Goal: Task Accomplishment & Management: Complete application form

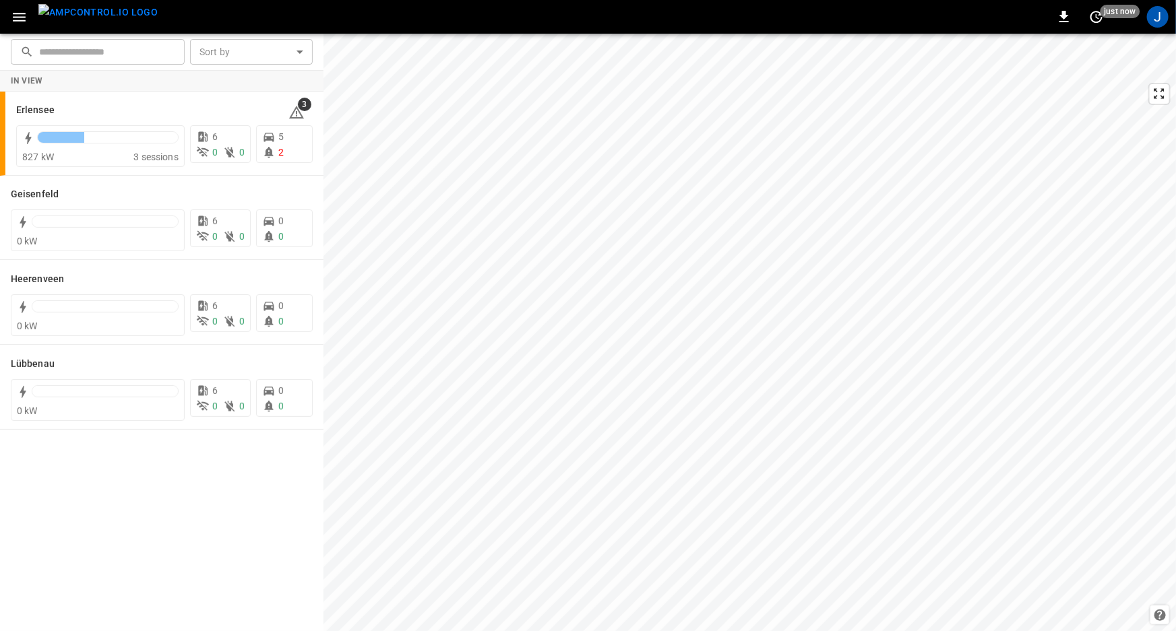
click at [1151, 10] on div "J" at bounding box center [1158, 17] width 22 height 22
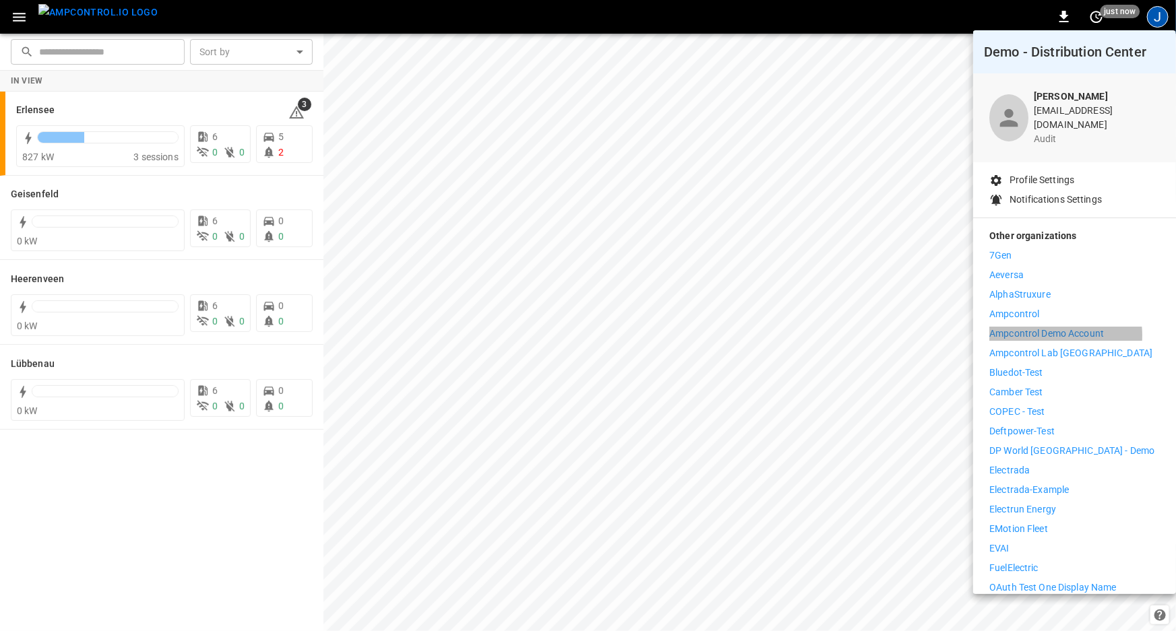
click at [1048, 327] on p "Ampcontrol Demo Account" at bounding box center [1046, 334] width 115 height 14
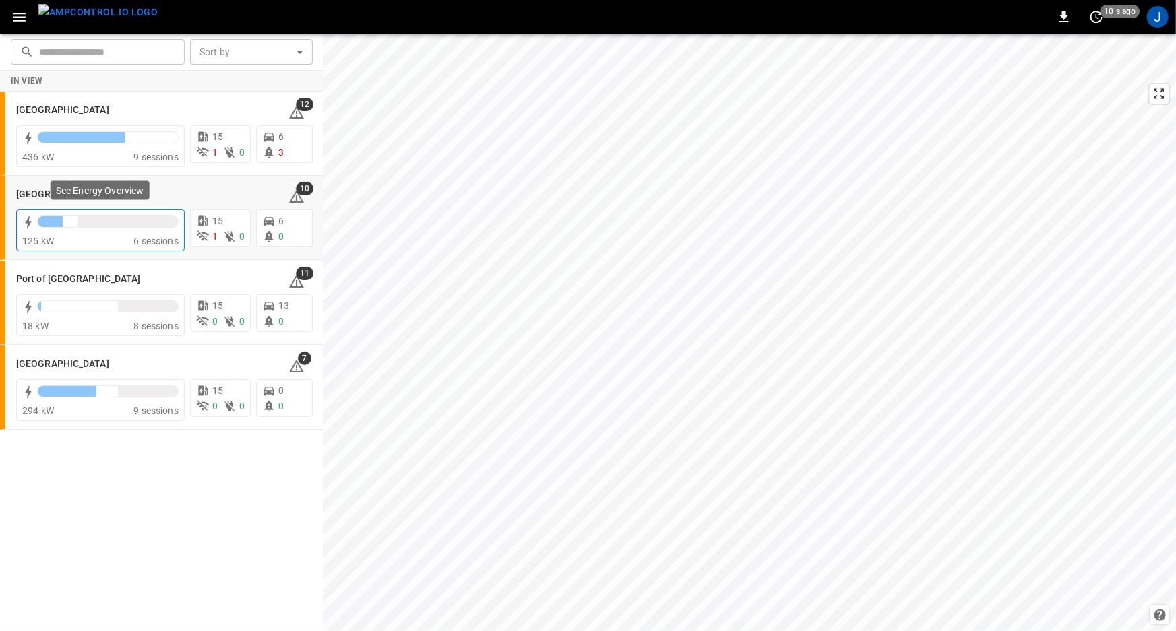
click at [106, 226] on div at bounding box center [127, 221] width 100 height 11
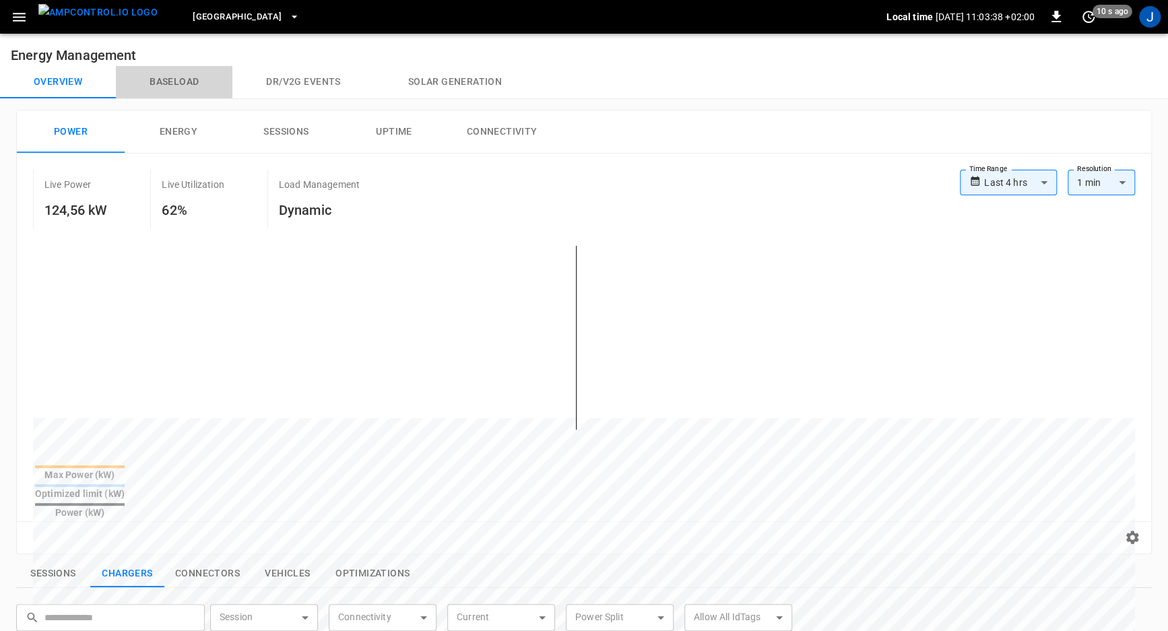
click at [177, 86] on button "Baseload" at bounding box center [174, 82] width 117 height 32
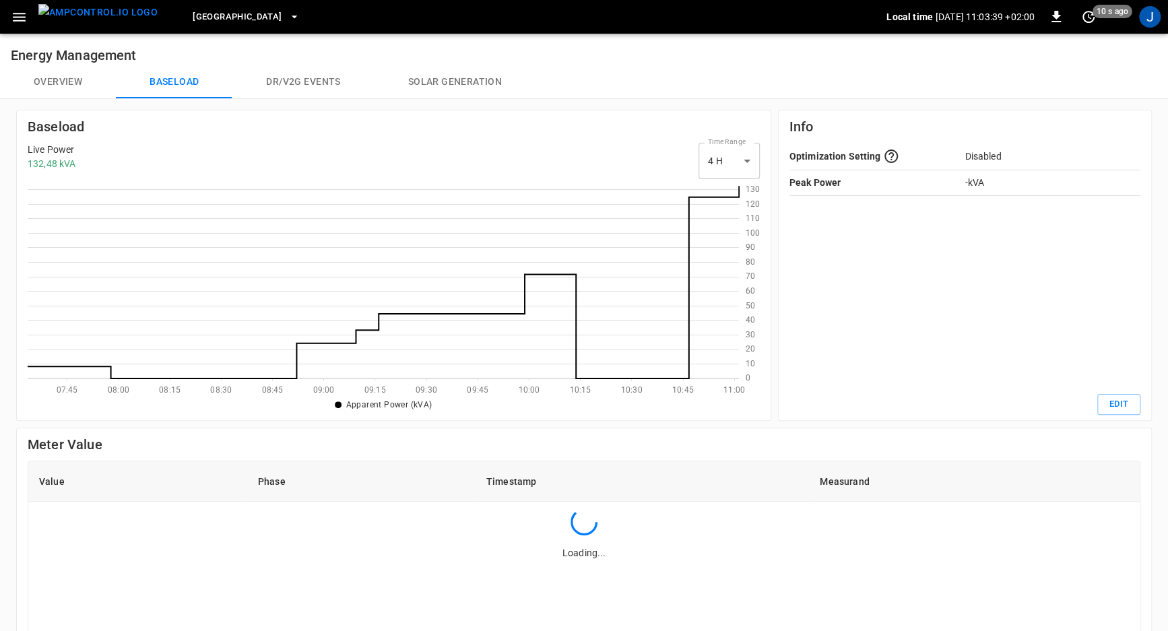
scroll to position [187, 703]
click at [732, 170] on body "Port of Barcelona Local time 2025-08-11 11:03:49 +02:00 0 20 s ago J Energy Man…" at bounding box center [584, 478] width 1168 height 957
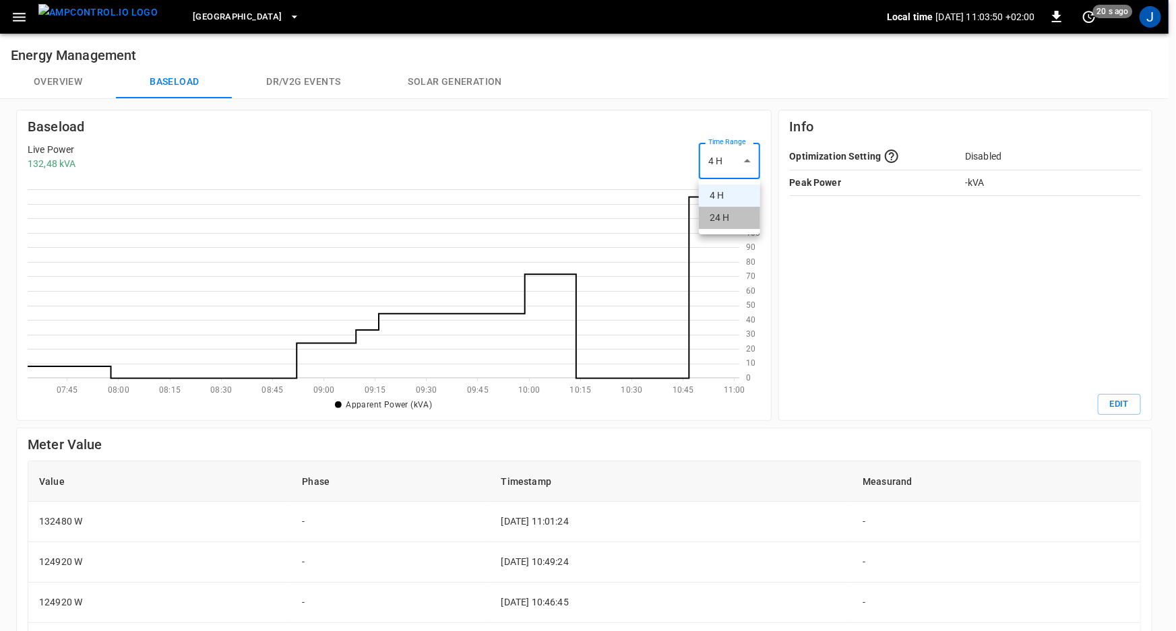
click at [725, 213] on li "24 H" at bounding box center [729, 218] width 61 height 22
type input "***"
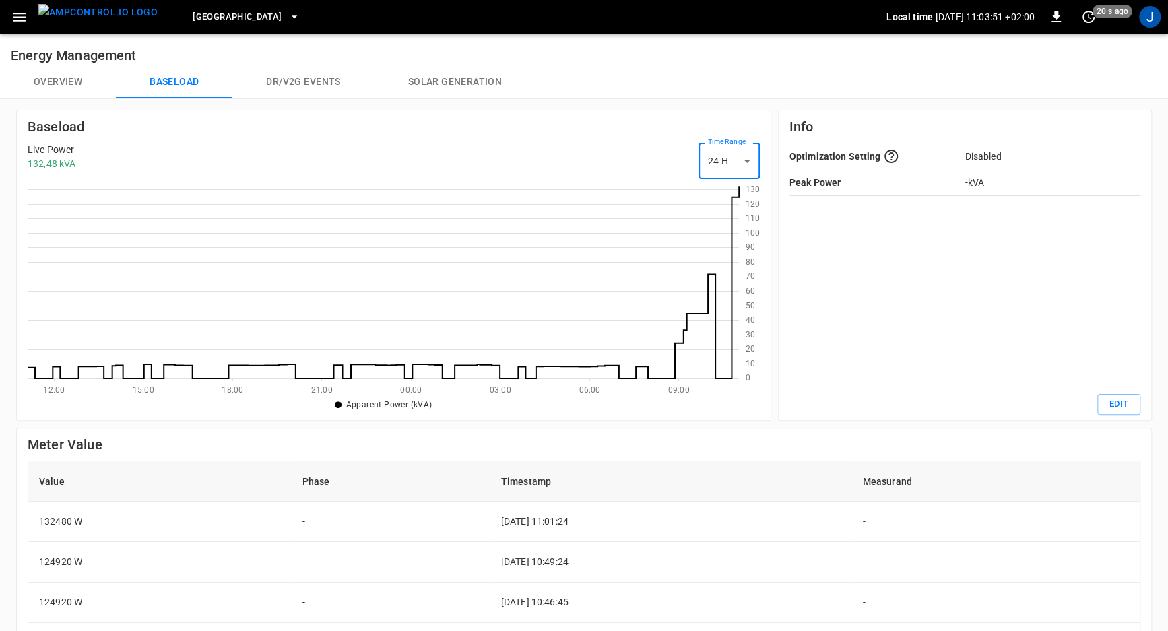
drag, startPoint x: 331, startPoint y: 356, endPoint x: 503, endPoint y: 395, distance: 176.3
click at [435, 385] on div "0 10 20 30 40 50 60 70 80 90 100 110 120 130 12:00 15:00 18:00 21:00 00:00 03:0…" at bounding box center [394, 289] width 732 height 212
click at [525, 400] on ul "Apparent Power (kVA) Current time" at bounding box center [384, 405] width 712 height 20
drag, startPoint x: 567, startPoint y: 307, endPoint x: 606, endPoint y: 321, distance: 41.8
click at [606, 321] on icon at bounding box center [383, 280] width 711 height 195
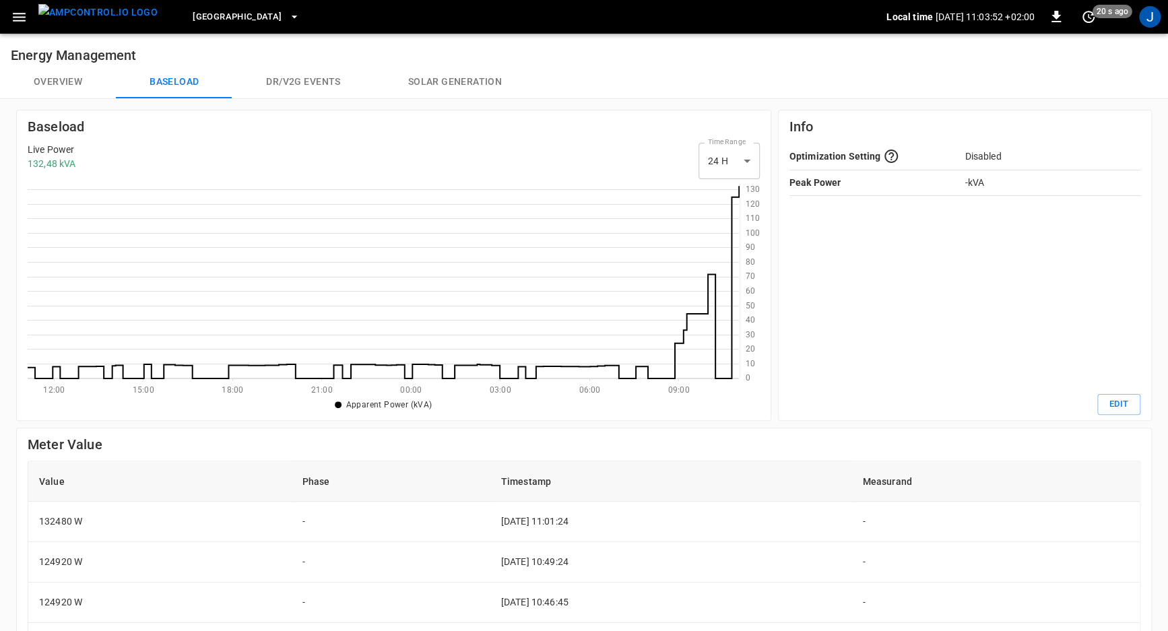
drag, startPoint x: 678, startPoint y: 338, endPoint x: 608, endPoint y: 352, distance: 72.1
click at [674, 340] on icon at bounding box center [383, 280] width 711 height 195
drag, startPoint x: 608, startPoint y: 352, endPoint x: 598, endPoint y: 352, distance: 9.4
click at [598, 352] on icon at bounding box center [383, 280] width 711 height 195
click at [402, 315] on icon at bounding box center [383, 280] width 711 height 195
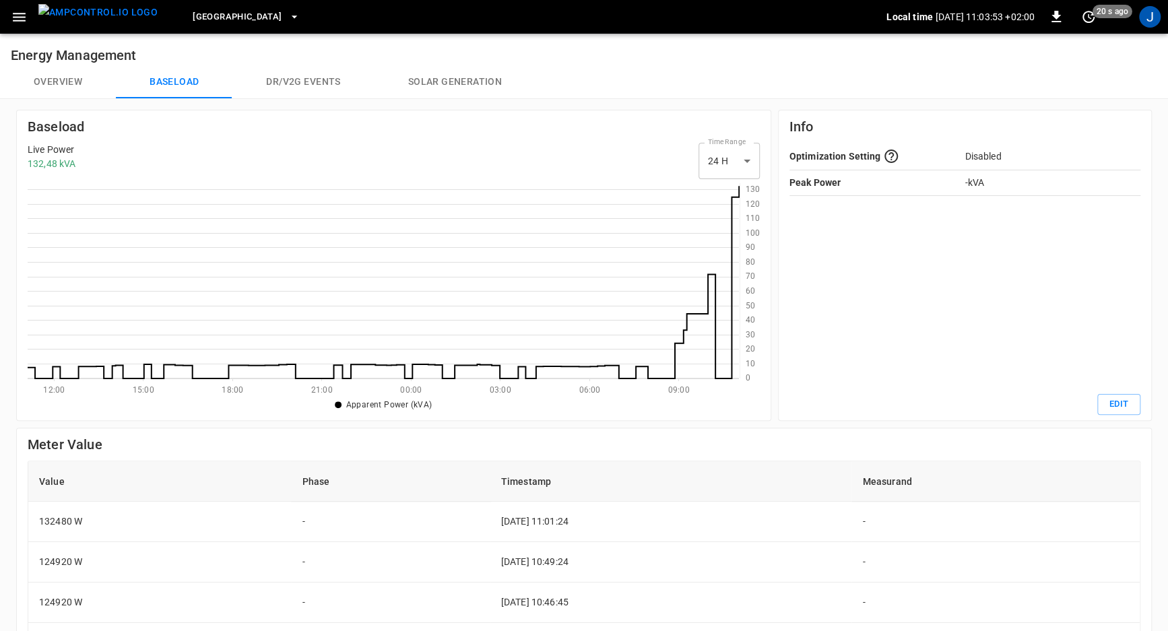
drag, startPoint x: 317, startPoint y: 317, endPoint x: 287, endPoint y: 321, distance: 30.6
click at [313, 316] on icon at bounding box center [383, 280] width 711 height 195
drag, startPoint x: 229, startPoint y: 329, endPoint x: 232, endPoint y: 337, distance: 8.1
click at [232, 337] on icon at bounding box center [383, 280] width 711 height 195
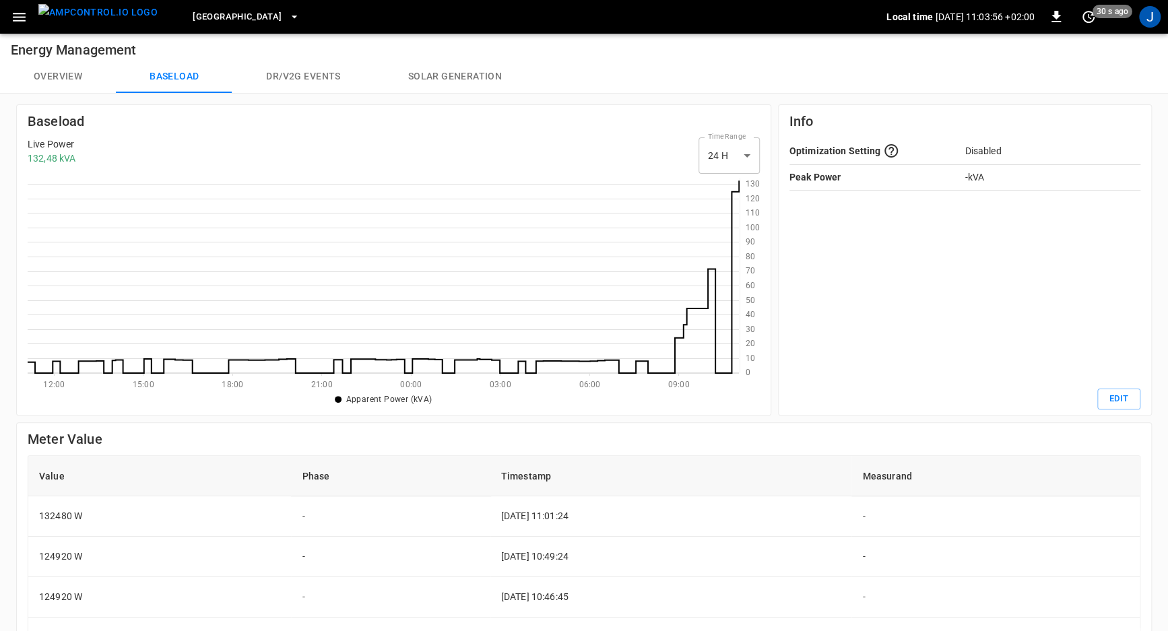
scroll to position [0, 0]
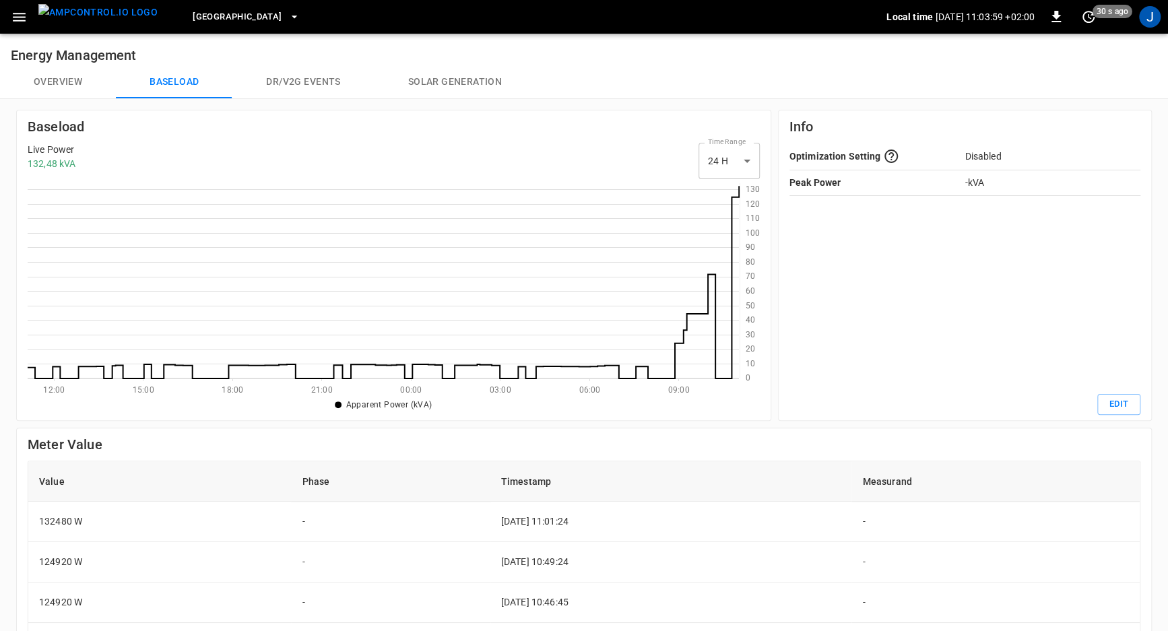
click at [468, 80] on button "Solar generation" at bounding box center [455, 82] width 161 height 32
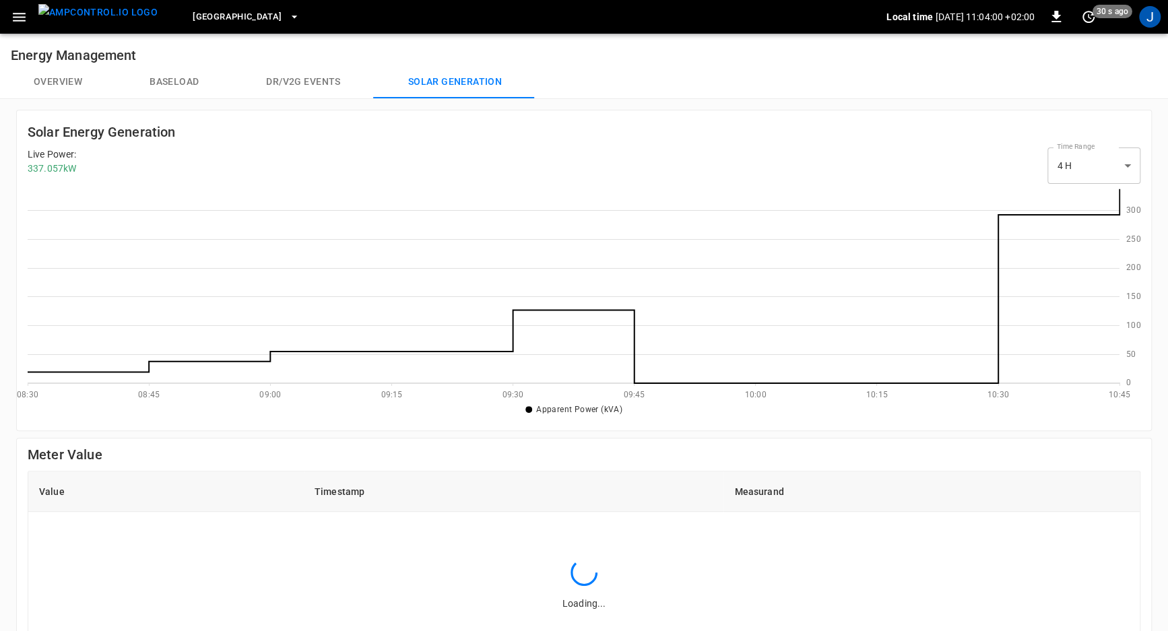
scroll to position [187, 1085]
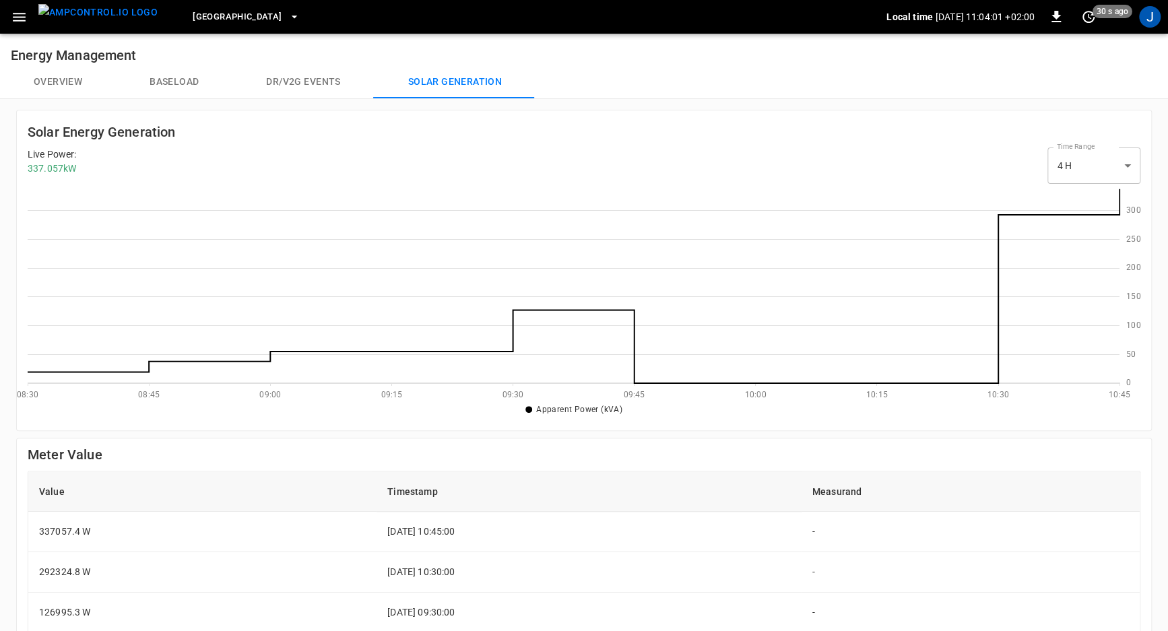
click at [595, 346] on icon at bounding box center [574, 285] width 1092 height 195
click at [1085, 147] on label "Time Range" at bounding box center [1076, 146] width 38 height 11
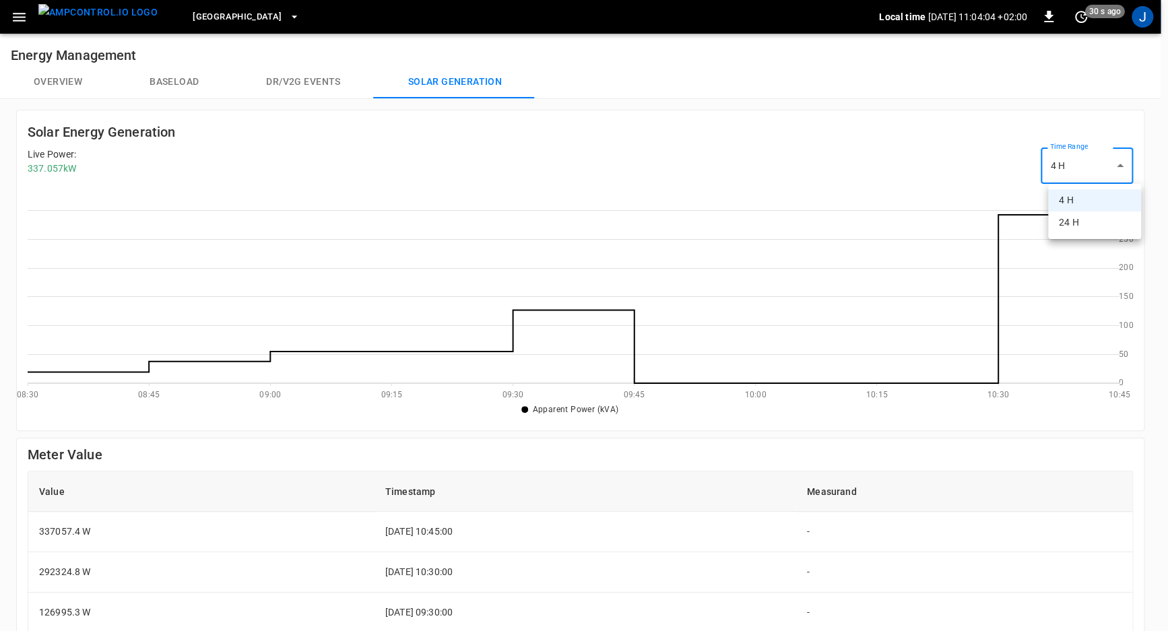
click at [1093, 160] on body "Port of Barcelona Local time 2025-08-11 11:04:04 +02:00 0 30 s ago J Energy Man…" at bounding box center [584, 483] width 1168 height 966
click at [1078, 226] on li "24 H" at bounding box center [1094, 223] width 93 height 22
type input "***"
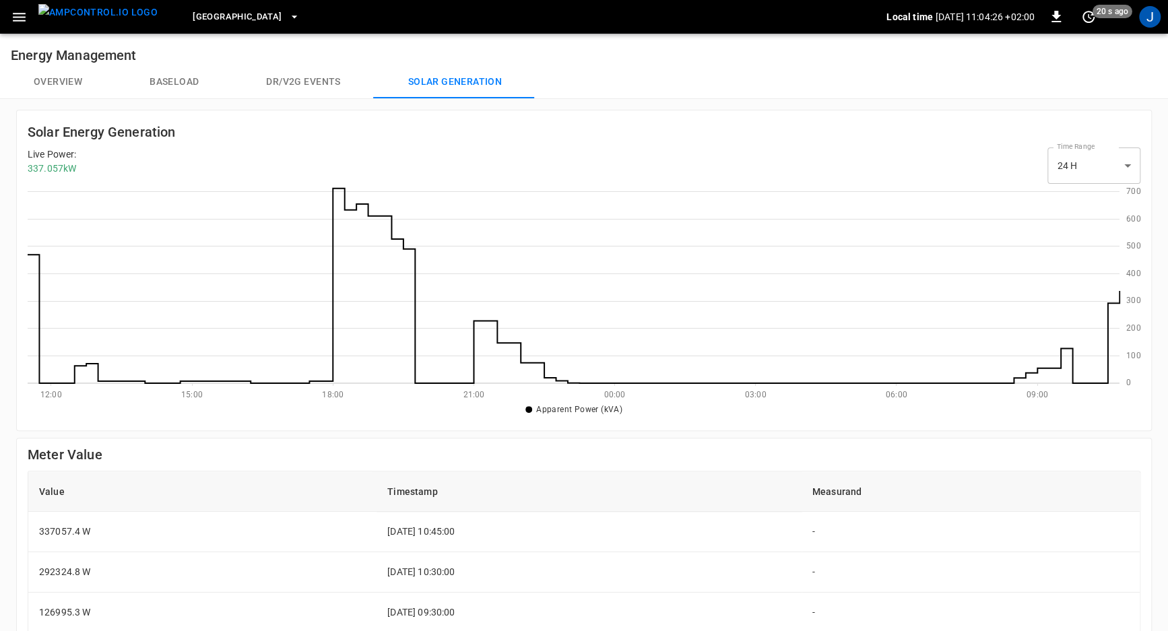
drag, startPoint x: 27, startPoint y: 155, endPoint x: 81, endPoint y: 181, distance: 60.0
click at [81, 181] on div "Live Power : 337.057 kW Time Range 24 H *** select-time-range" at bounding box center [584, 166] width 1113 height 36
click at [82, 184] on div "0 100 200 300 400 500 600 700 12:00 15:00 18:00 21:00 00:00 03:00 06:00 09:00 A…" at bounding box center [584, 302] width 1113 height 236
drag, startPoint x: 27, startPoint y: 168, endPoint x: 94, endPoint y: 175, distance: 67.8
click at [94, 175] on div "Live Power : 337.057 kW Time Range 24 H *** select-time-range" at bounding box center [584, 166] width 1113 height 36
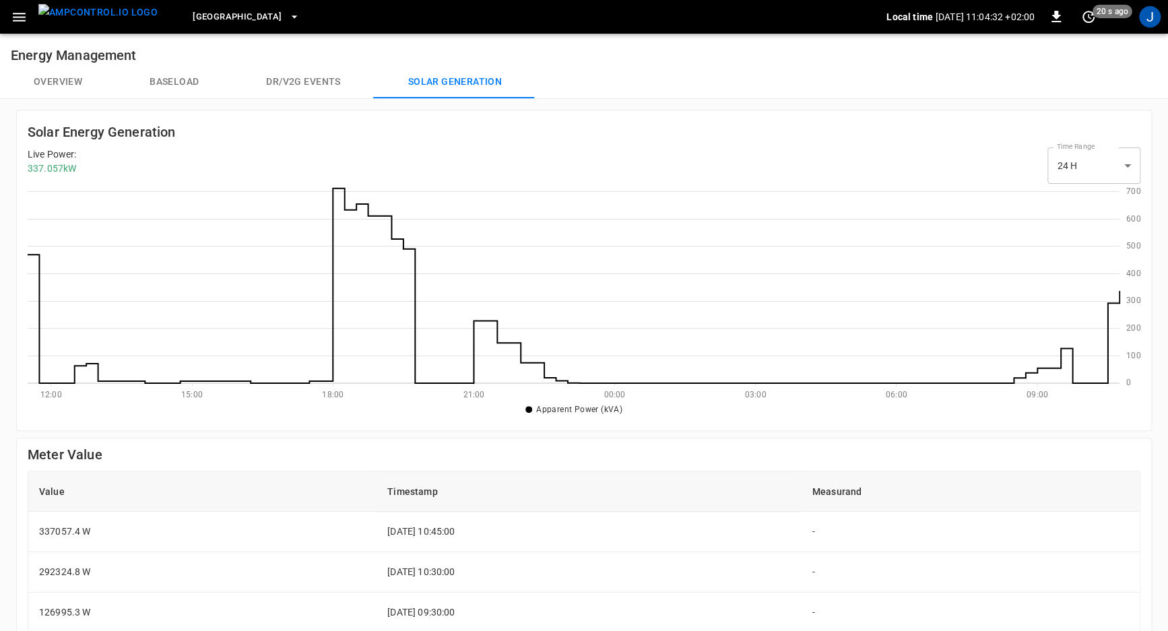
click at [174, 75] on button "Baseload" at bounding box center [174, 82] width 117 height 32
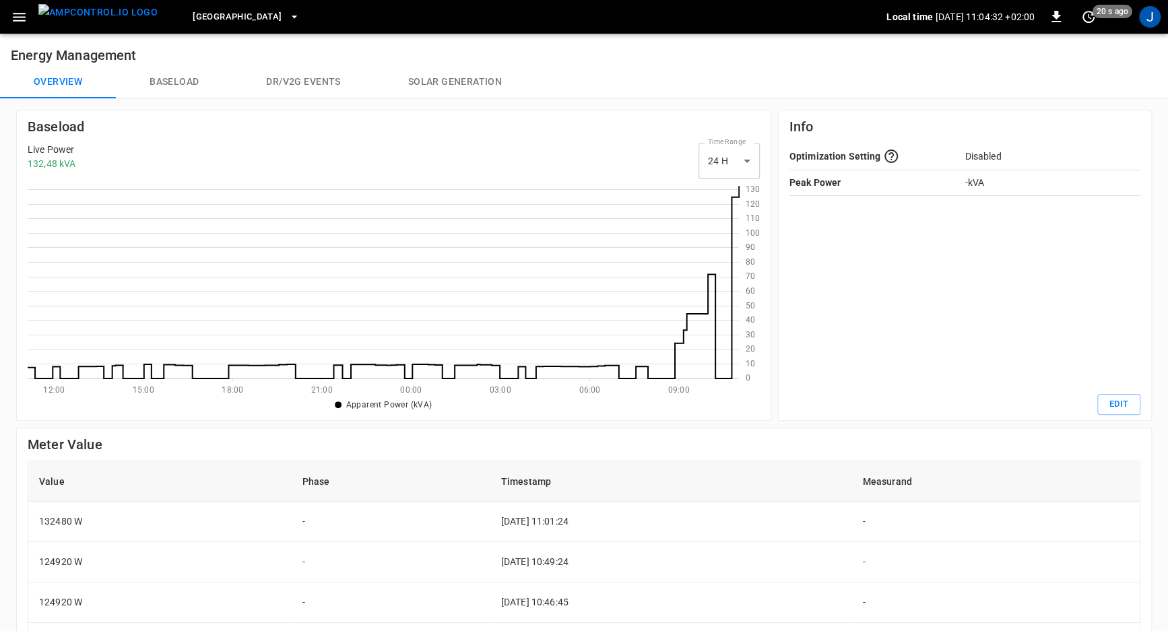
type input "**"
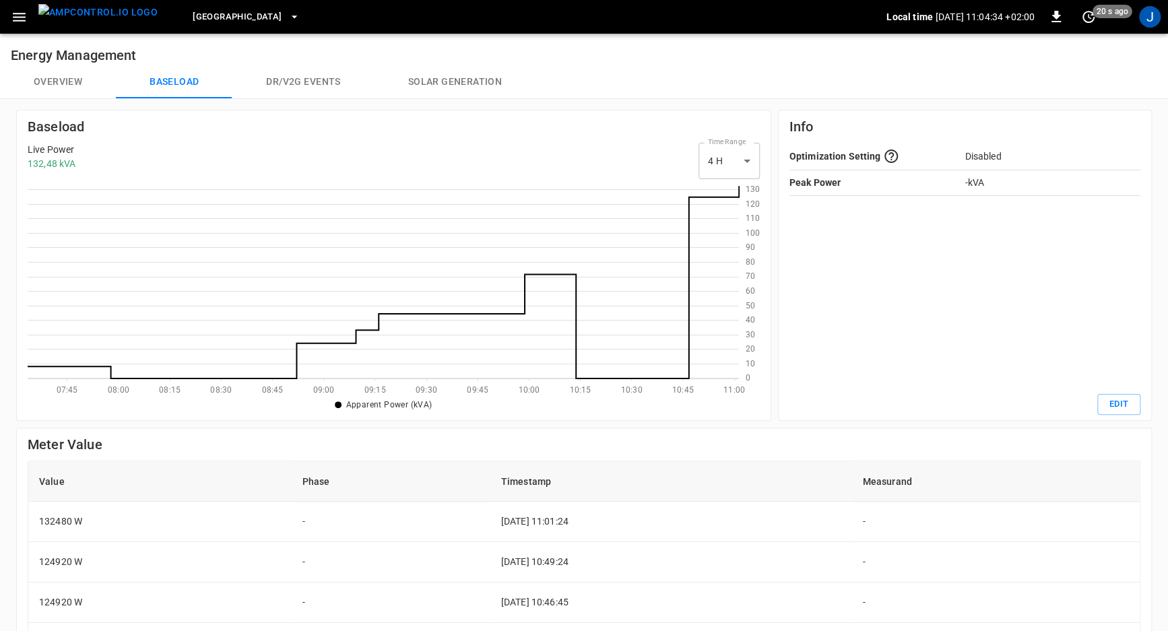
scroll to position [187, 703]
drag, startPoint x: 34, startPoint y: 165, endPoint x: 64, endPoint y: 169, distance: 29.9
click at [64, 169] on p "132,48 kVA" at bounding box center [52, 164] width 48 height 14
click at [427, 76] on button "Solar generation" at bounding box center [455, 82] width 161 height 32
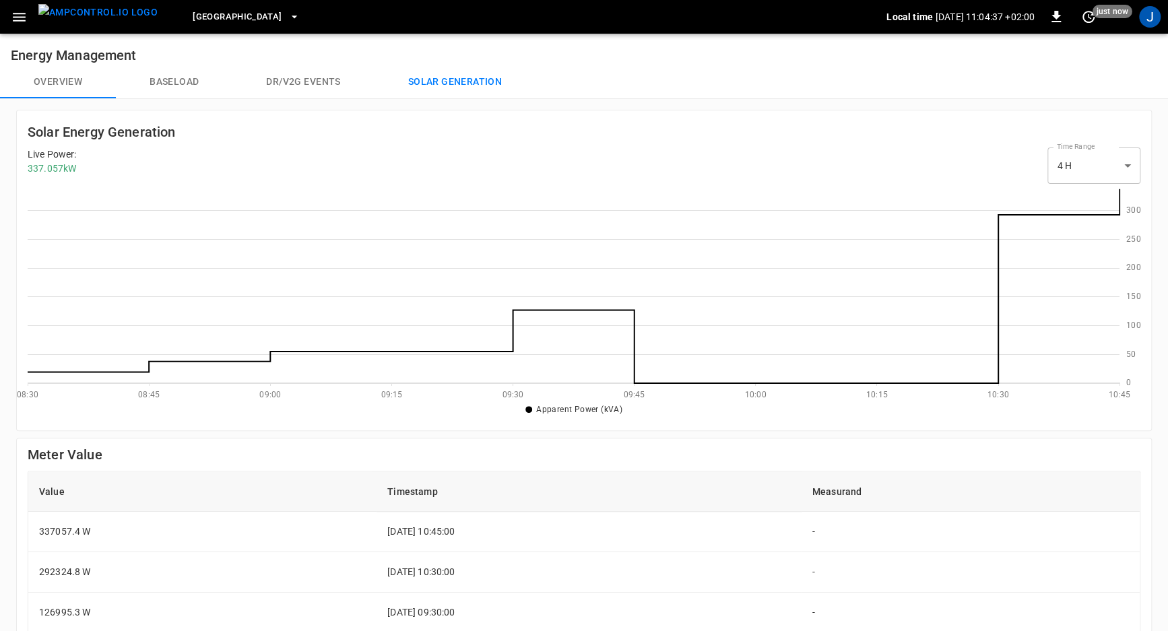
scroll to position [187, 1085]
click at [154, 72] on button "Baseload" at bounding box center [174, 82] width 117 height 32
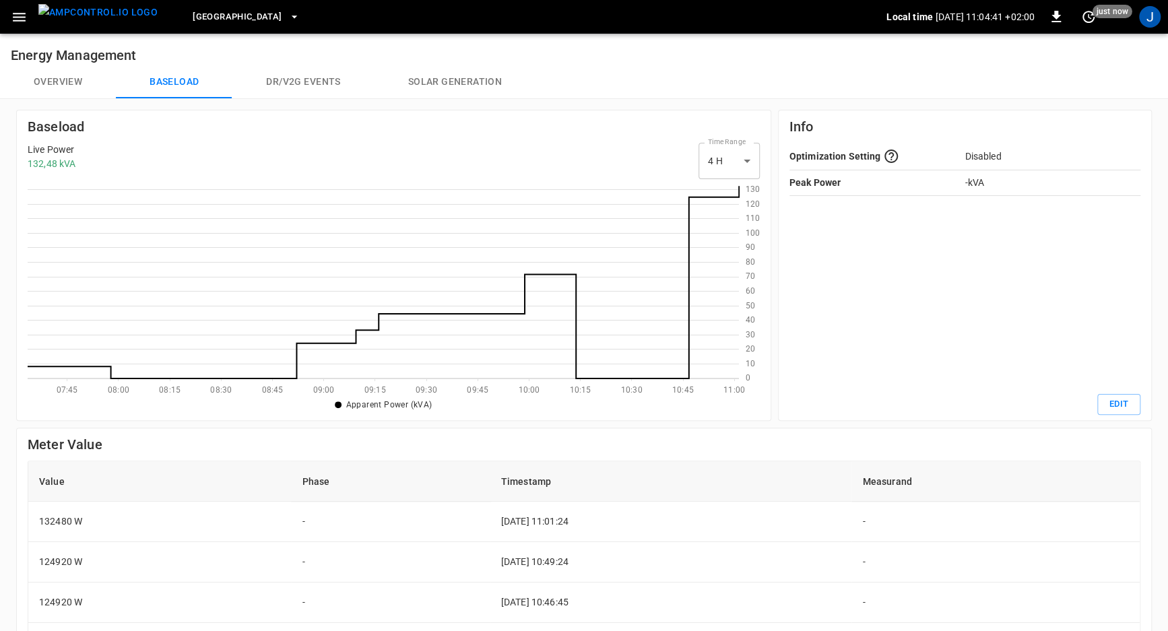
scroll to position [187, 703]
click at [435, 81] on button "Solar generation" at bounding box center [455, 82] width 161 height 32
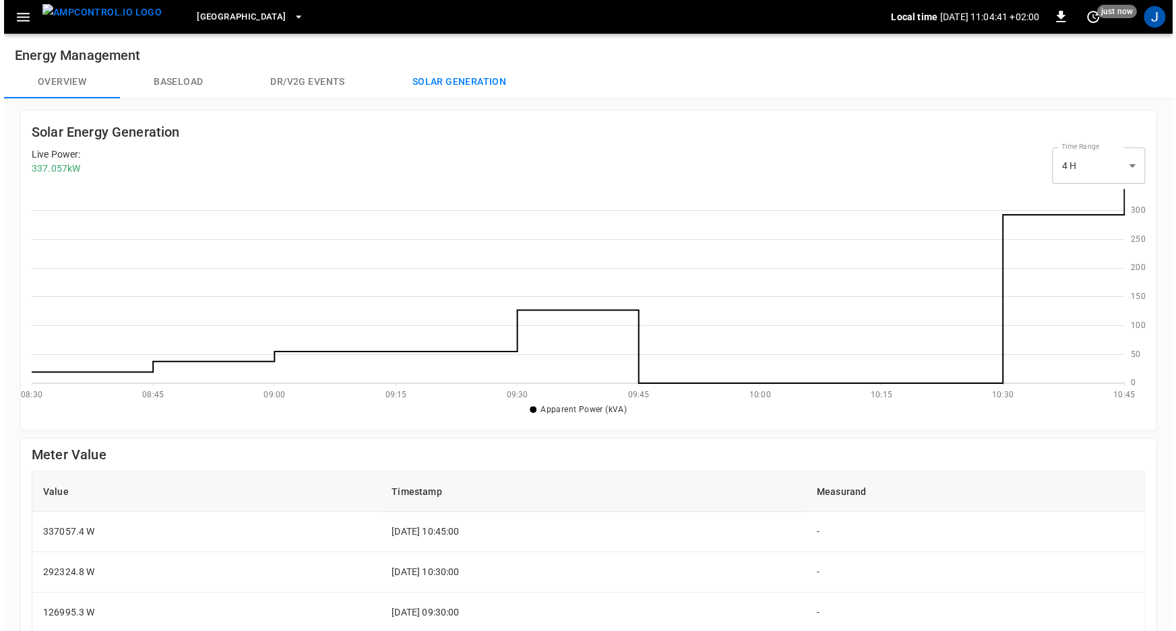
scroll to position [187, 1085]
click at [46, 168] on p "337.057 kW" at bounding box center [52, 169] width 49 height 14
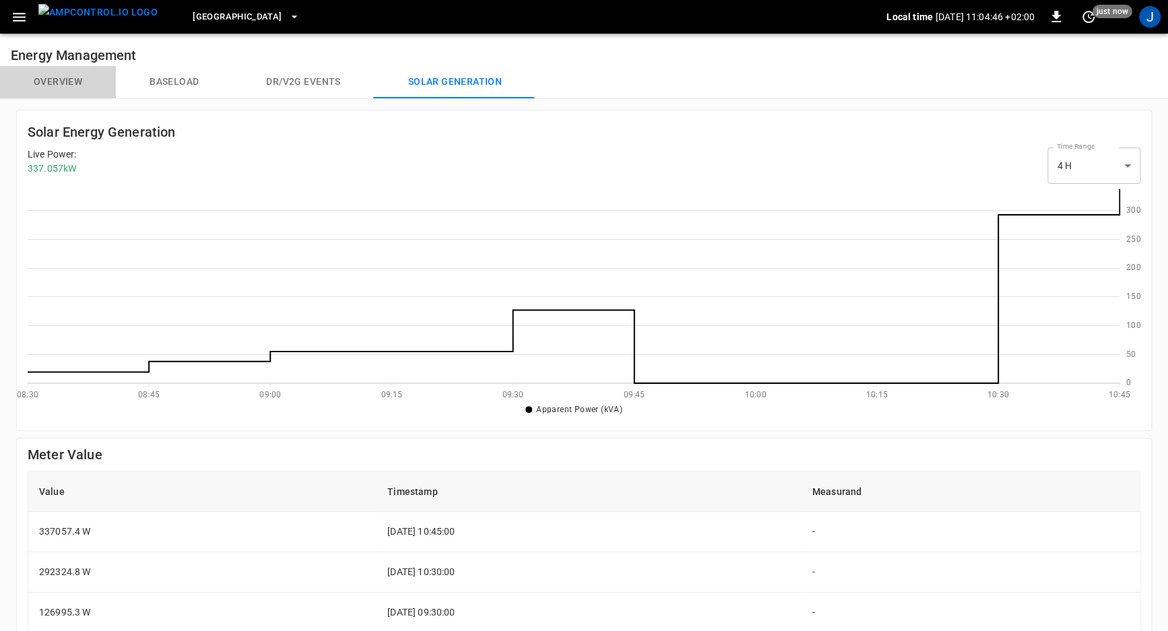
click at [56, 96] on button "Overview" at bounding box center [58, 82] width 116 height 32
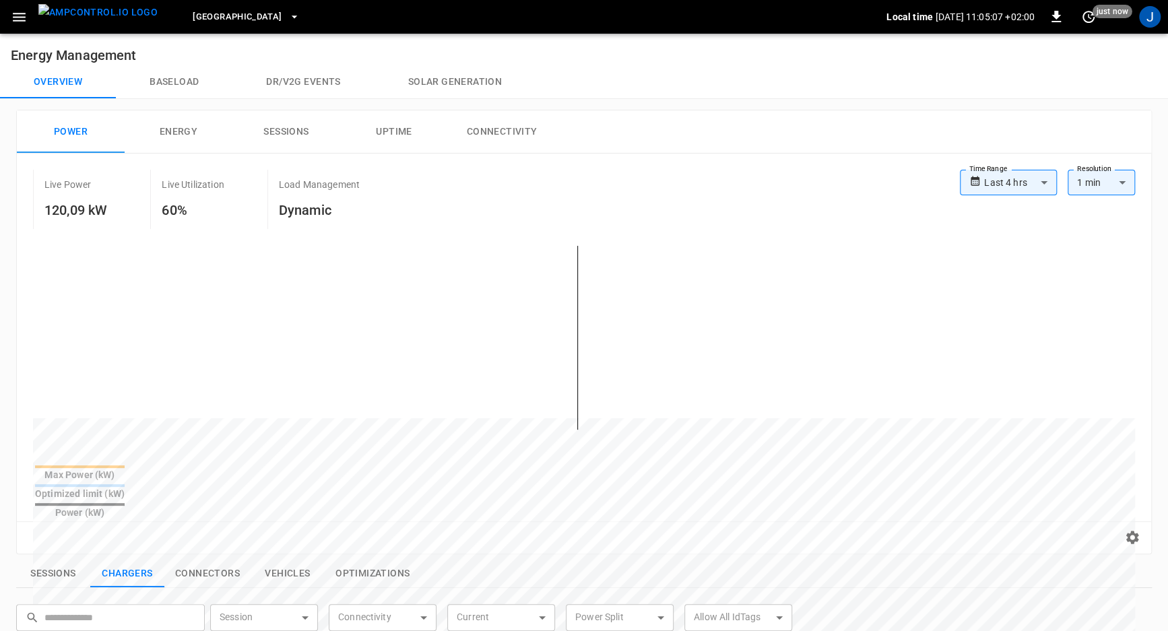
click at [33, 20] on button "menu" at bounding box center [98, 17] width 130 height 34
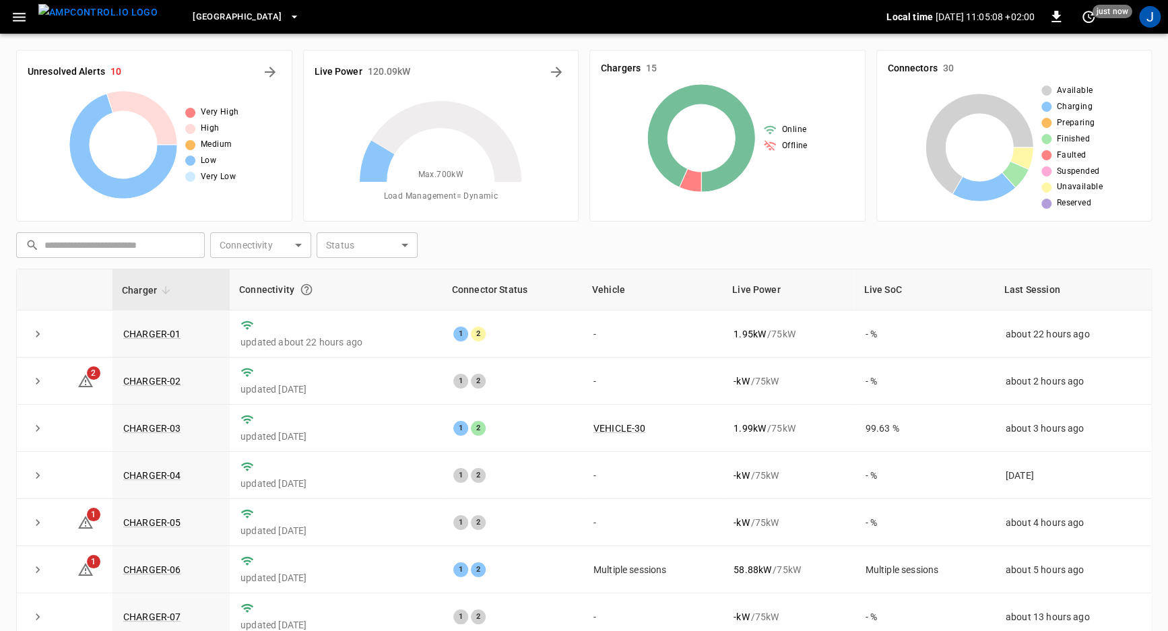
click at [12, 14] on icon "button" at bounding box center [19, 17] width 17 height 17
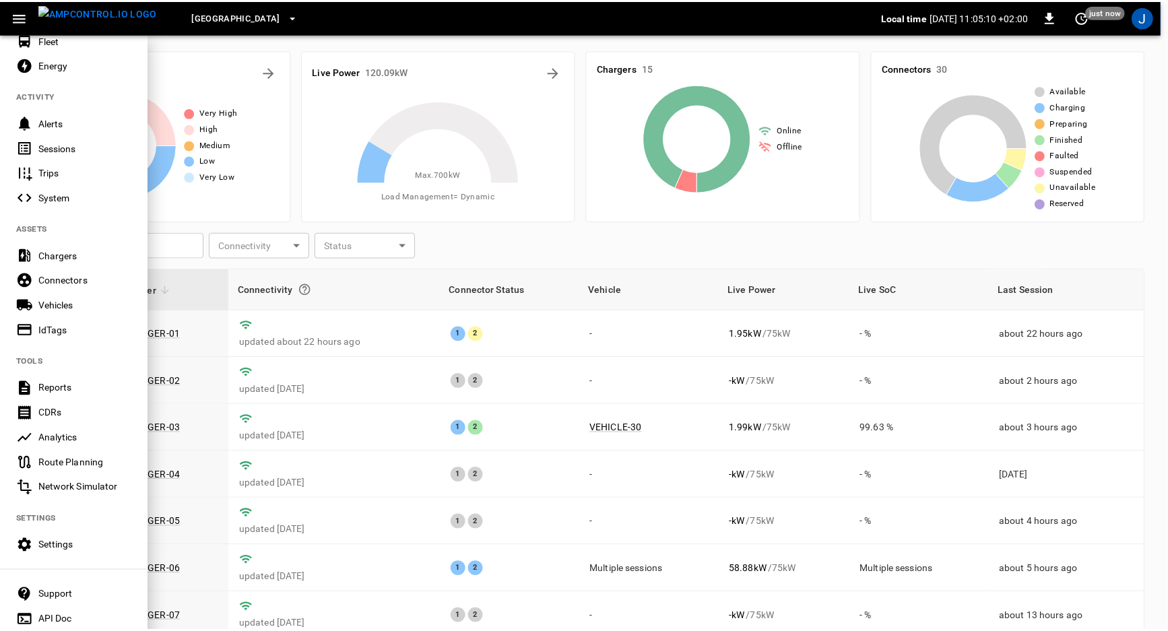
scroll to position [121, 0]
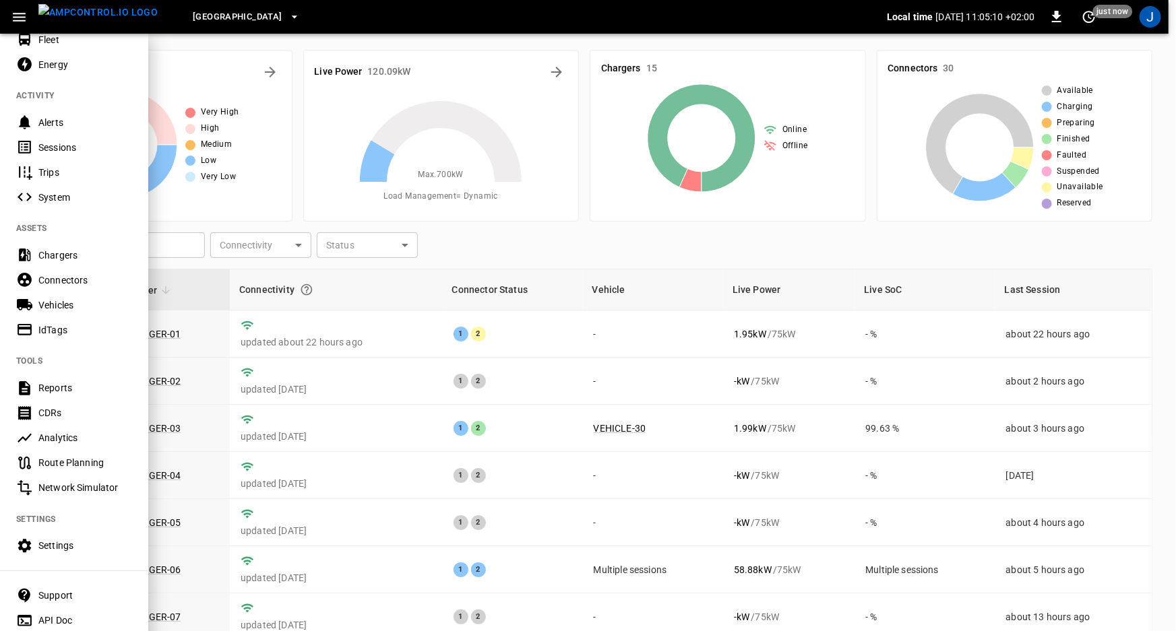
click at [54, 548] on div "Settings" at bounding box center [85, 545] width 94 height 13
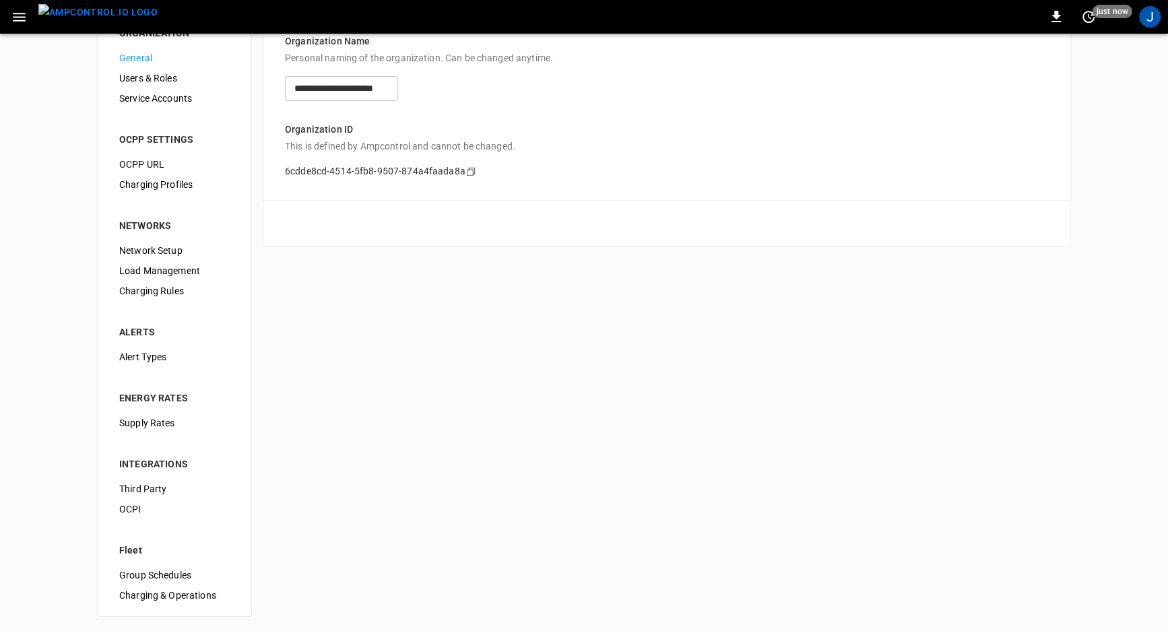
scroll to position [39, 0]
click at [192, 263] on span "Load Management" at bounding box center [174, 270] width 110 height 14
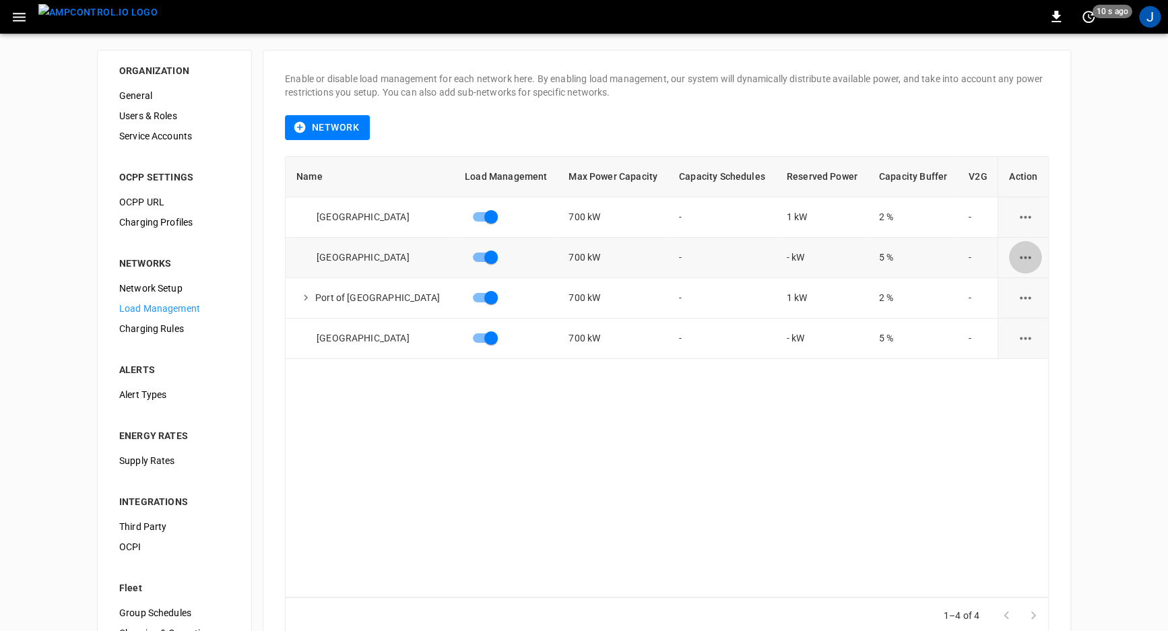
click at [1009, 252] on button "load management options" at bounding box center [1025, 257] width 33 height 33
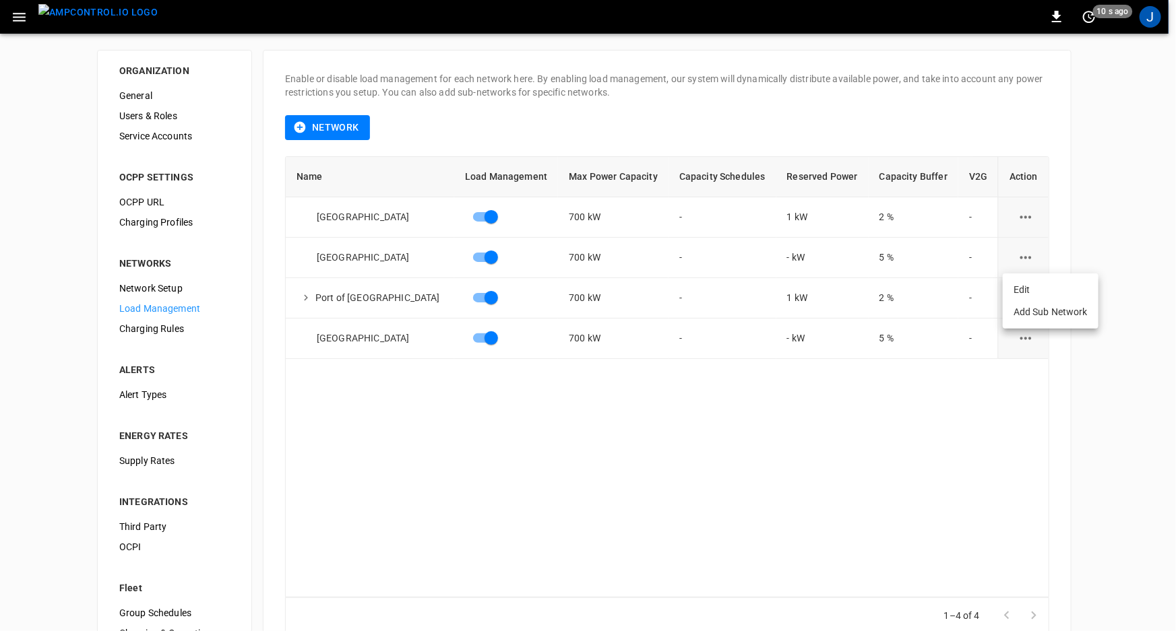
click at [1031, 283] on li "Edit" at bounding box center [1050, 290] width 96 height 22
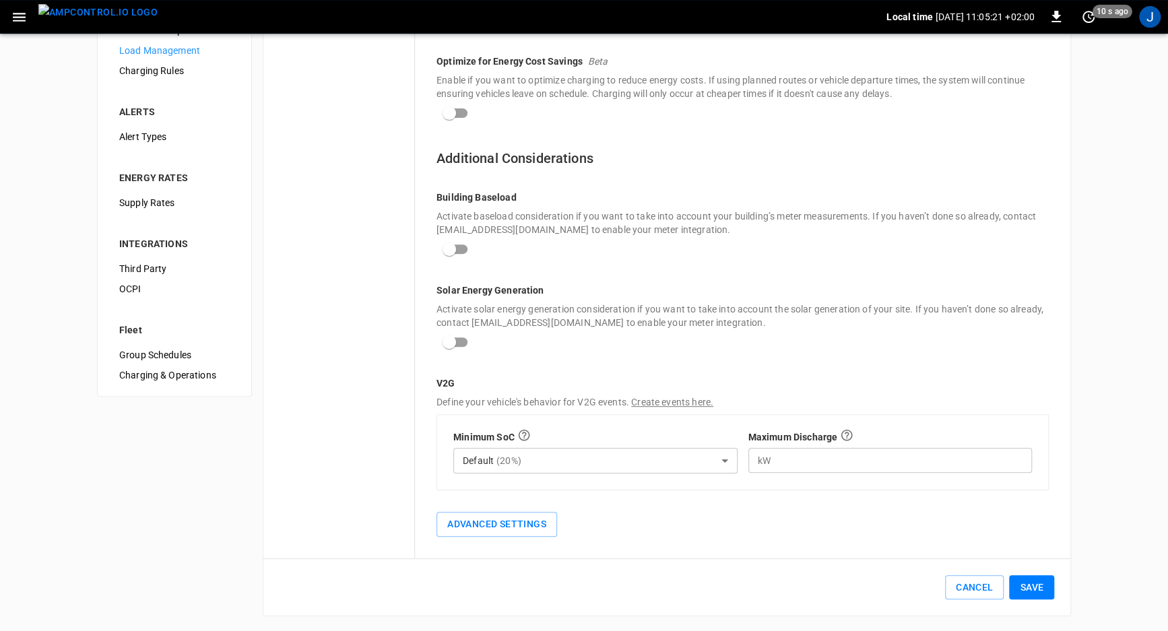
scroll to position [259, 0]
drag, startPoint x: 433, startPoint y: 296, endPoint x: 560, endPoint y: 288, distance: 126.9
click at [560, 288] on div "Dynamic Load Management Enable this feature if you want our system to dynamical…" at bounding box center [743, 201] width 656 height 711
click at [22, 13] on icon "button" at bounding box center [19, 17] width 17 height 17
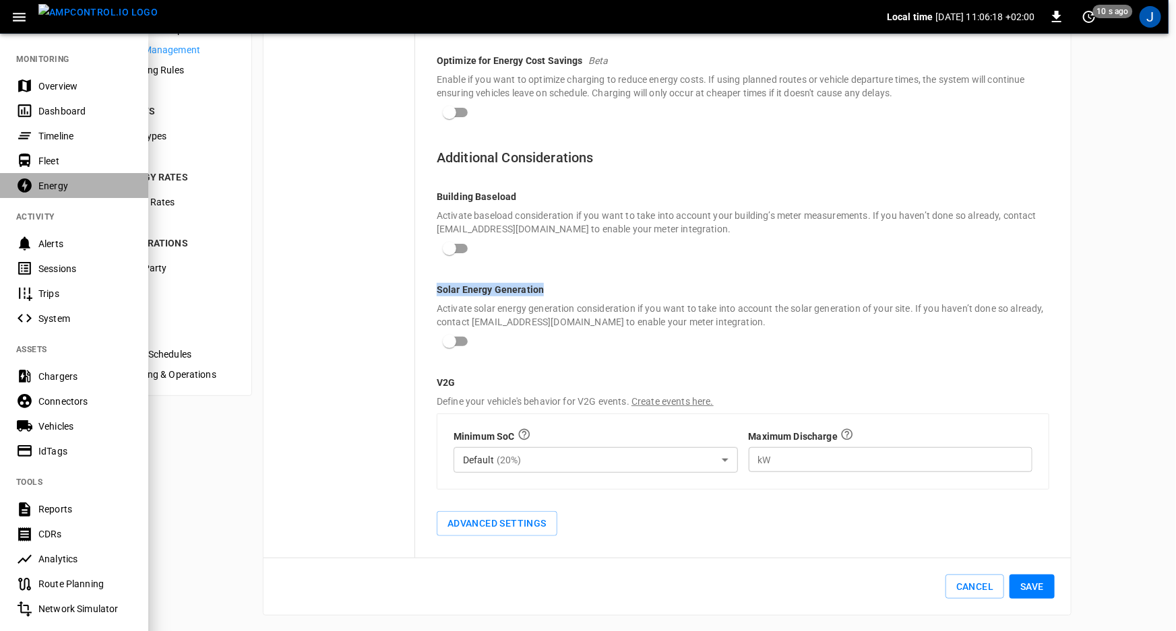
click at [54, 187] on div "Energy" at bounding box center [85, 185] width 94 height 13
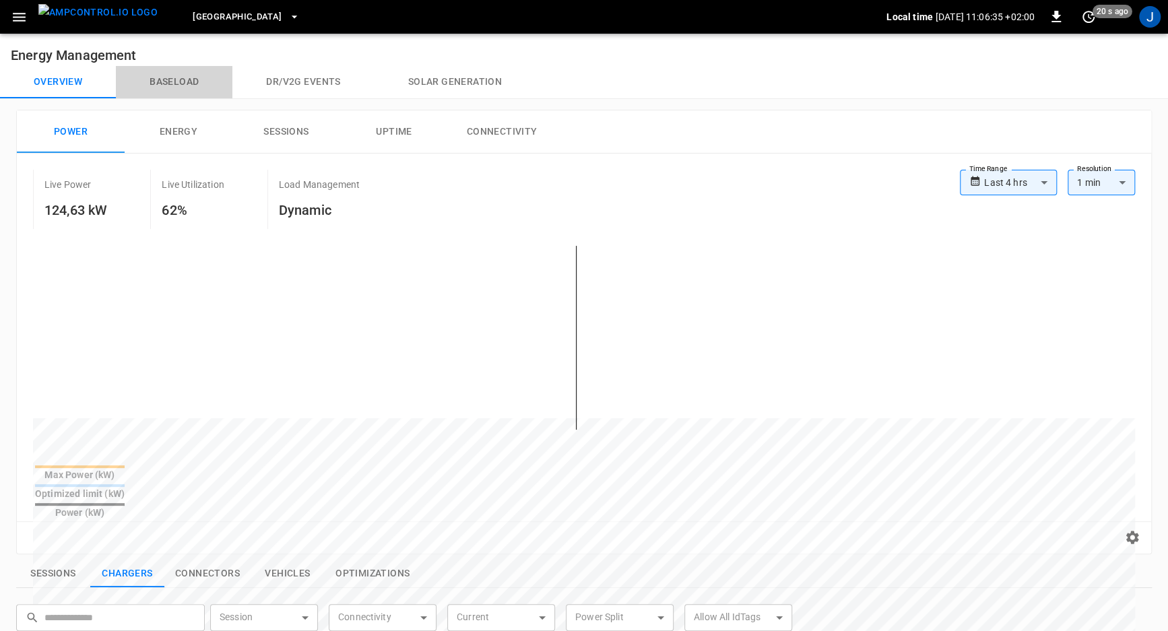
click at [185, 83] on button "Baseload" at bounding box center [174, 82] width 117 height 32
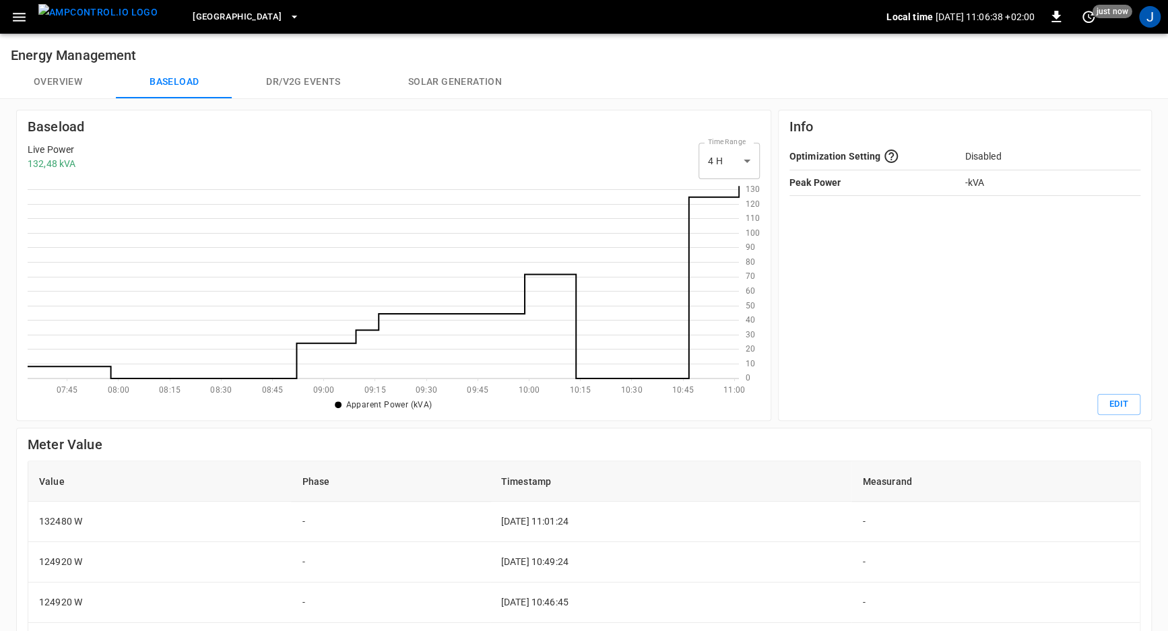
scroll to position [187, 703]
click at [509, 349] on icon at bounding box center [383, 280] width 711 height 195
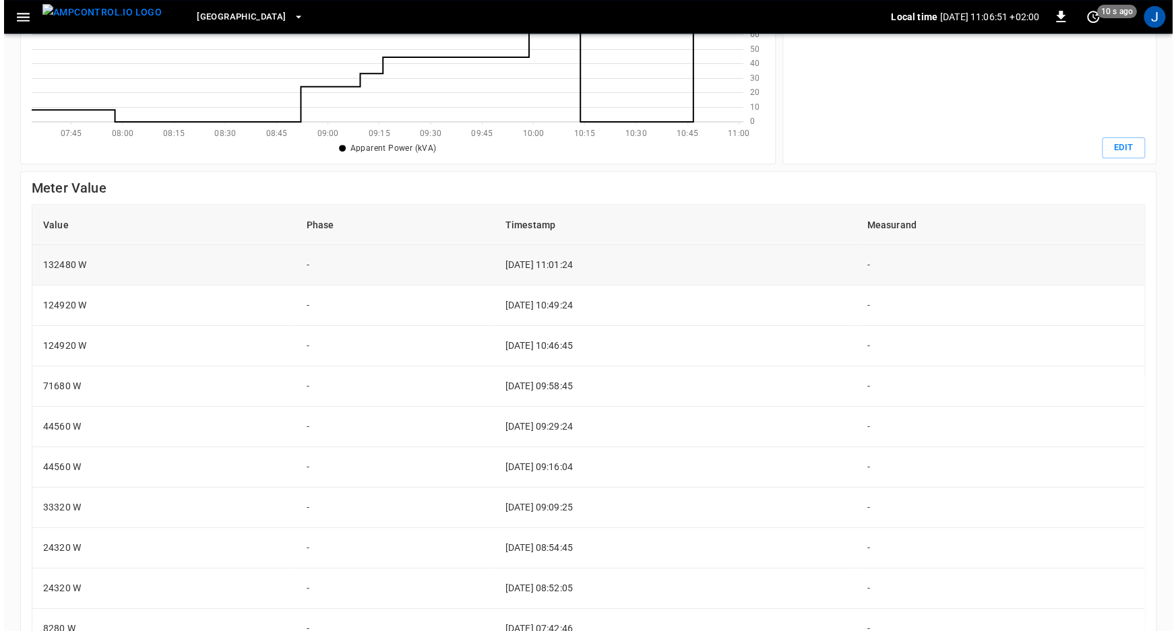
scroll to position [0, 0]
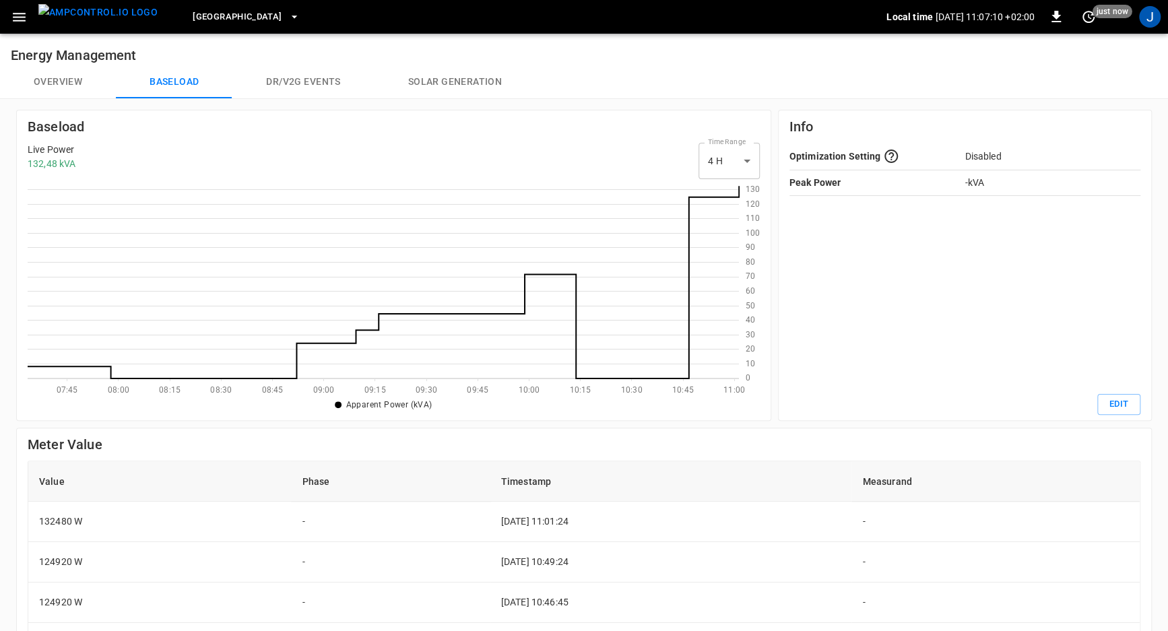
click at [1148, 25] on div "J" at bounding box center [1150, 17] width 22 height 22
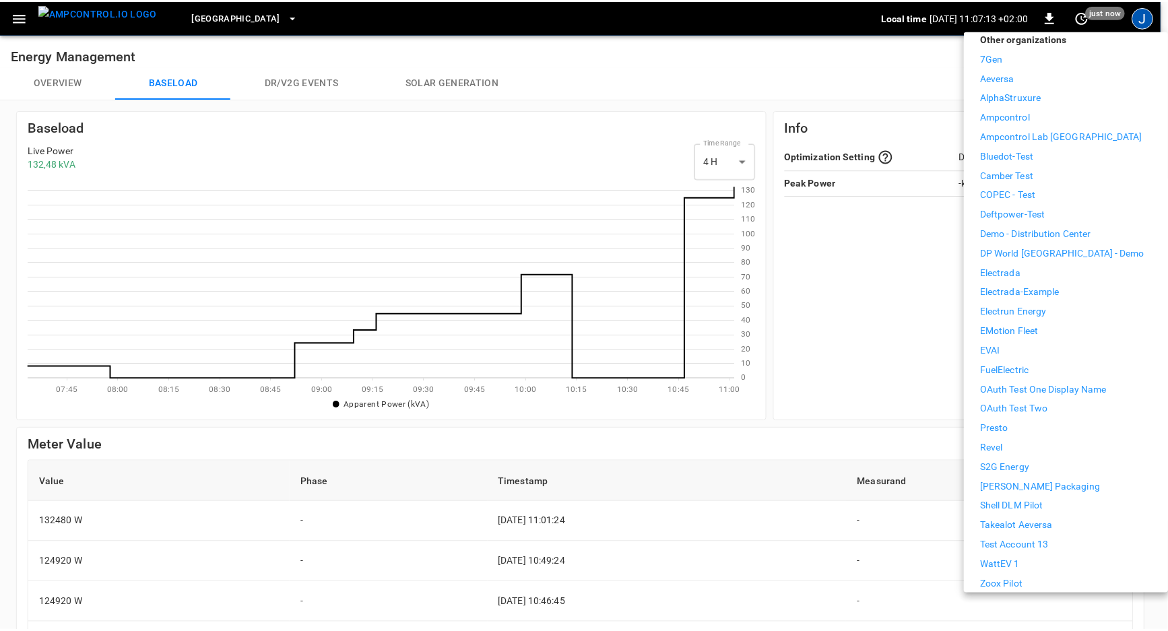
scroll to position [233, 0]
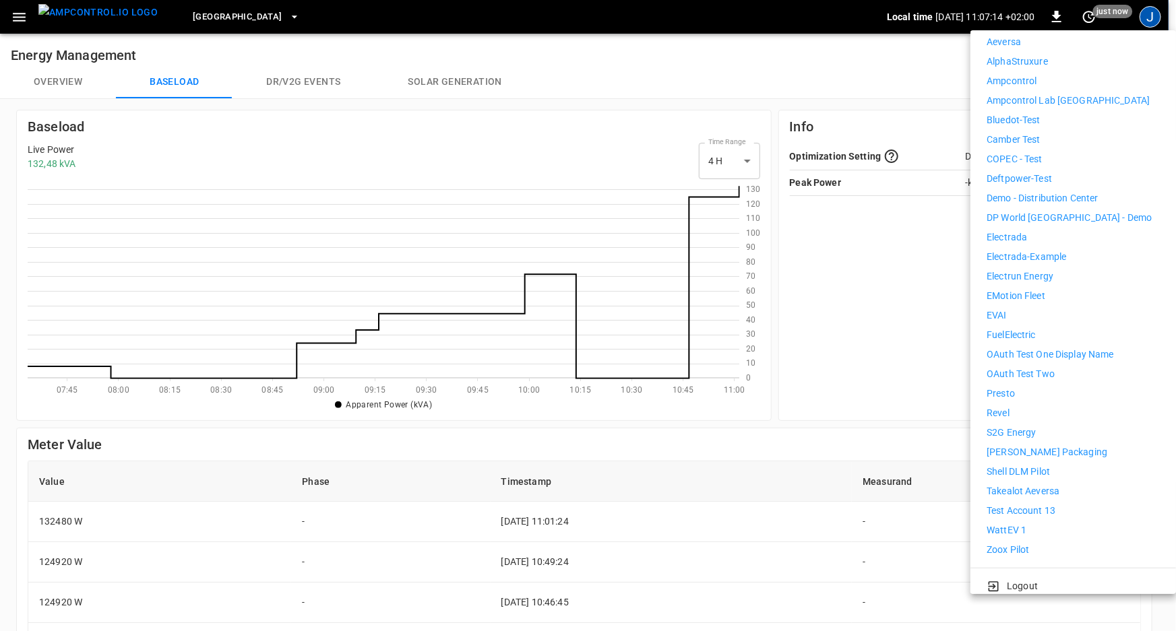
click at [1015, 528] on div "7Gen Aeversa AlphaStruxure Ampcontrol Ampcontrol Lab Germany Bluedot-Test Cambe…" at bounding box center [1072, 286] width 173 height 542
click at [998, 523] on p "WattEV 1" at bounding box center [1006, 530] width 40 height 14
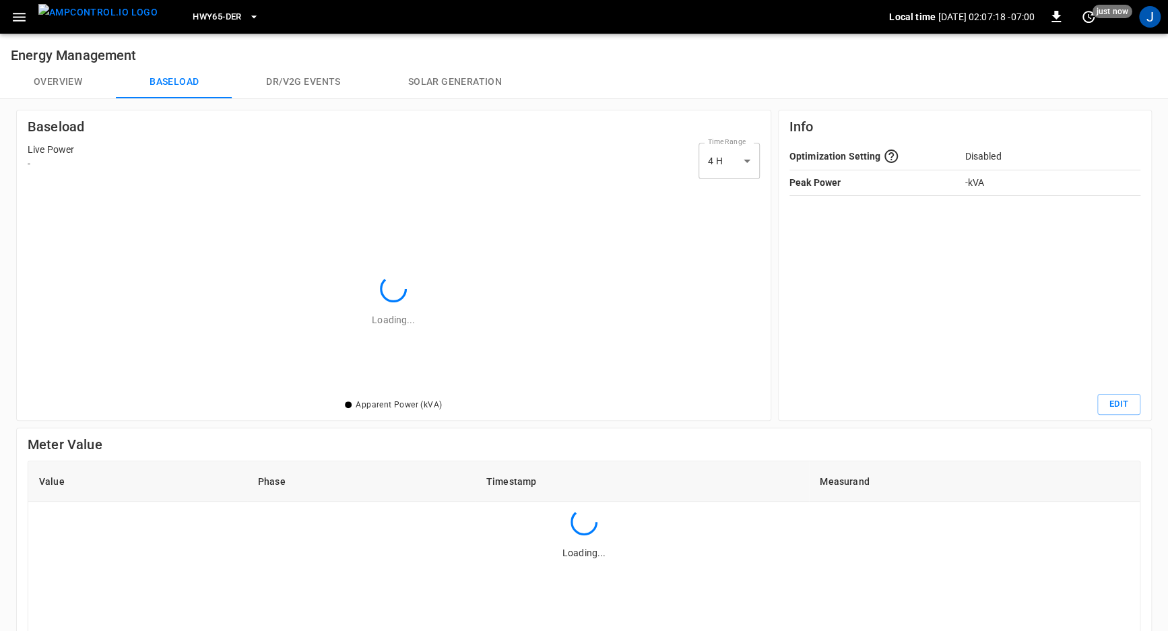
scroll to position [203, 724]
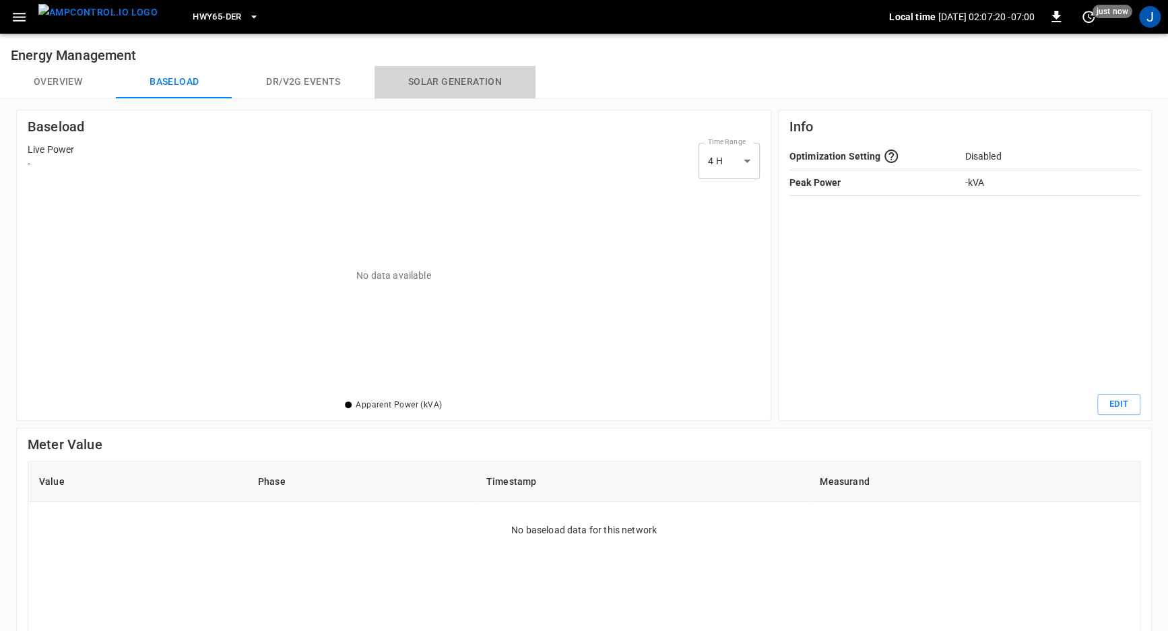
click at [418, 88] on button "Solar generation" at bounding box center [455, 82] width 161 height 32
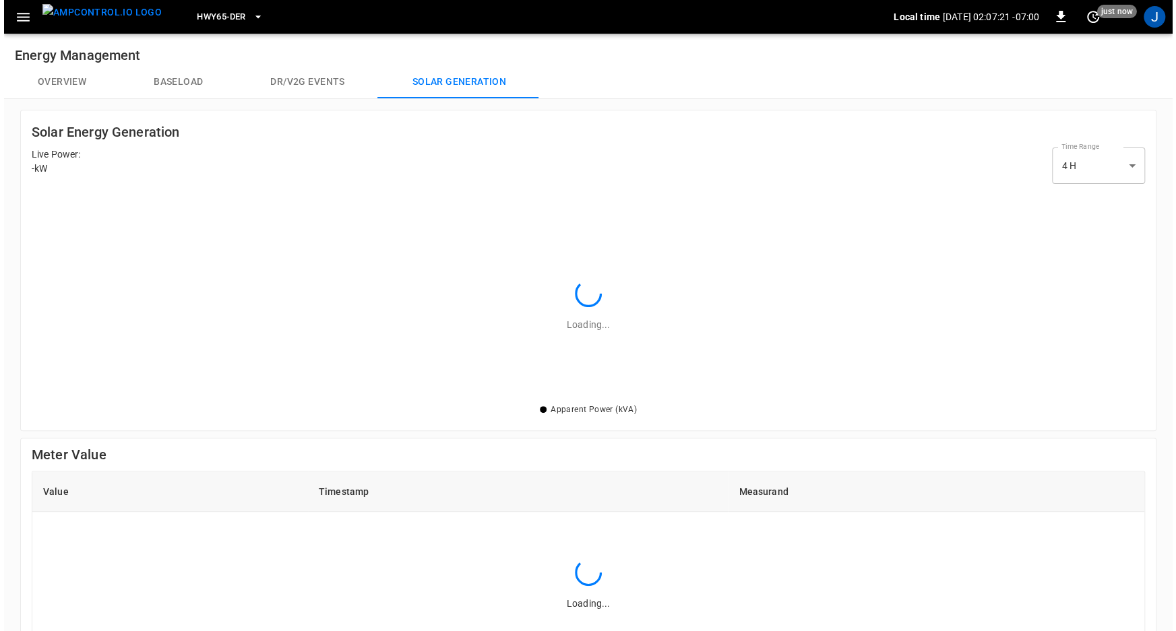
scroll to position [203, 1105]
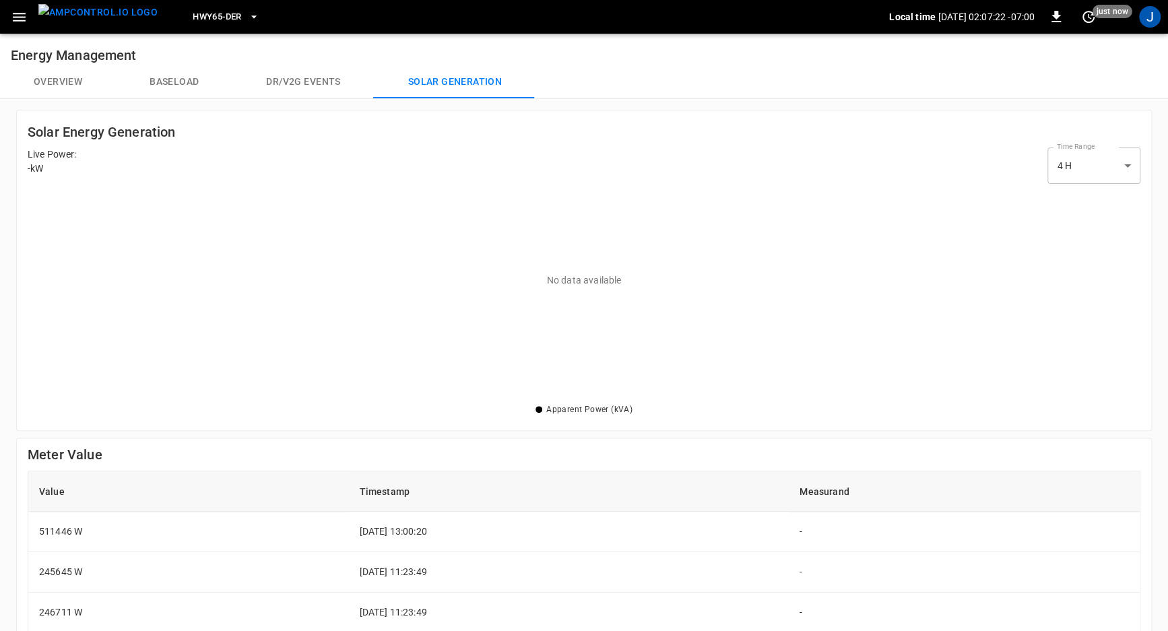
click at [247, 21] on icon "button" at bounding box center [253, 16] width 13 height 13
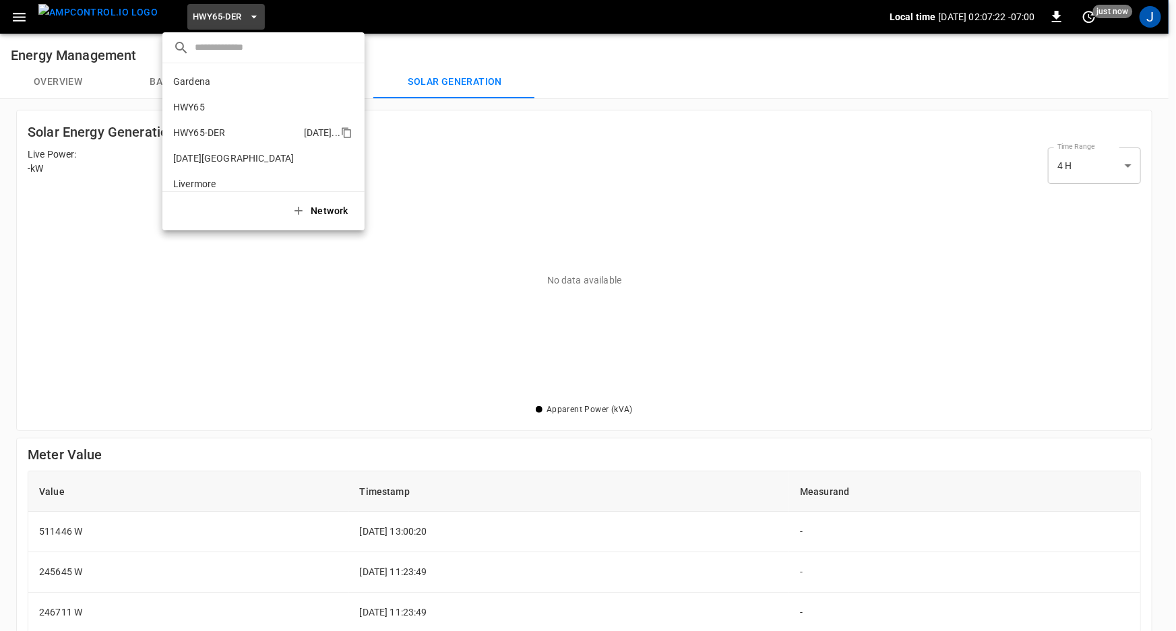
scroll to position [47, 0]
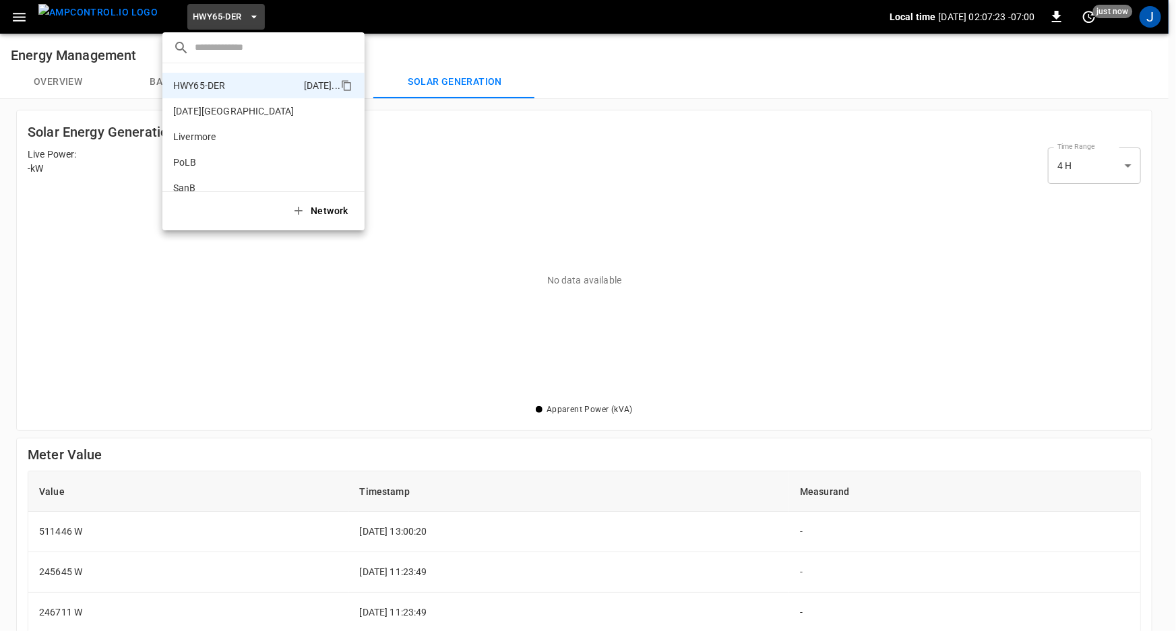
click at [816, 217] on div at bounding box center [588, 315] width 1176 height 631
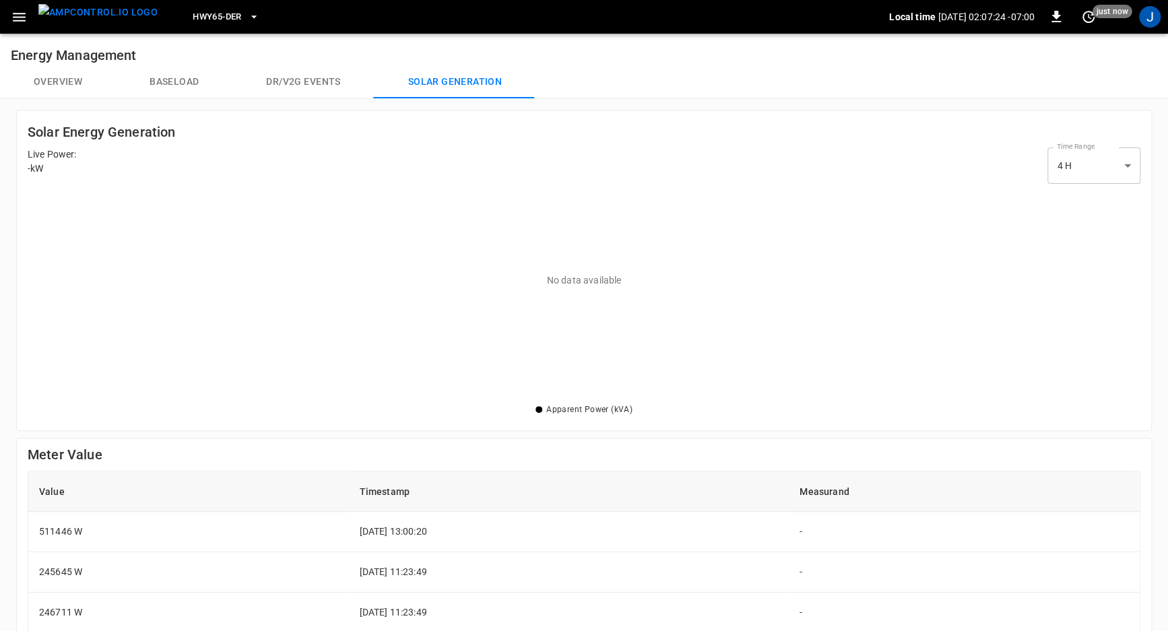
click at [204, 15] on span "HWY65-DER" at bounding box center [217, 16] width 49 height 15
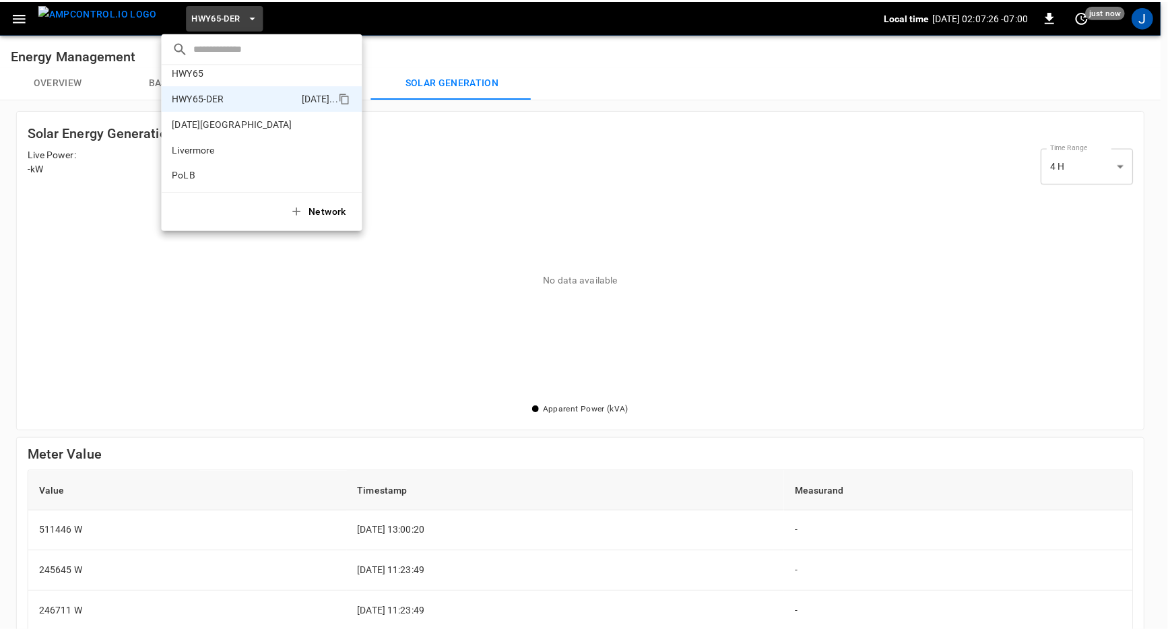
scroll to position [113, 0]
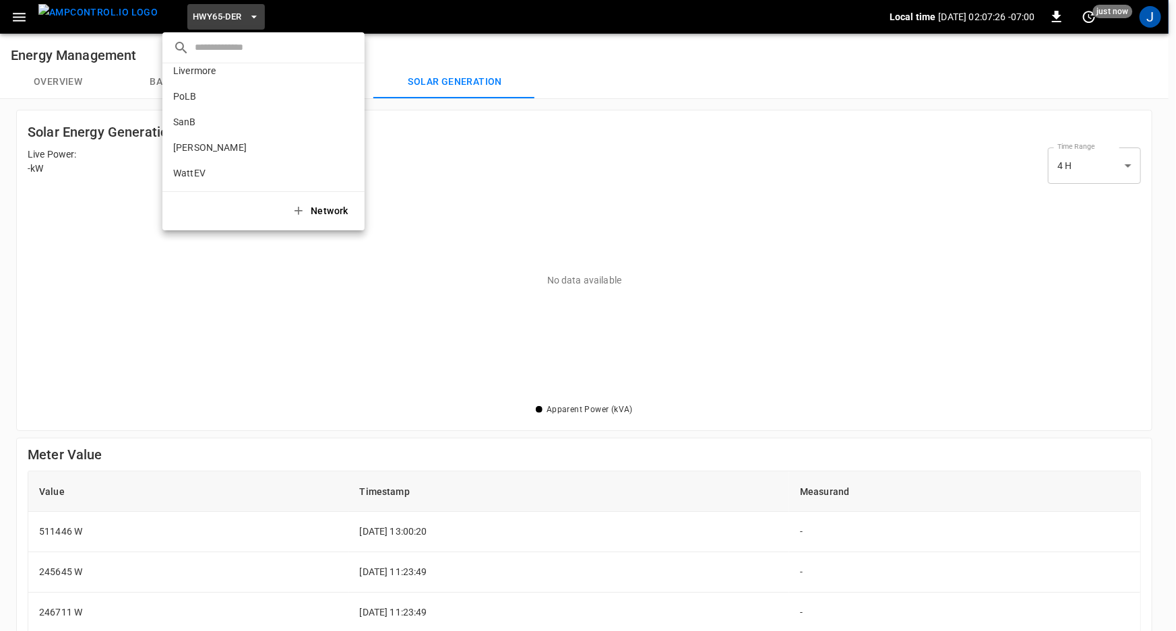
click at [829, 185] on div at bounding box center [588, 315] width 1176 height 631
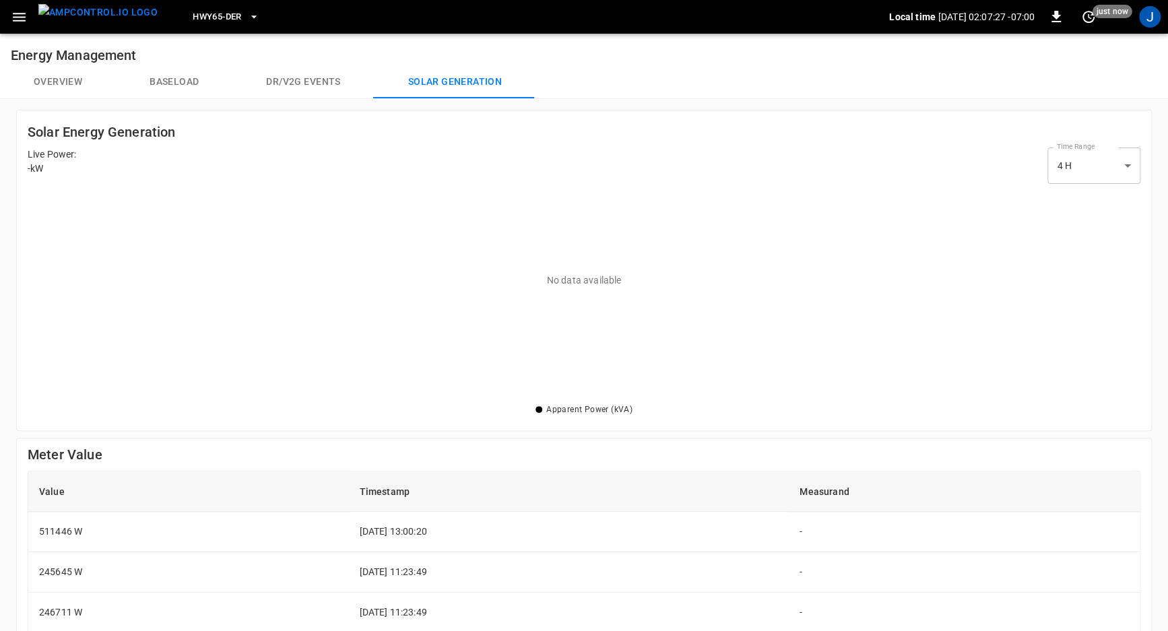
scroll to position [0, 0]
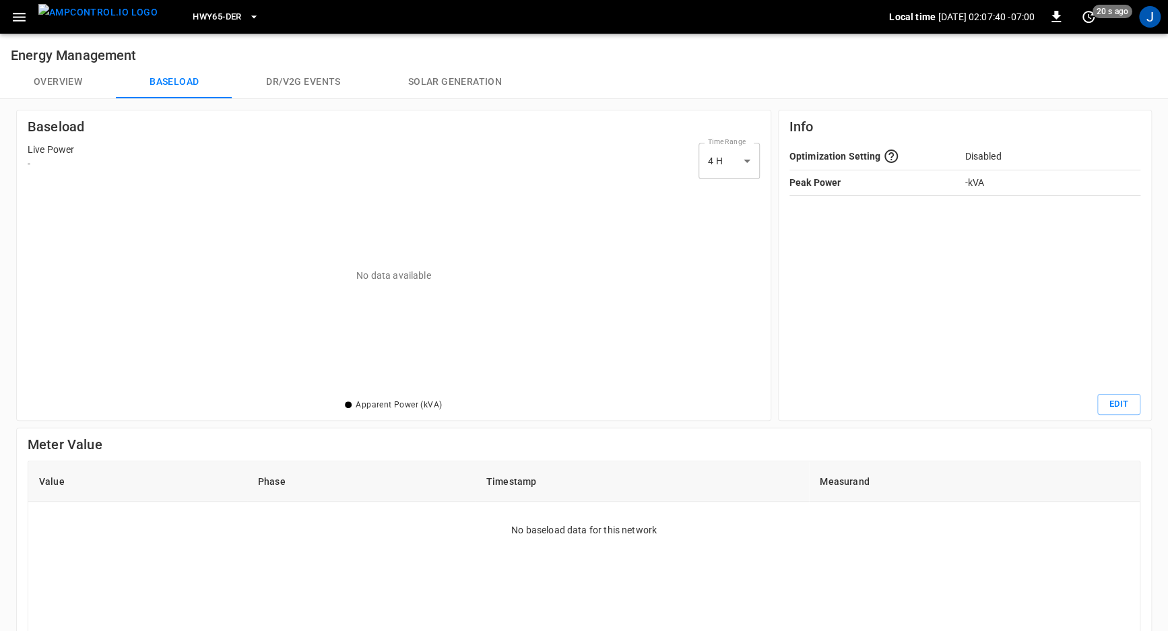
scroll to position [203, 724]
click at [1147, 17] on div "J" at bounding box center [1150, 17] width 22 height 22
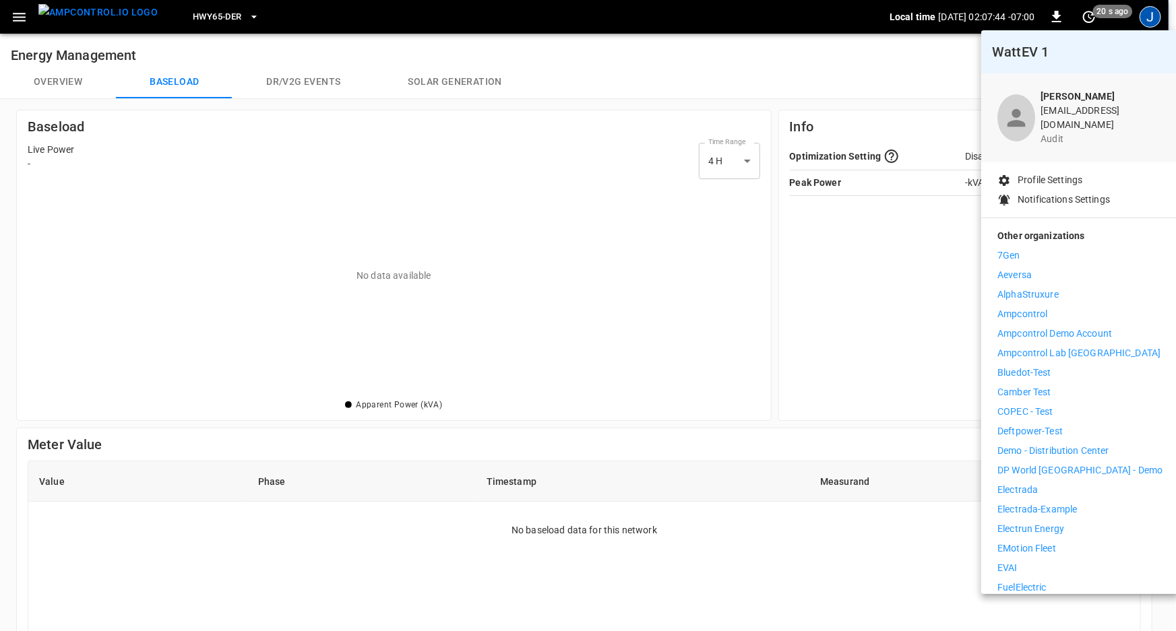
click at [1053, 327] on p "Ampcontrol Demo Account" at bounding box center [1054, 334] width 115 height 14
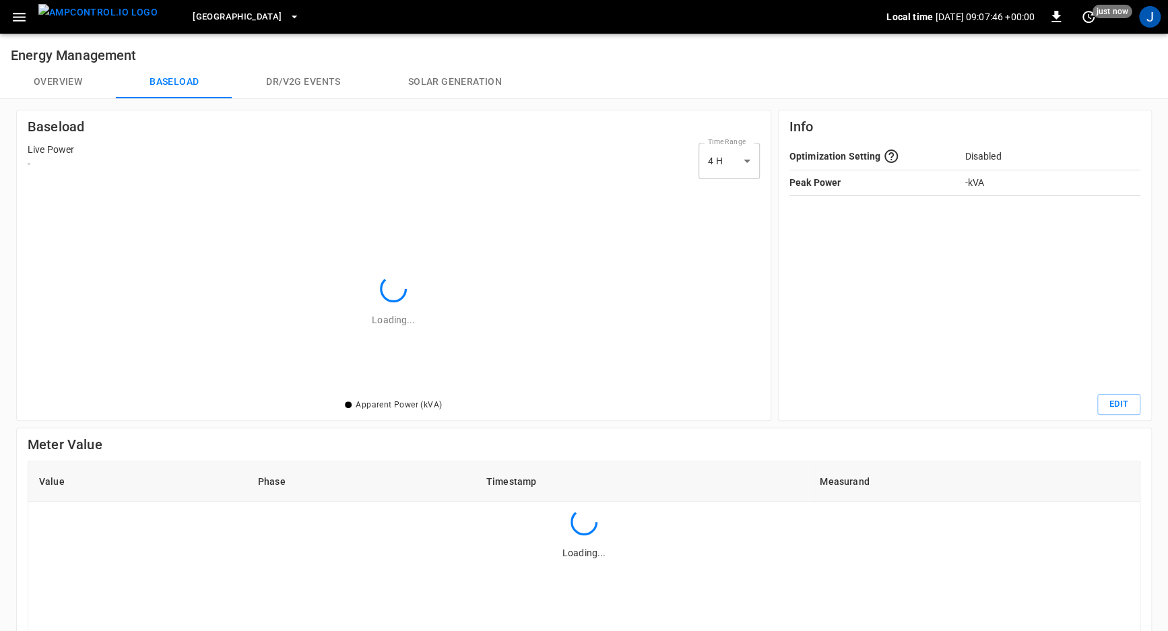
scroll to position [203, 724]
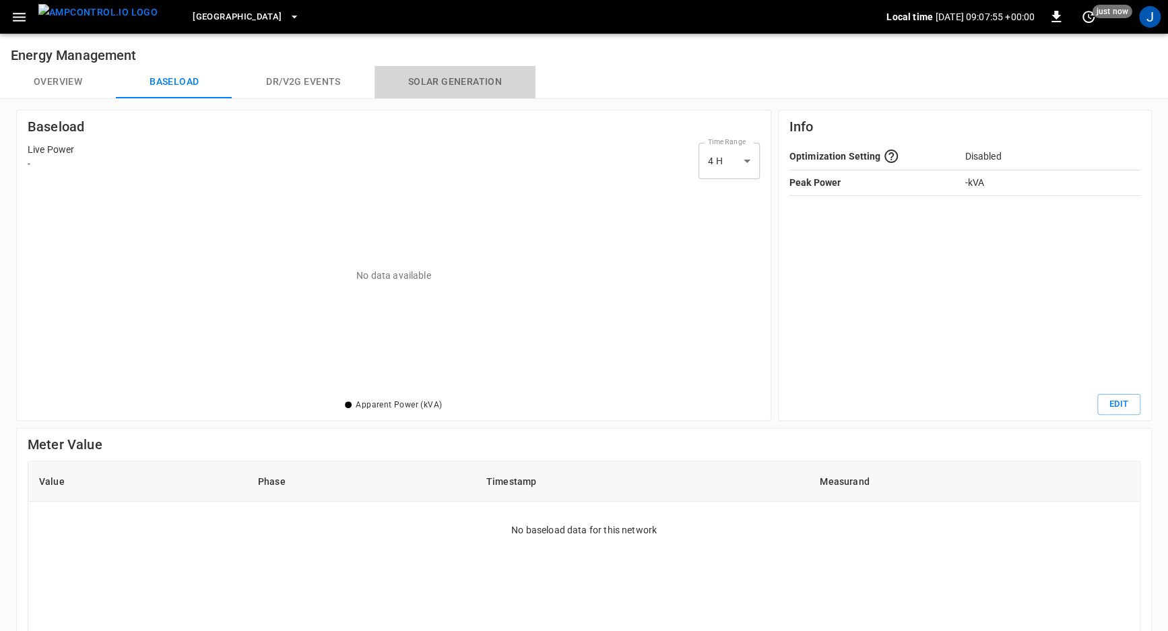
click at [424, 82] on button "Solar generation" at bounding box center [455, 82] width 161 height 32
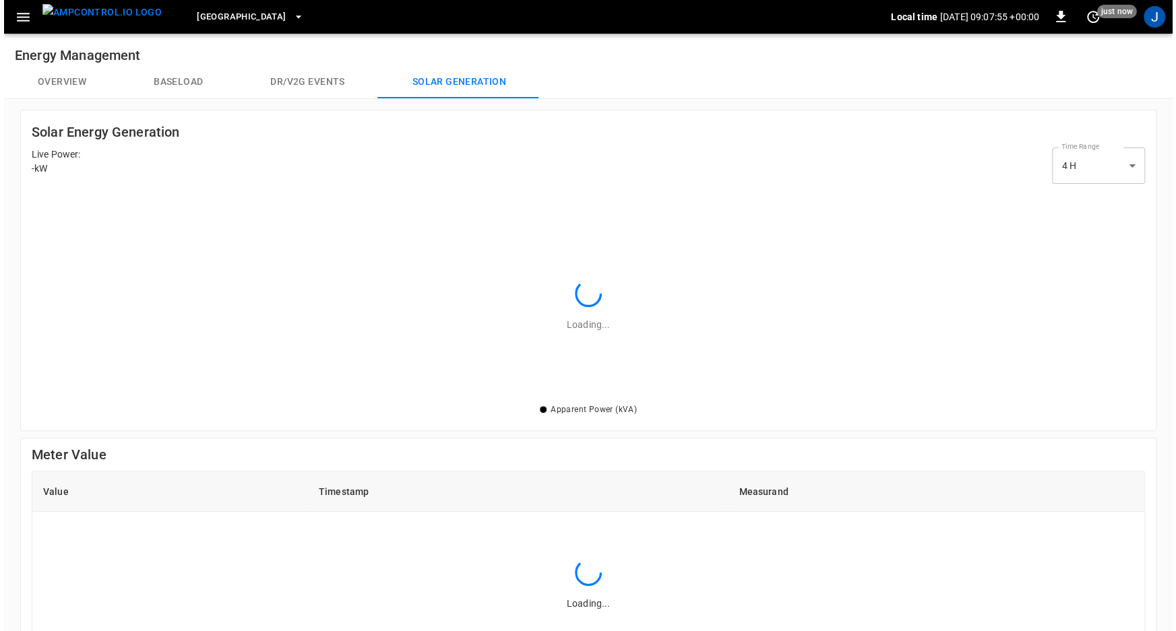
scroll to position [203, 1105]
click at [212, 21] on span "[GEOGRAPHIC_DATA]" at bounding box center [237, 16] width 89 height 15
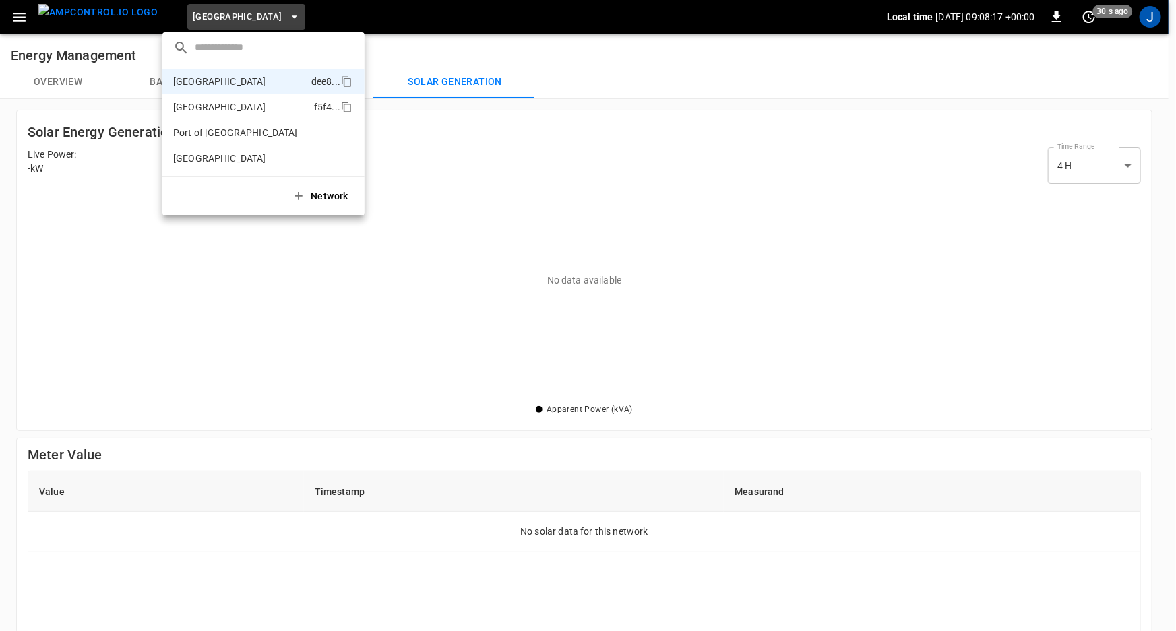
click at [277, 100] on li "Port of Barcelona f5f4 ..." at bounding box center [263, 107] width 202 height 26
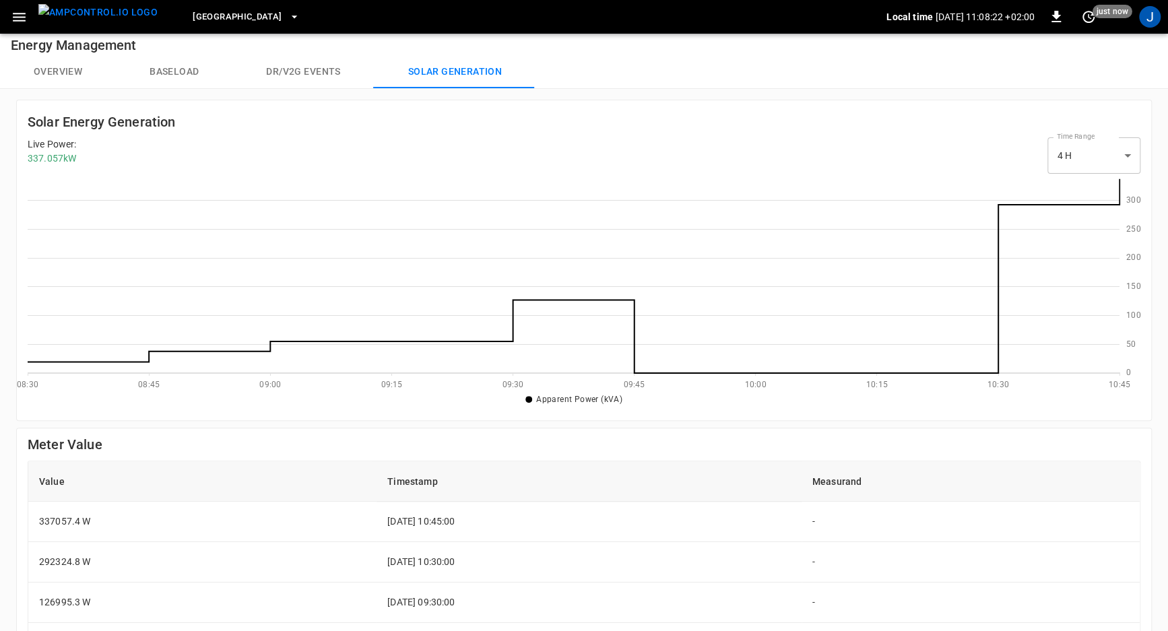
scroll to position [0, 0]
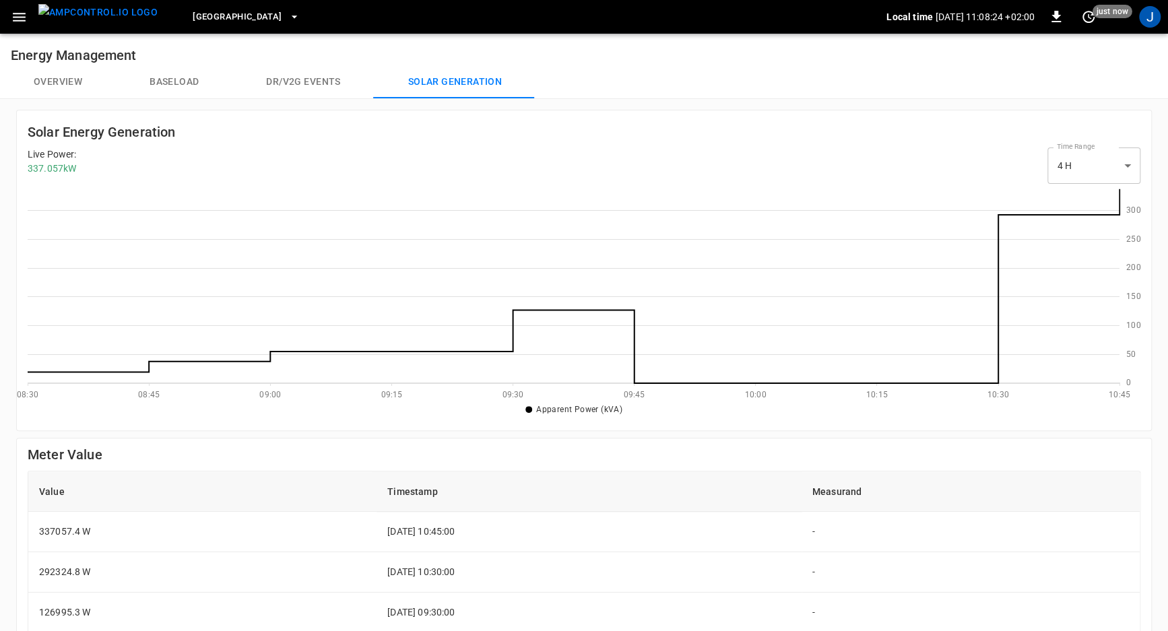
click at [325, 83] on button "Dr/V2G events" at bounding box center [302, 82] width 141 height 32
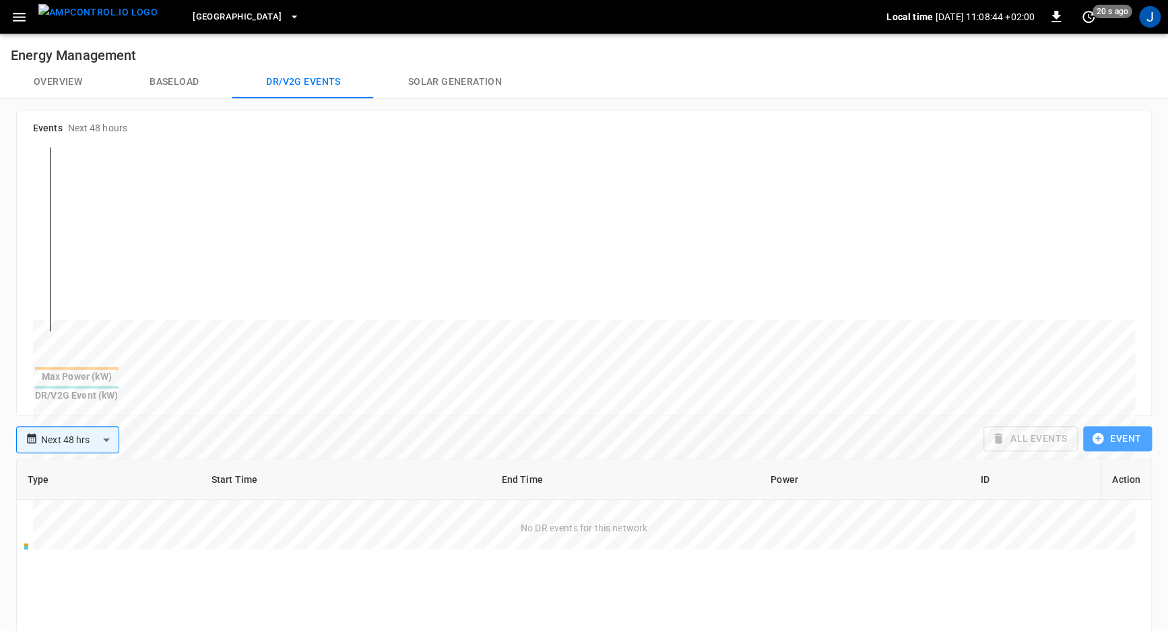
click at [1129, 426] on button "Event" at bounding box center [1117, 438] width 69 height 25
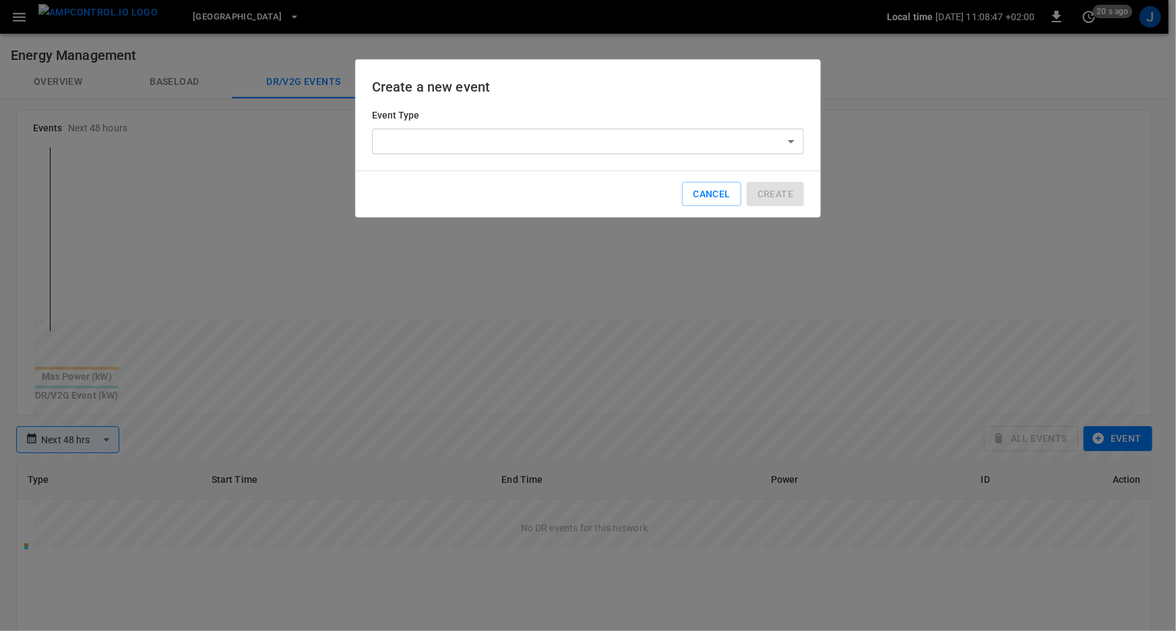
click at [646, 150] on body "**********" at bounding box center [588, 474] width 1176 height 948
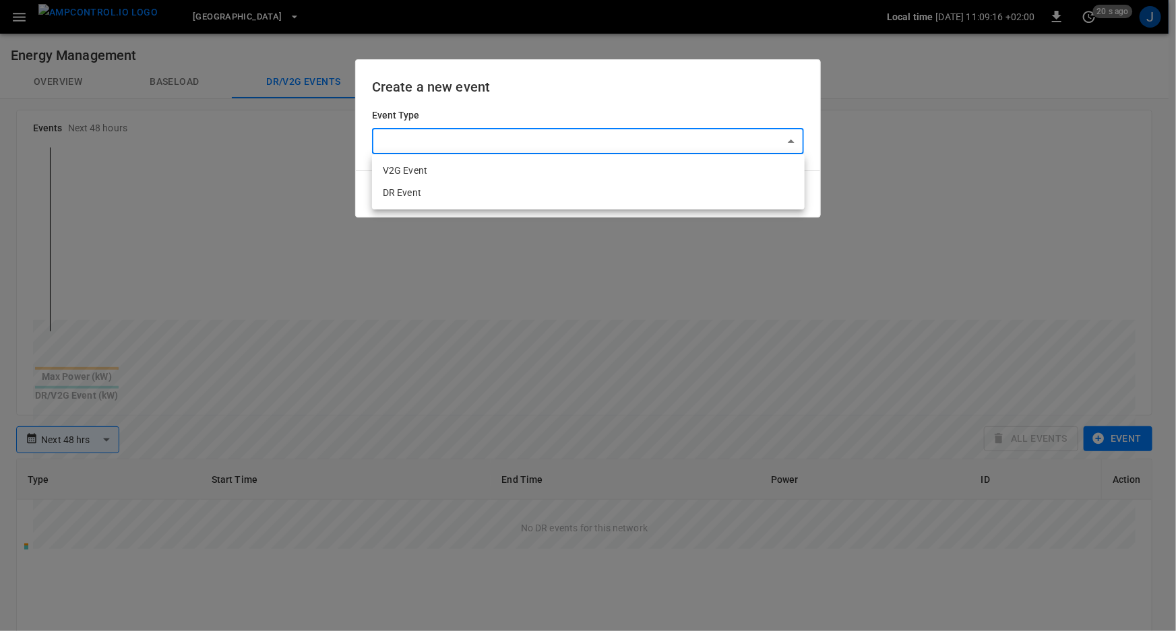
click at [468, 171] on li "V2G Event" at bounding box center [588, 171] width 433 height 22
type input "***"
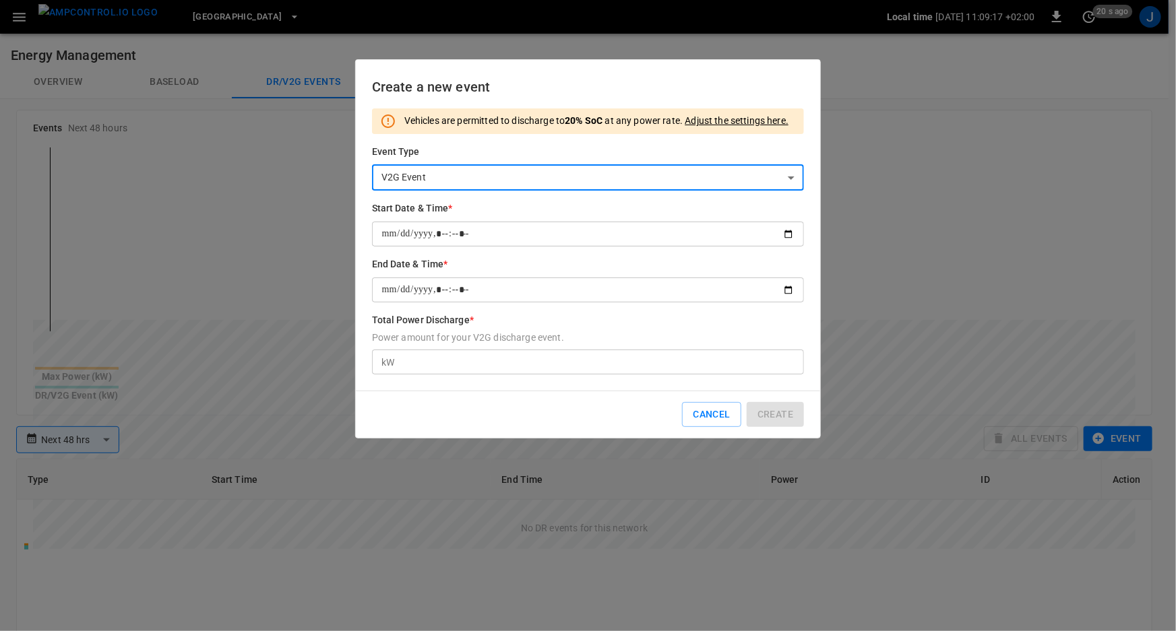
click at [476, 228] on input "Start Date & Time *" at bounding box center [588, 234] width 433 height 25
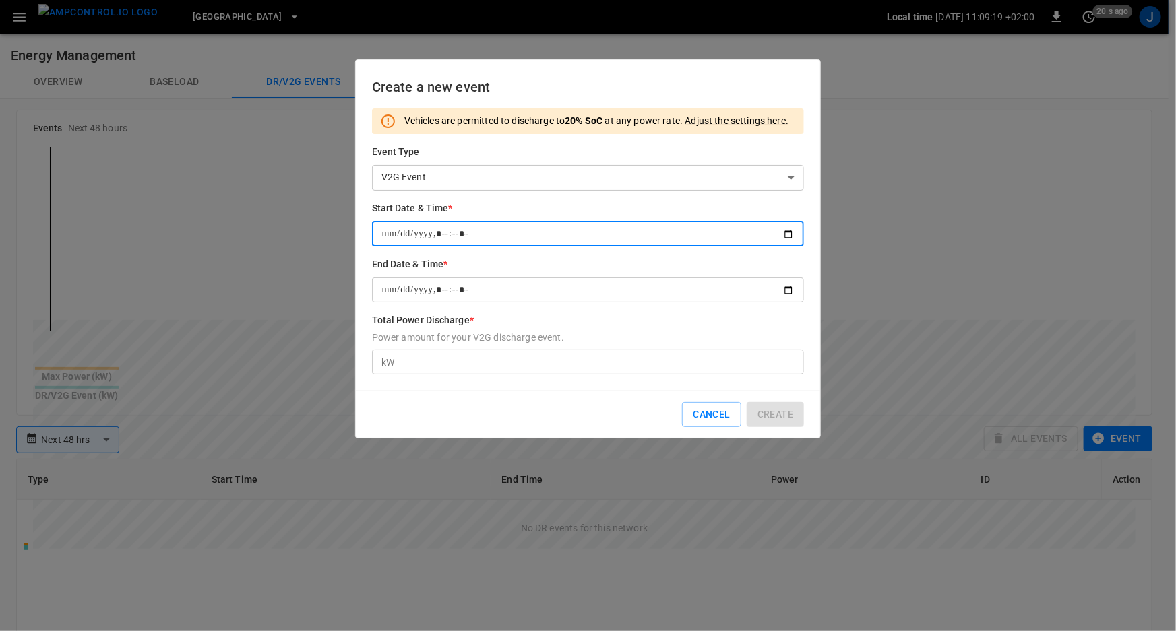
click at [502, 290] on input "End Date & Time *" at bounding box center [588, 290] width 433 height 25
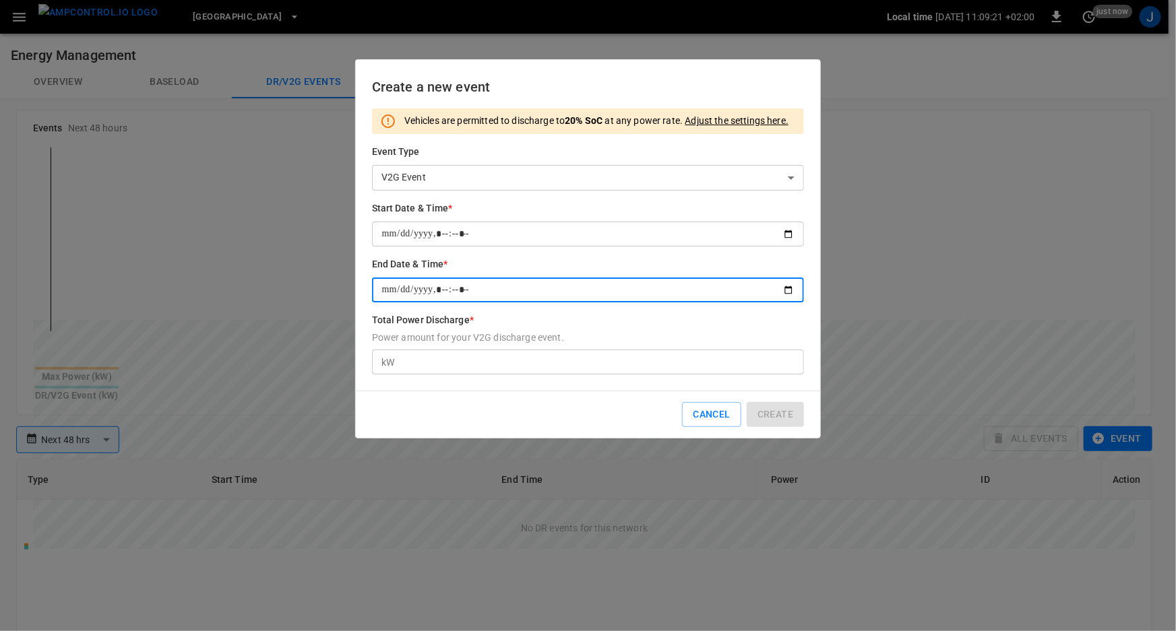
click at [482, 362] on input "Total Power Discharge * Power amount for your V2G discharge event." at bounding box center [602, 362] width 404 height 25
click at [456, 295] on input "End Date & Time *" at bounding box center [588, 290] width 433 height 25
click at [439, 290] on input "End Date & Time *" at bounding box center [588, 290] width 433 height 25
type input "**********"
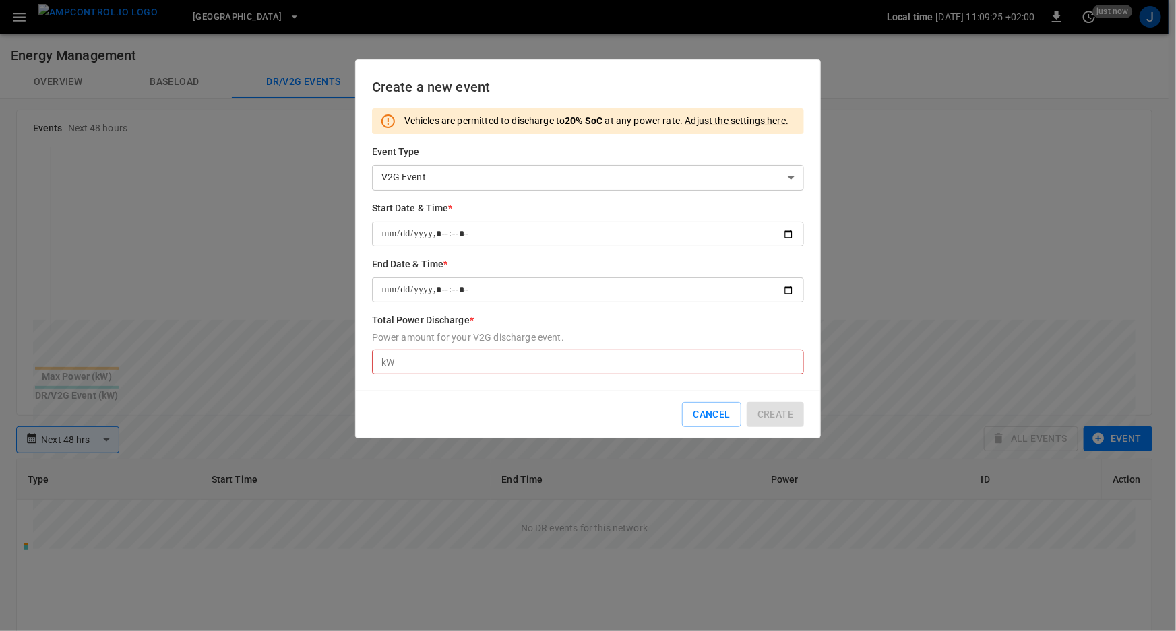
click at [514, 379] on div "Vehicles are permitted to discharge to 20% SoC at any power rate. Adjust the se…" at bounding box center [588, 246] width 433 height 277
click at [450, 361] on input "Total Power Discharge * Power amount for your V2G discharge event." at bounding box center [602, 362] width 404 height 25
click at [443, 236] on input "Start Date & Time *" at bounding box center [588, 234] width 433 height 25
type input "**********"
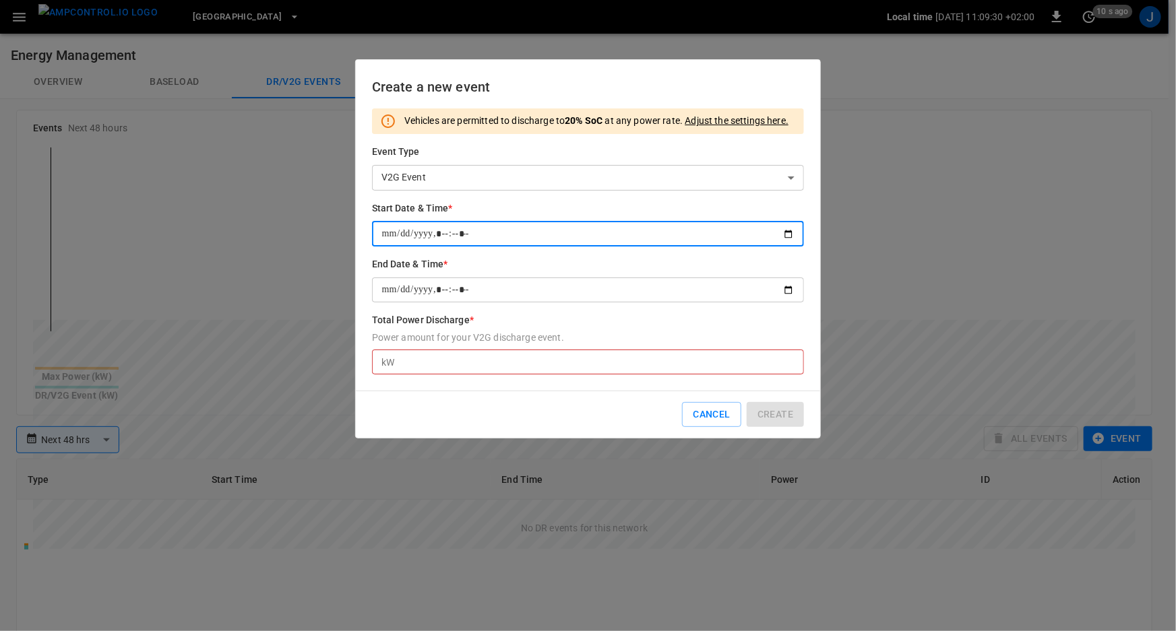
type input "**********"
click at [441, 288] on input "End Date & Time *" at bounding box center [588, 290] width 433 height 25
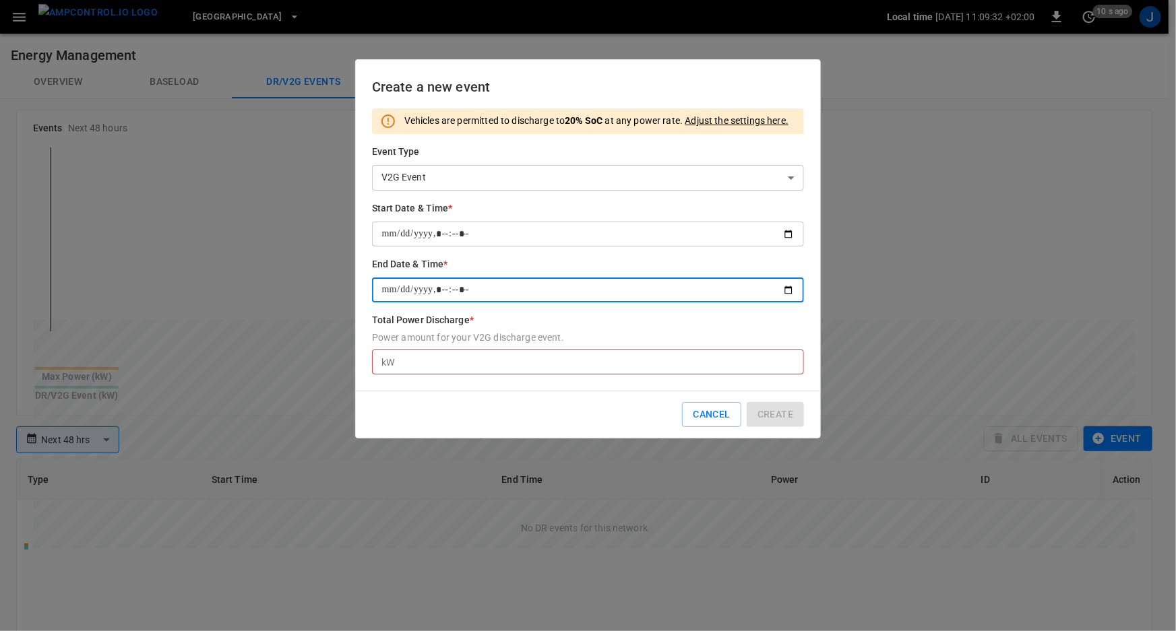
type input "**********"
click at [444, 358] on input "Total Power Discharge * Power amount for your V2G discharge event." at bounding box center [602, 362] width 404 height 25
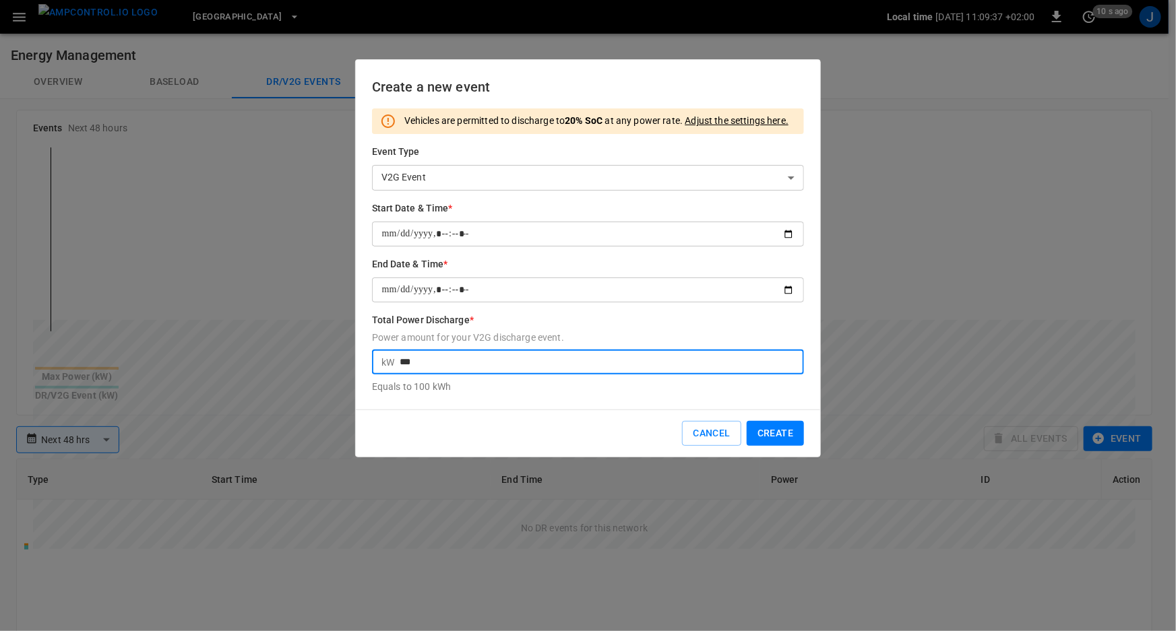
type input "***"
click at [787, 436] on button "Create" at bounding box center [774, 433] width 57 height 25
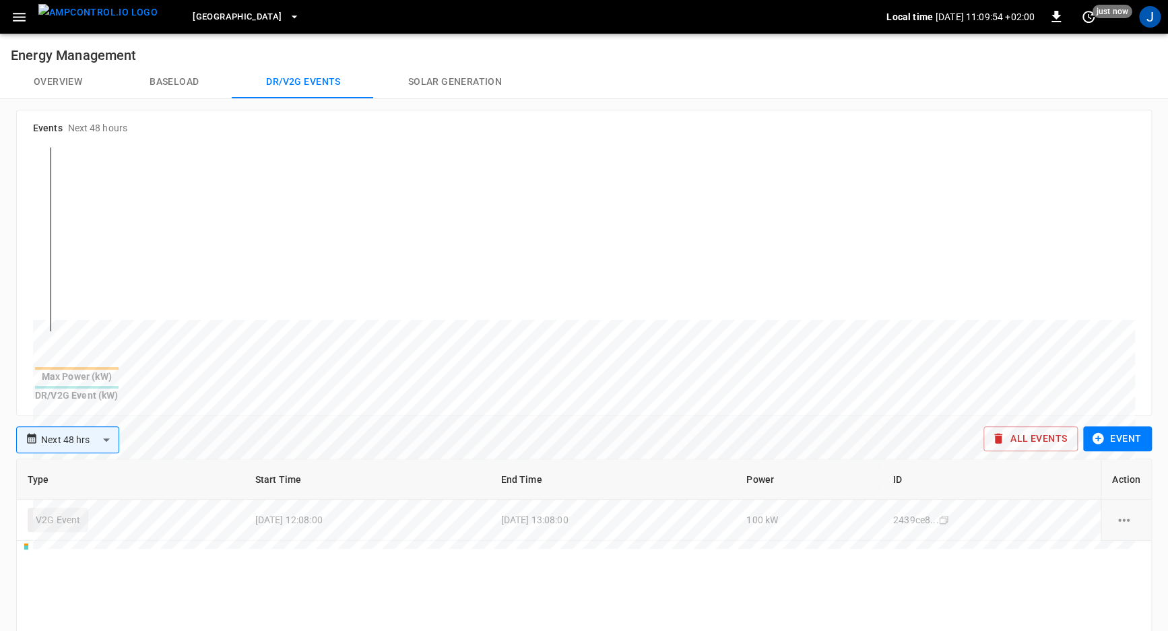
click at [78, 82] on button "Overview" at bounding box center [58, 82] width 116 height 32
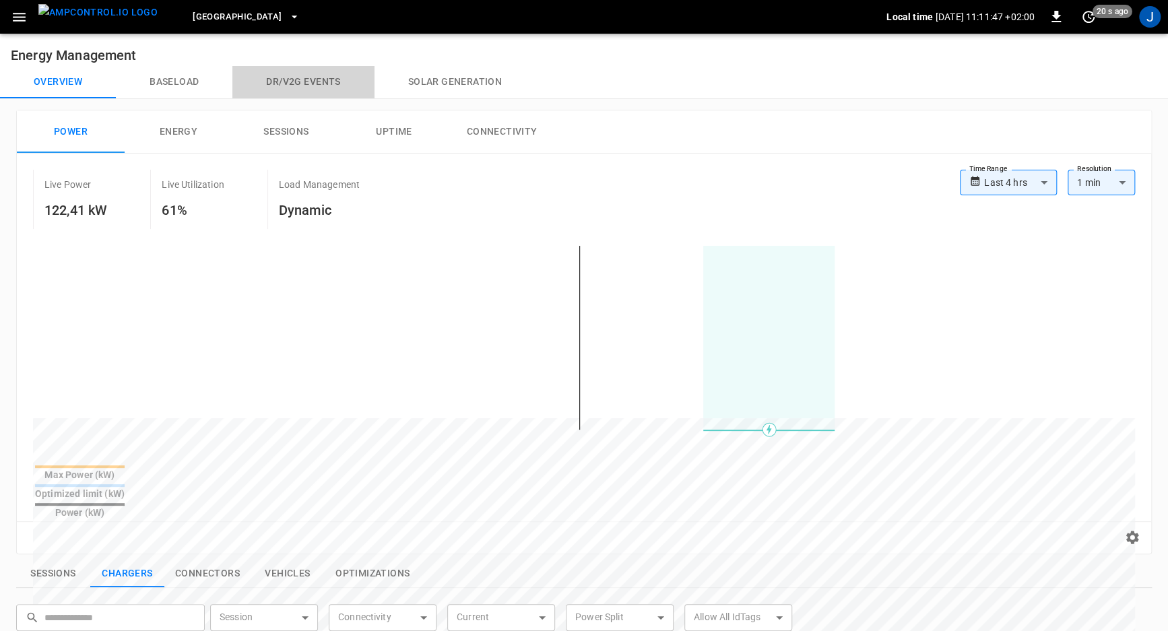
click at [296, 88] on button "Dr/V2G events" at bounding box center [302, 82] width 141 height 32
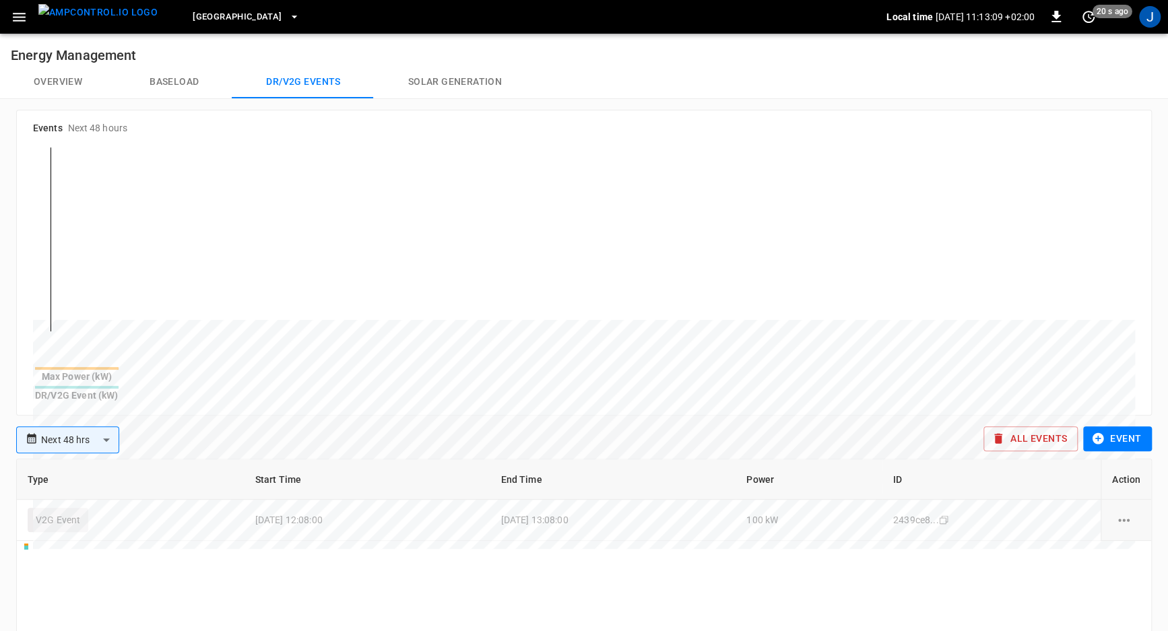
click at [1120, 430] on button "Event" at bounding box center [1117, 438] width 69 height 25
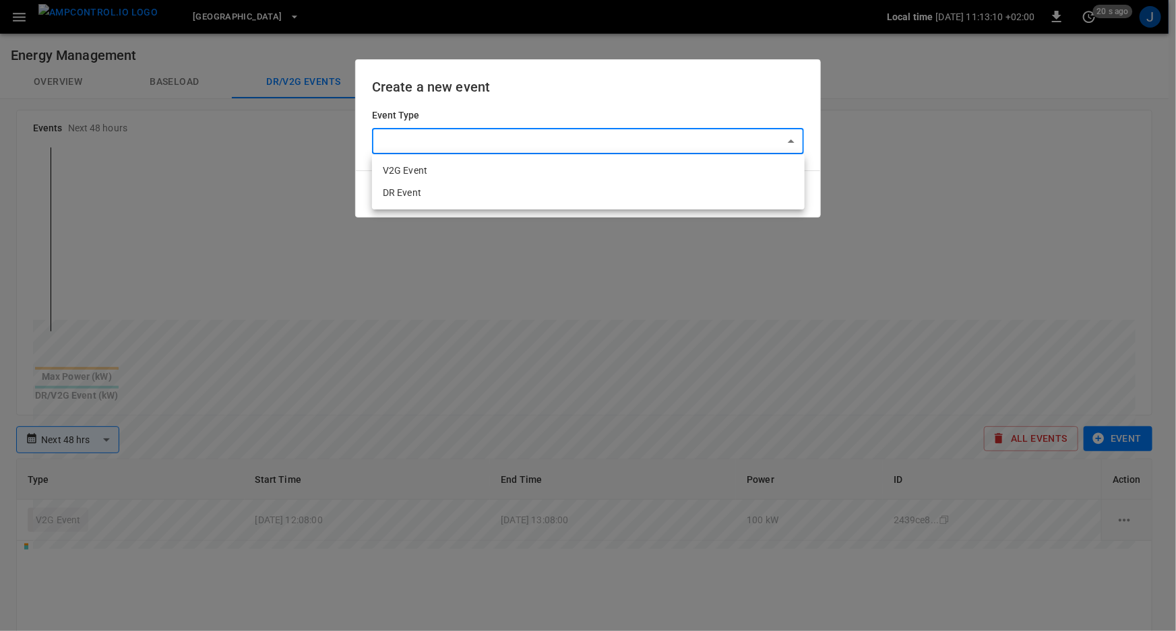
click at [676, 143] on body "**********" at bounding box center [588, 474] width 1176 height 948
click at [676, 190] on li "DR Event" at bounding box center [588, 193] width 433 height 22
type input "**********"
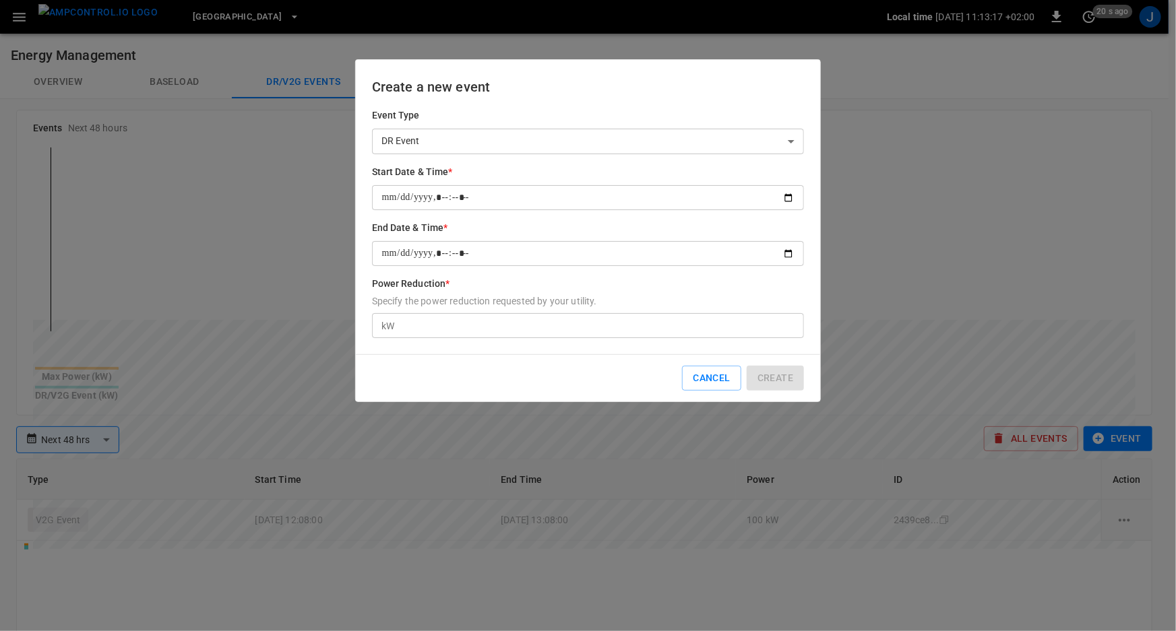
drag, startPoint x: 377, startPoint y: 290, endPoint x: 476, endPoint y: 285, distance: 99.1
click at [476, 285] on h6 "Power Reduction *" at bounding box center [588, 284] width 433 height 15
click at [494, 297] on p "Specify the power reduction requested by your utility." at bounding box center [588, 300] width 433 height 13
click at [494, 313] on input "Power Reduction * Specify the power reduction requested by your utility." at bounding box center [602, 325] width 404 height 25
click at [498, 196] on input "Start Date & Time *" at bounding box center [588, 197] width 433 height 25
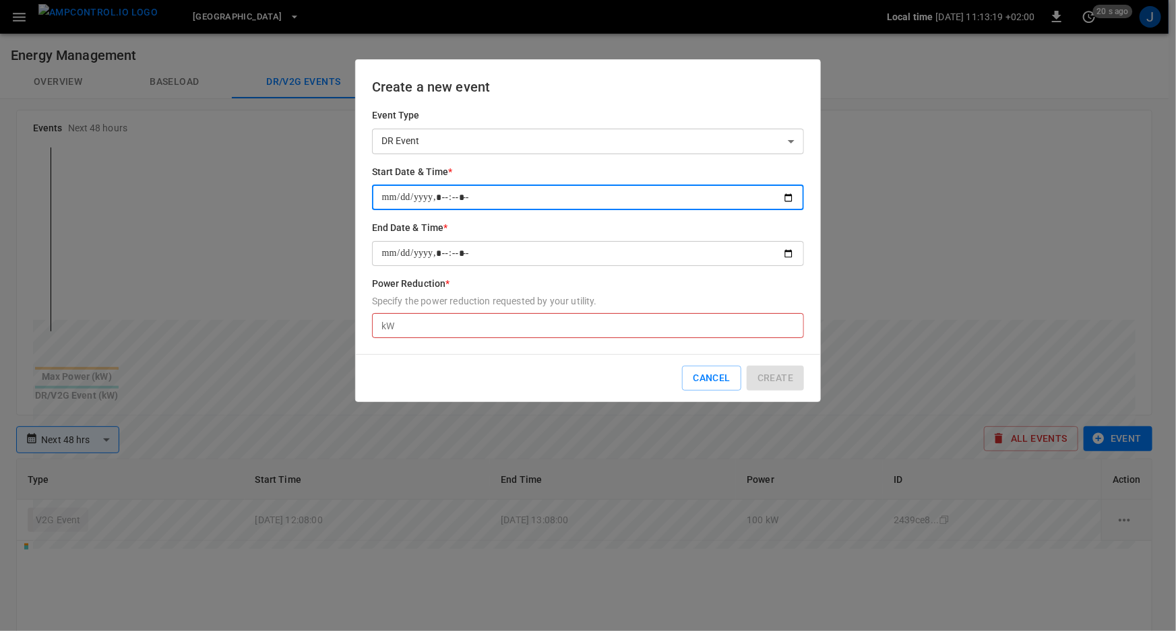
click at [444, 189] on input "Start Date & Time *" at bounding box center [588, 197] width 433 height 25
click at [441, 191] on input "Start Date & Time *" at bounding box center [588, 197] width 433 height 25
type input "**********"
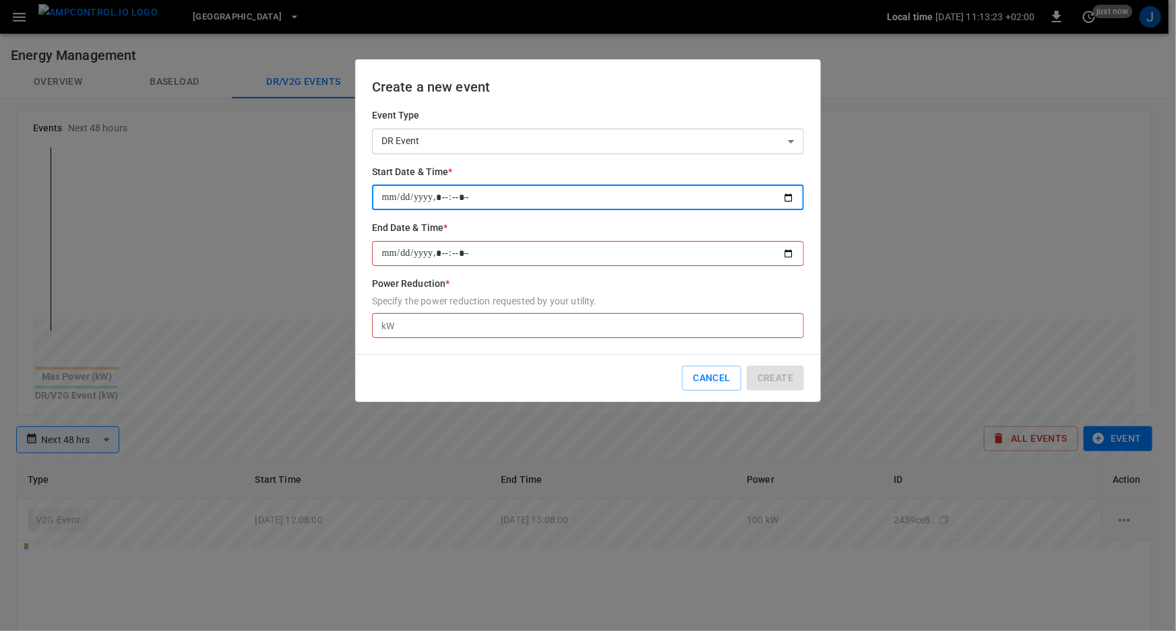
type input "**********"
click at [439, 254] on input "End Date & Time *" at bounding box center [588, 253] width 433 height 25
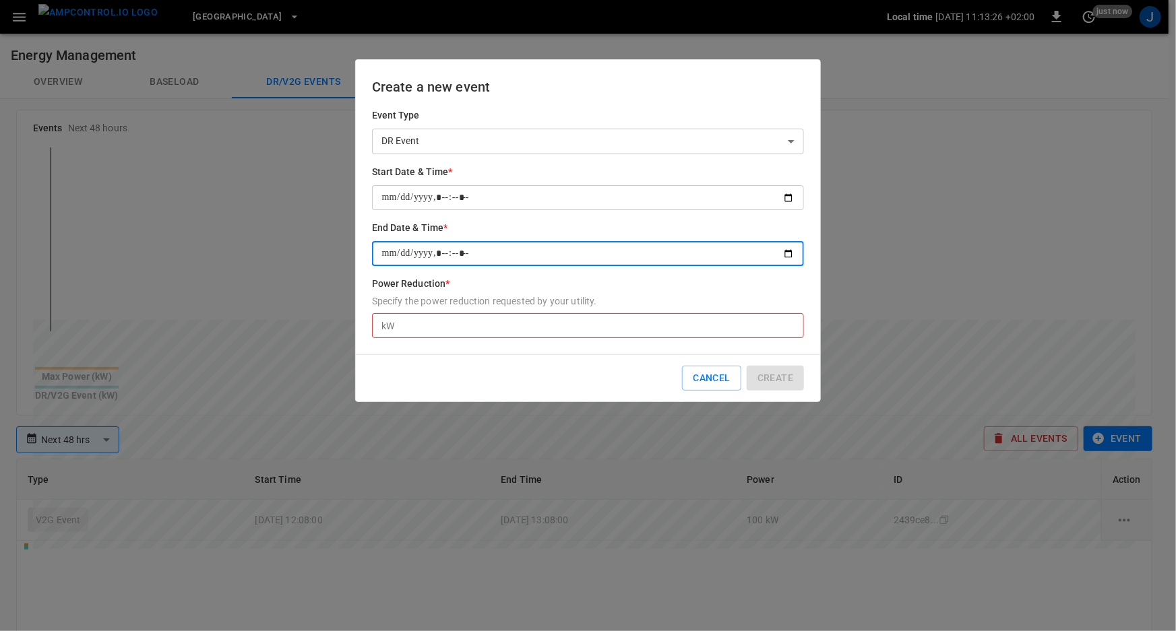
type input "**********"
click at [572, 288] on h6 "Power Reduction *" at bounding box center [588, 284] width 433 height 15
click at [572, 313] on input "Power Reduction * Specify the power reduction requested by your utility." at bounding box center [602, 325] width 404 height 25
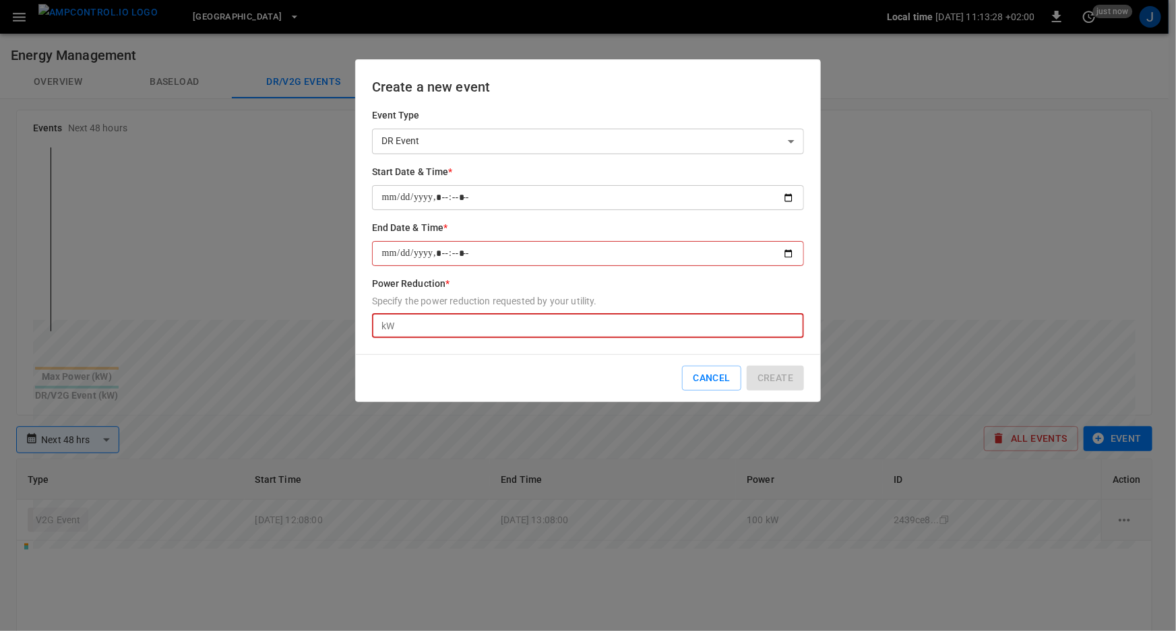
click at [587, 326] on input "Power Reduction * Specify the power reduction requested by your utility." at bounding box center [602, 325] width 404 height 25
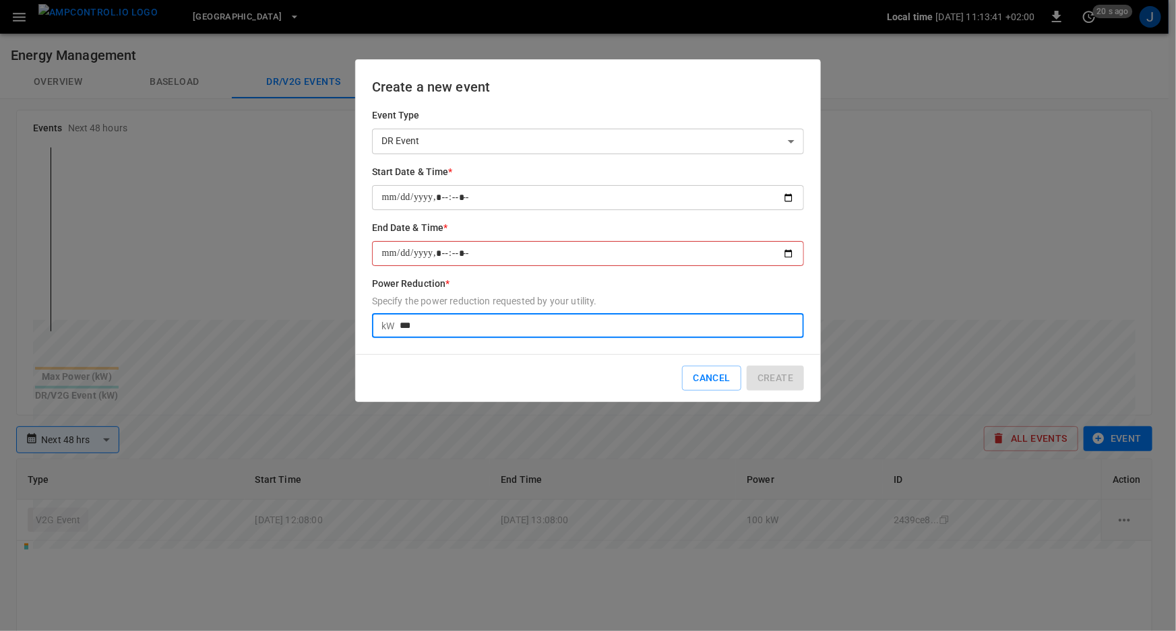
type input "***"
click at [706, 288] on h6 "Power Reduction *" at bounding box center [588, 284] width 433 height 15
click at [706, 313] on input "***" at bounding box center [602, 325] width 404 height 25
click at [564, 249] on input "End Date & Time *" at bounding box center [588, 253] width 433 height 25
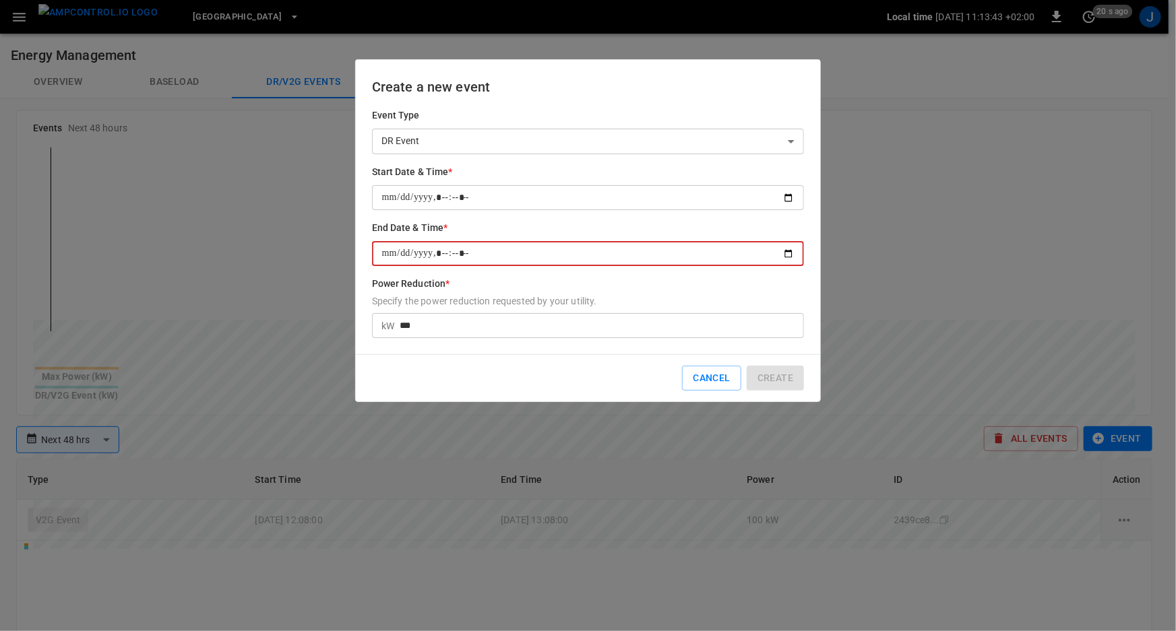
click at [422, 253] on input "End Date & Time *" at bounding box center [588, 253] width 433 height 25
click at [461, 247] on input "End Date & Time *" at bounding box center [588, 253] width 433 height 25
click at [445, 255] on input "End Date & Time *" at bounding box center [588, 253] width 433 height 25
type input "**********"
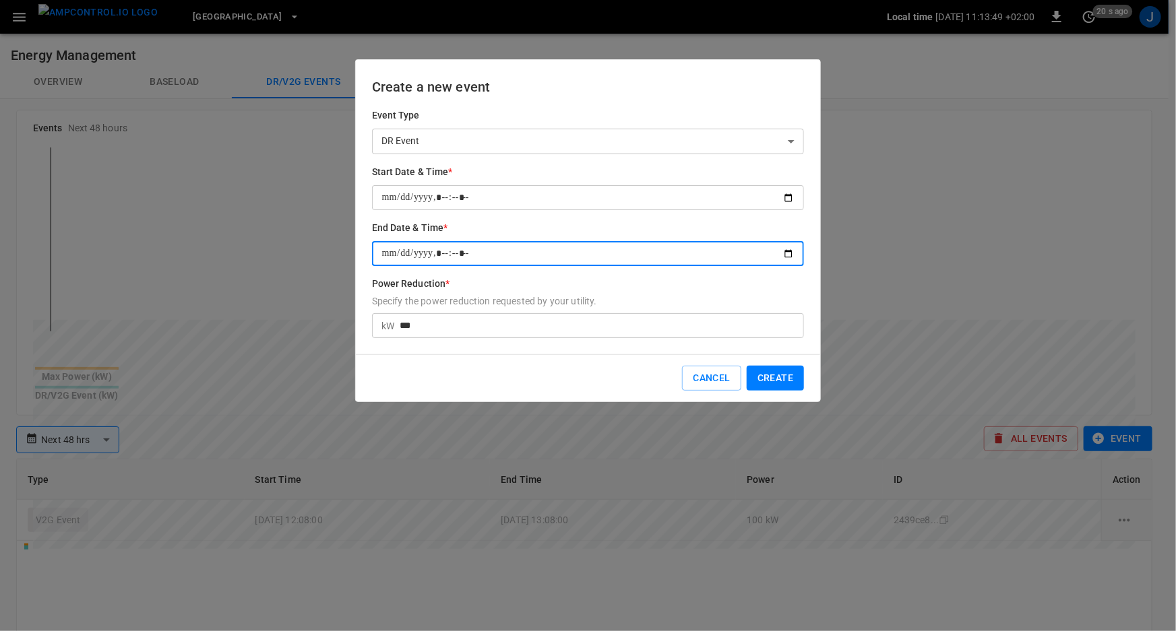
click at [794, 381] on button "Create" at bounding box center [774, 378] width 57 height 25
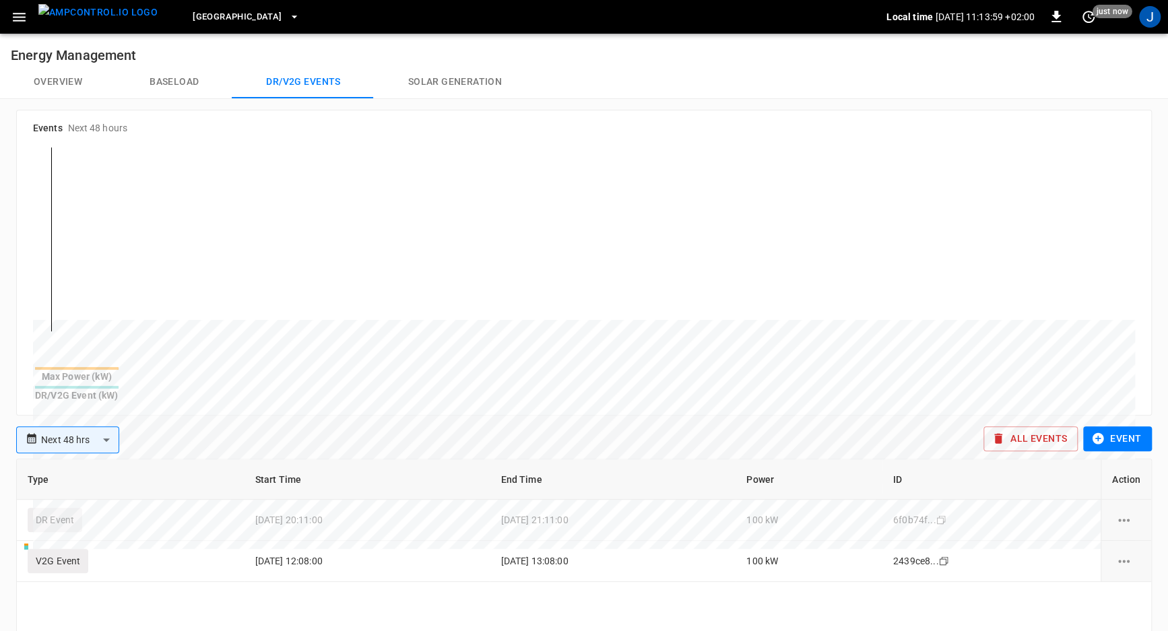
click at [62, 76] on button "Overview" at bounding box center [58, 82] width 116 height 32
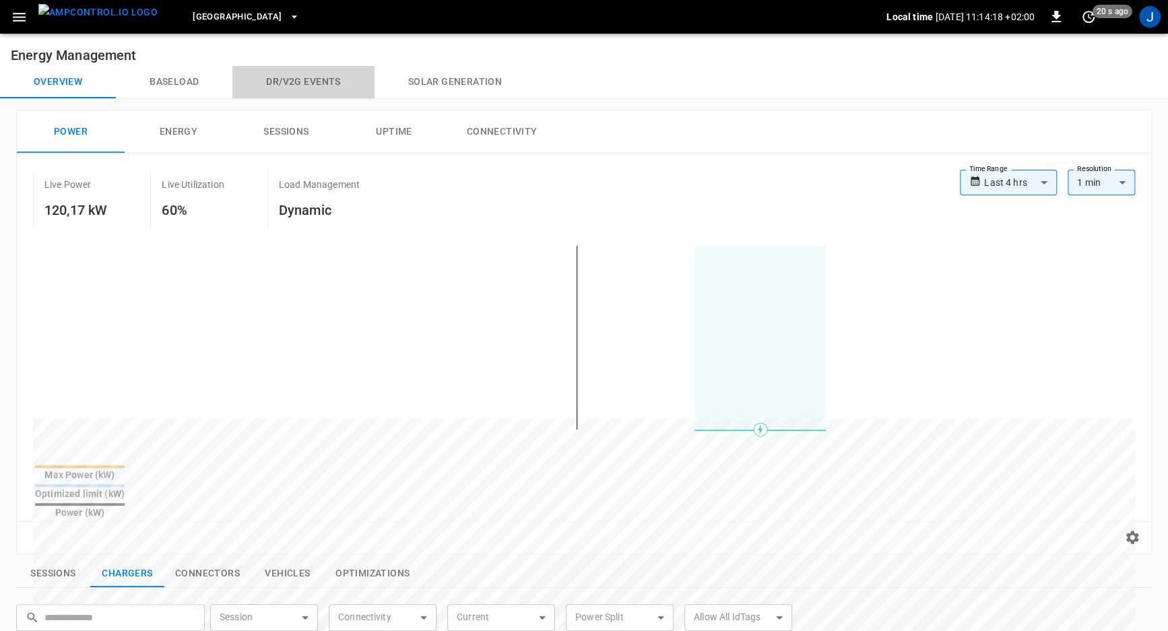
click at [286, 84] on button "Dr/V2G events" at bounding box center [302, 82] width 141 height 32
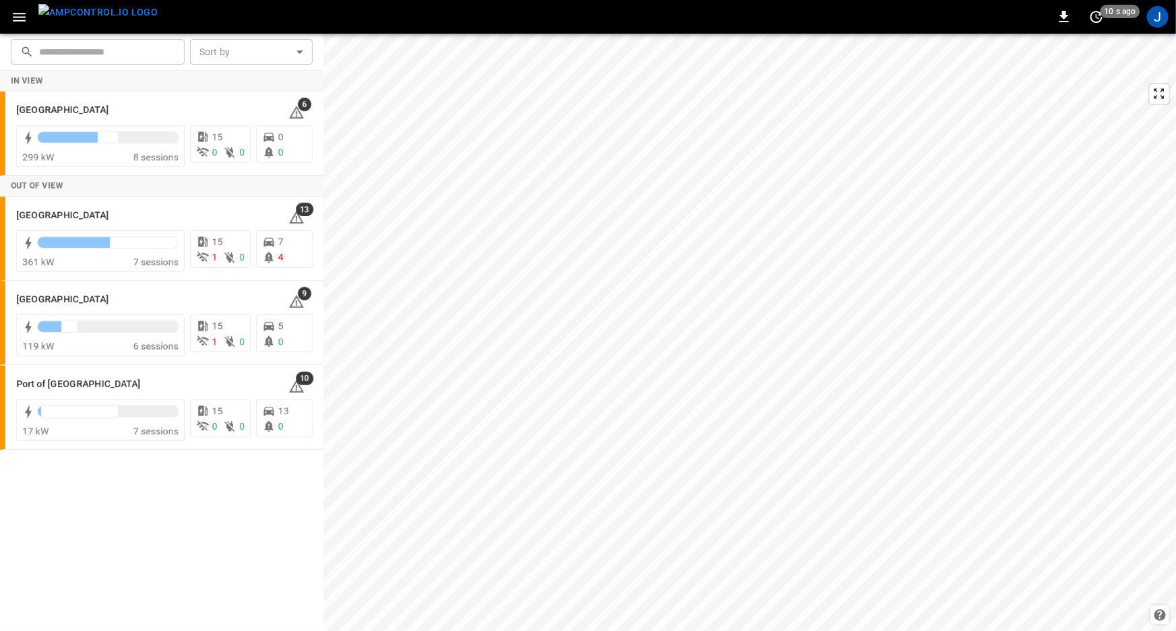
click at [11, 23] on icon "button" at bounding box center [19, 17] width 17 height 17
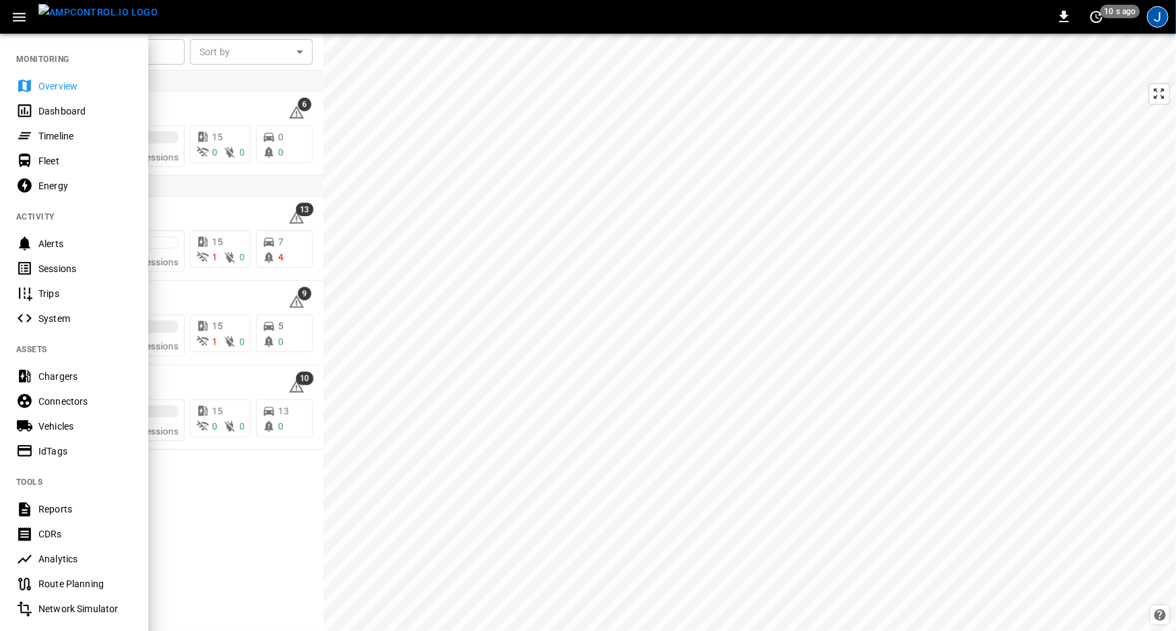
click at [1159, 20] on div "J" at bounding box center [1158, 17] width 22 height 22
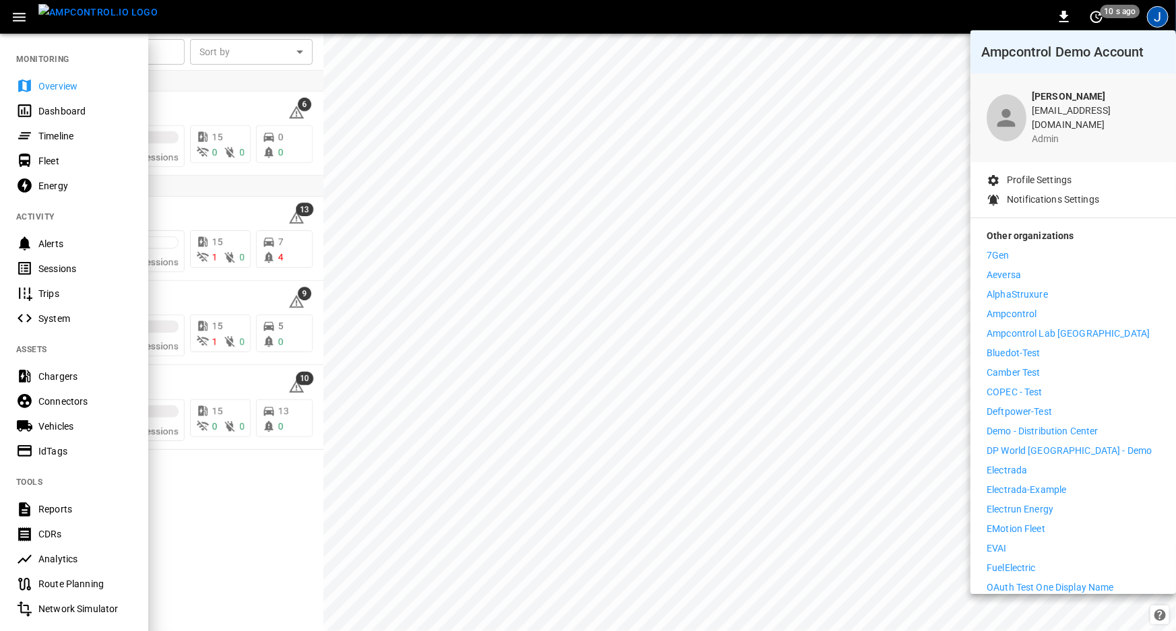
click at [1008, 251] on p "7Gen" at bounding box center [997, 256] width 23 height 14
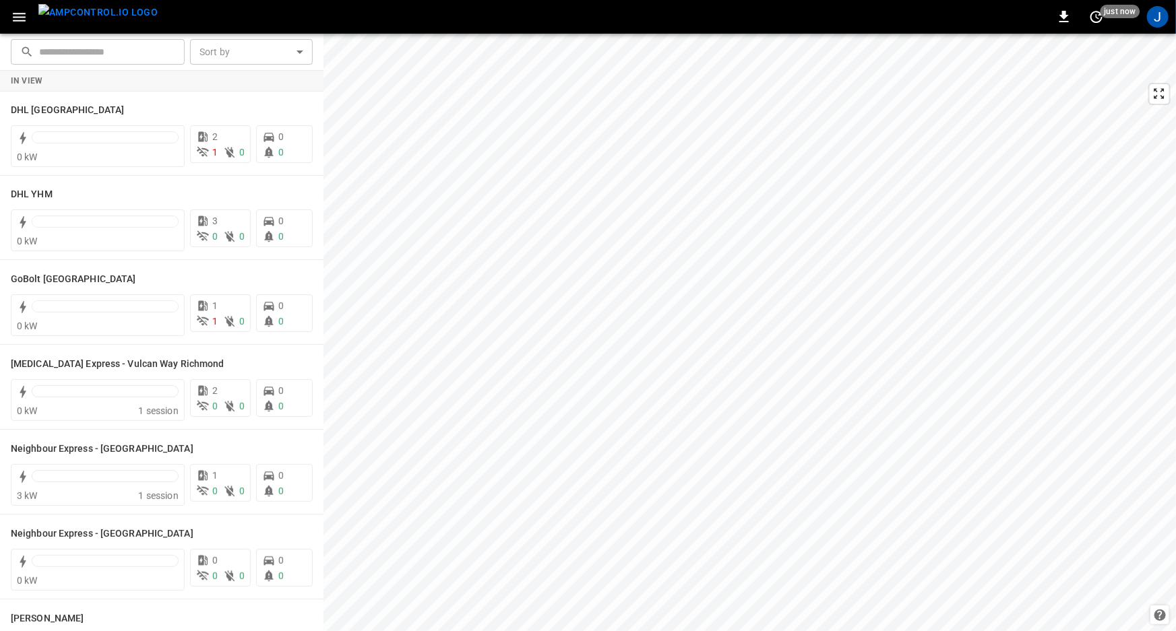
click at [12, 27] on button "button" at bounding box center [19, 17] width 28 height 25
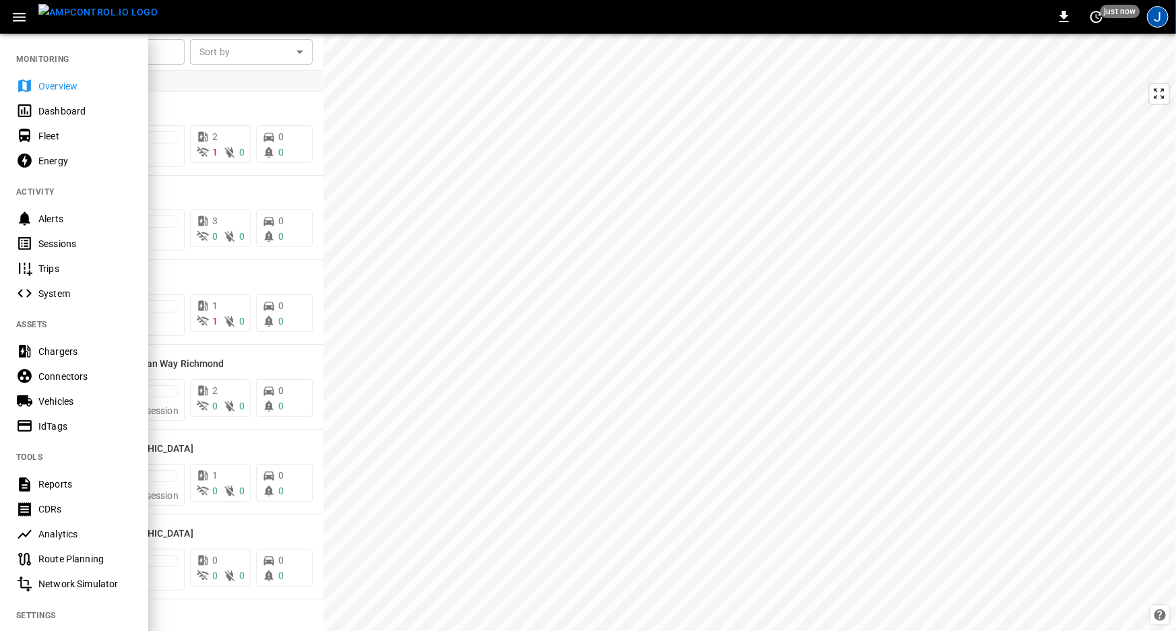
click at [1165, 22] on div "J" at bounding box center [1158, 17] width 22 height 22
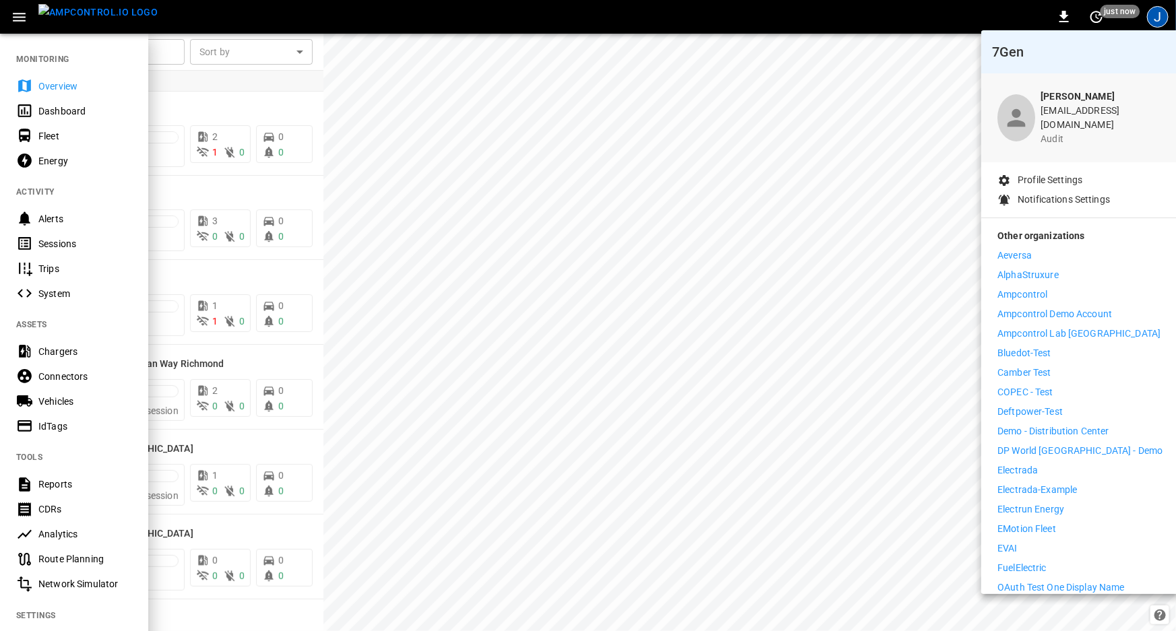
click at [1054, 310] on p "Ampcontrol Demo Account" at bounding box center [1054, 314] width 115 height 14
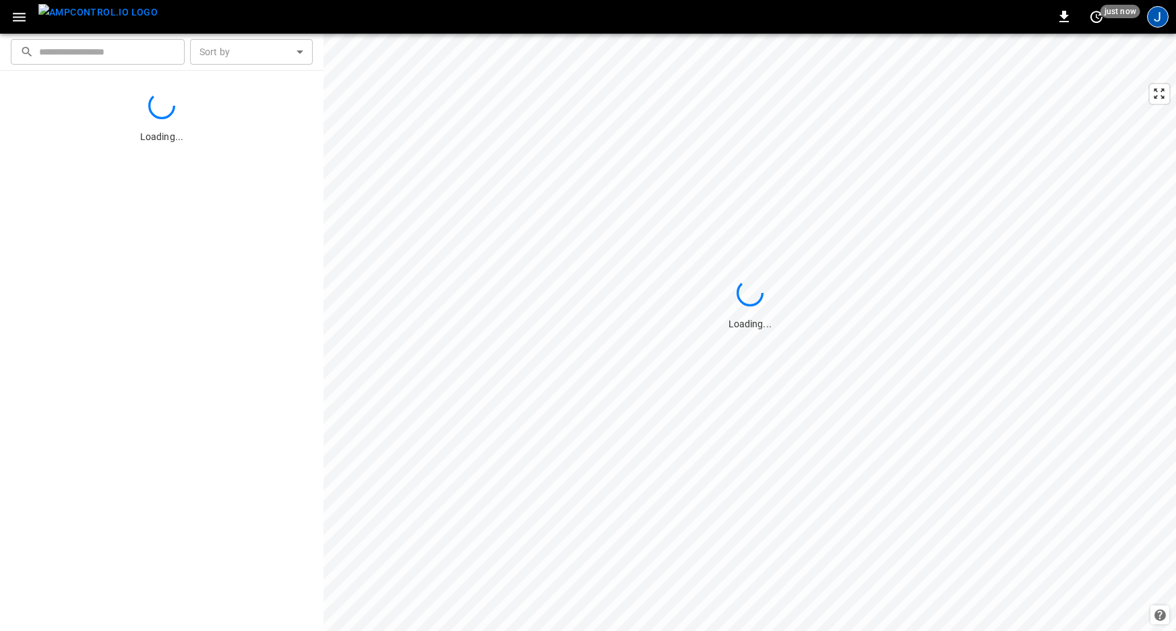
click at [1149, 27] on div "J" at bounding box center [1158, 17] width 26 height 26
click at [1156, 22] on div "J" at bounding box center [1158, 17] width 22 height 22
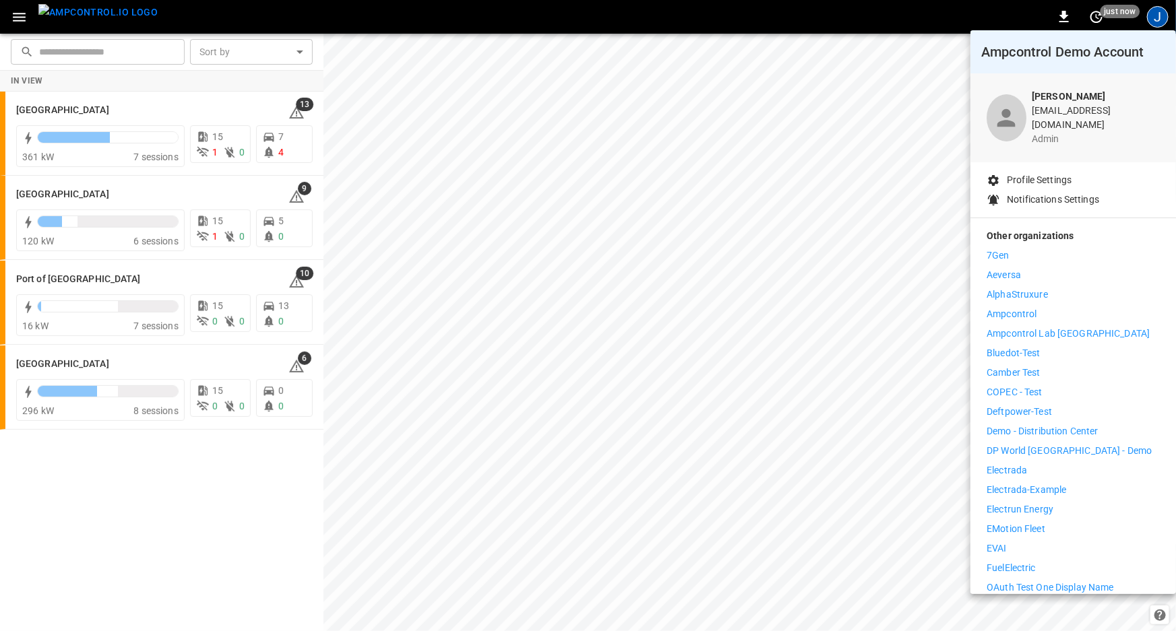
click at [1049, 424] on p "Demo - Distribution Center" at bounding box center [1041, 431] width 111 height 14
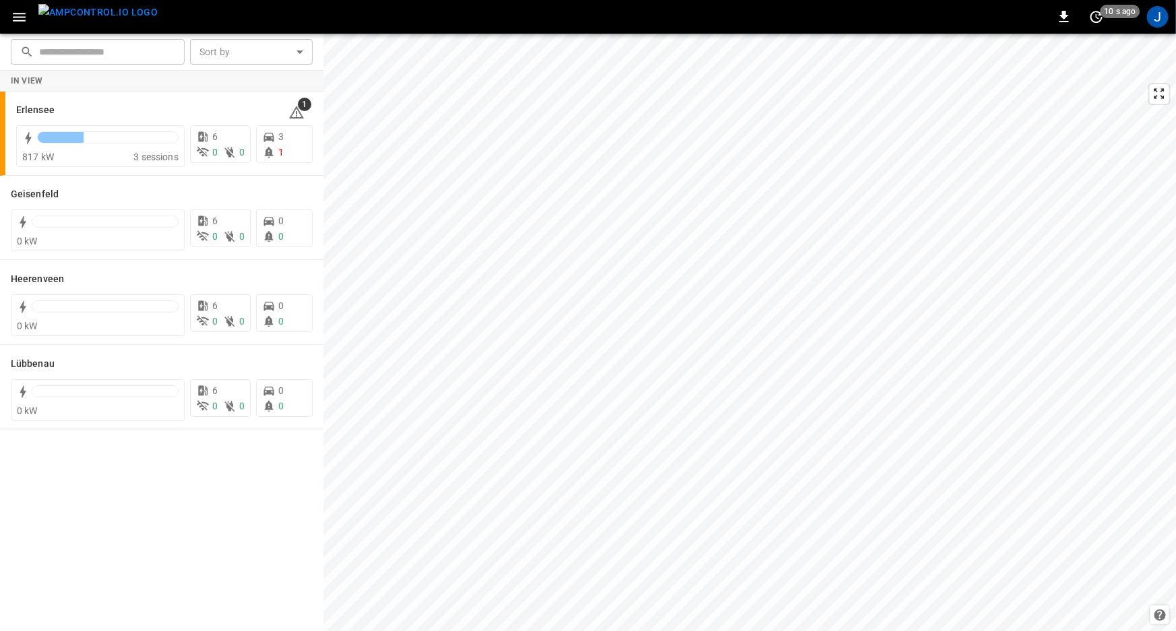
click at [19, 18] on icon "button" at bounding box center [19, 17] width 17 height 17
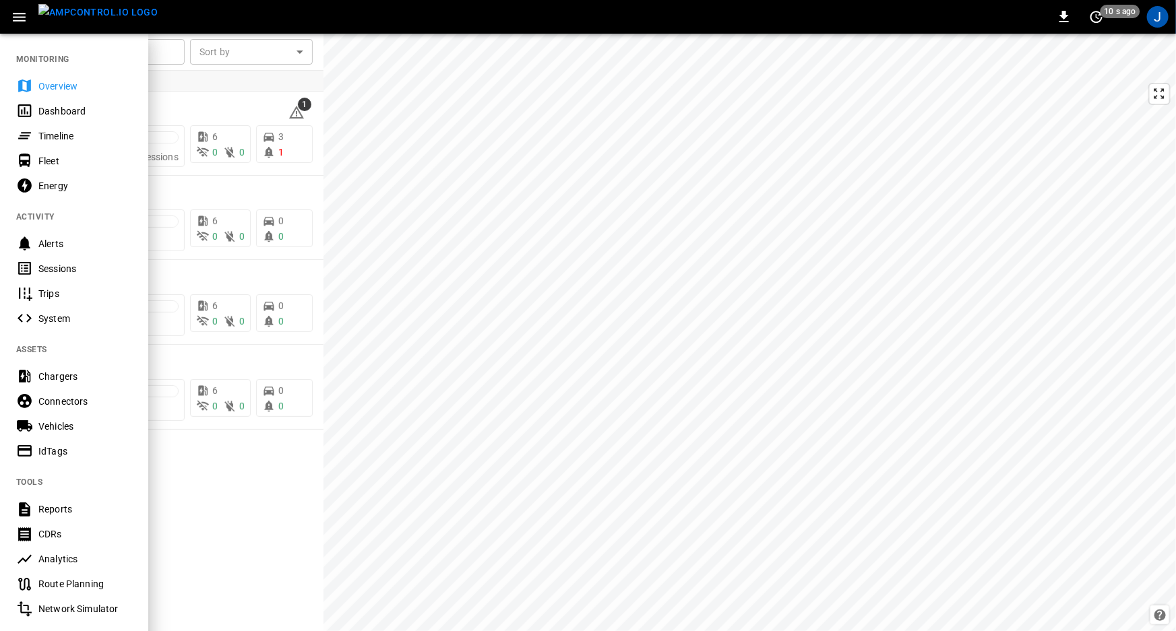
click at [94, 139] on div "Timeline" at bounding box center [85, 135] width 94 height 13
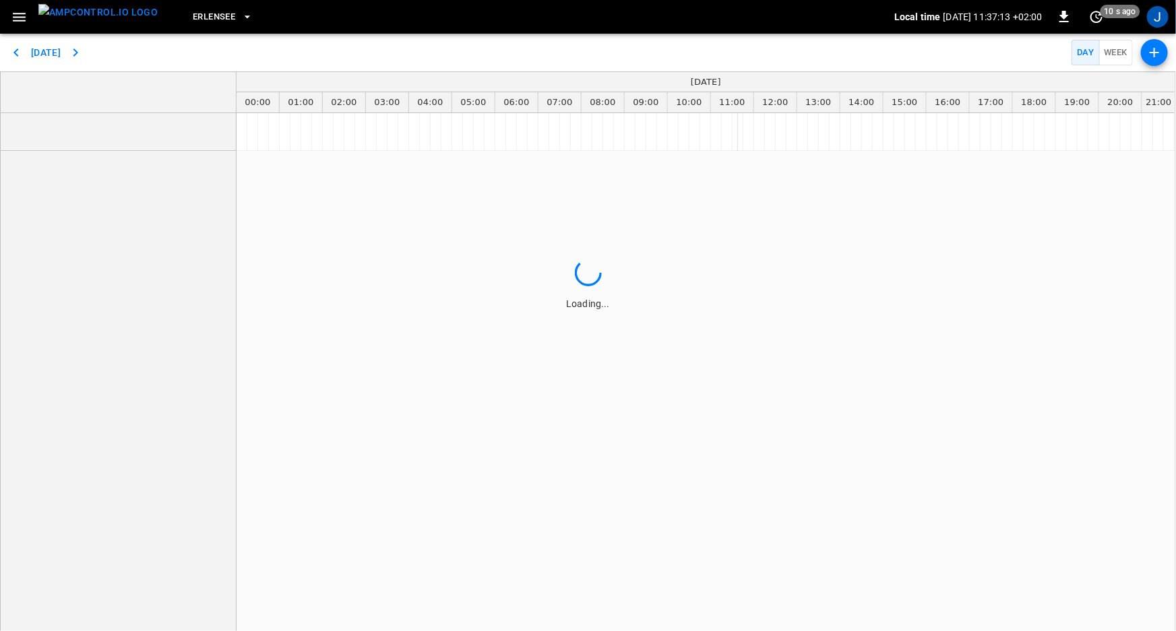
click at [197, 14] on span "Erlensee" at bounding box center [214, 16] width 42 height 15
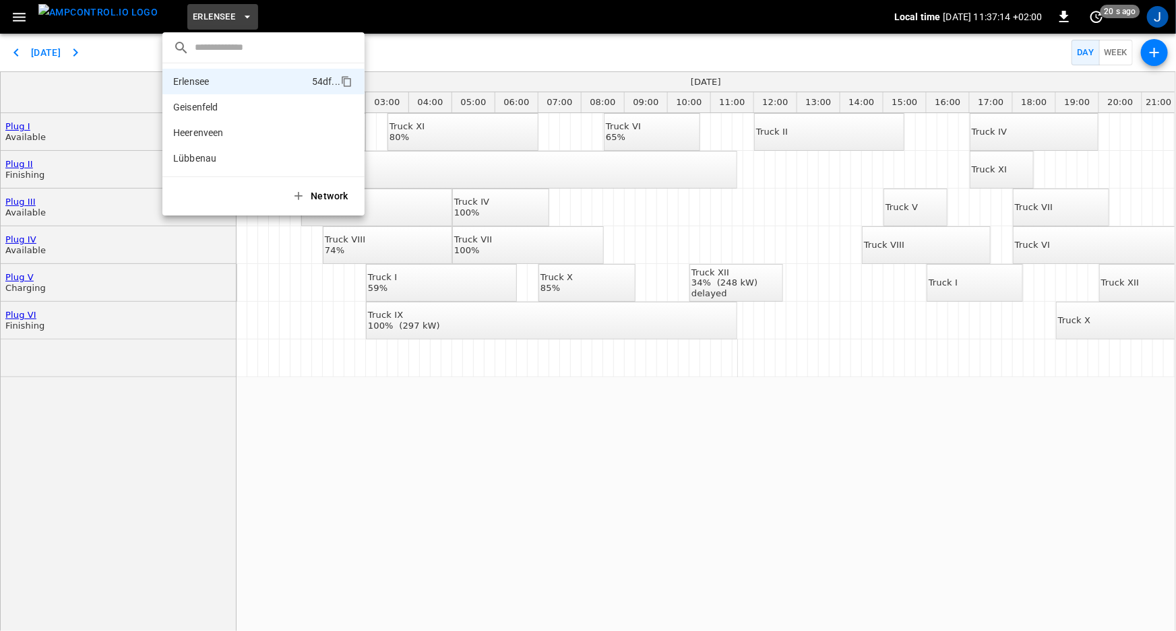
click at [420, 27] on div at bounding box center [588, 315] width 1176 height 631
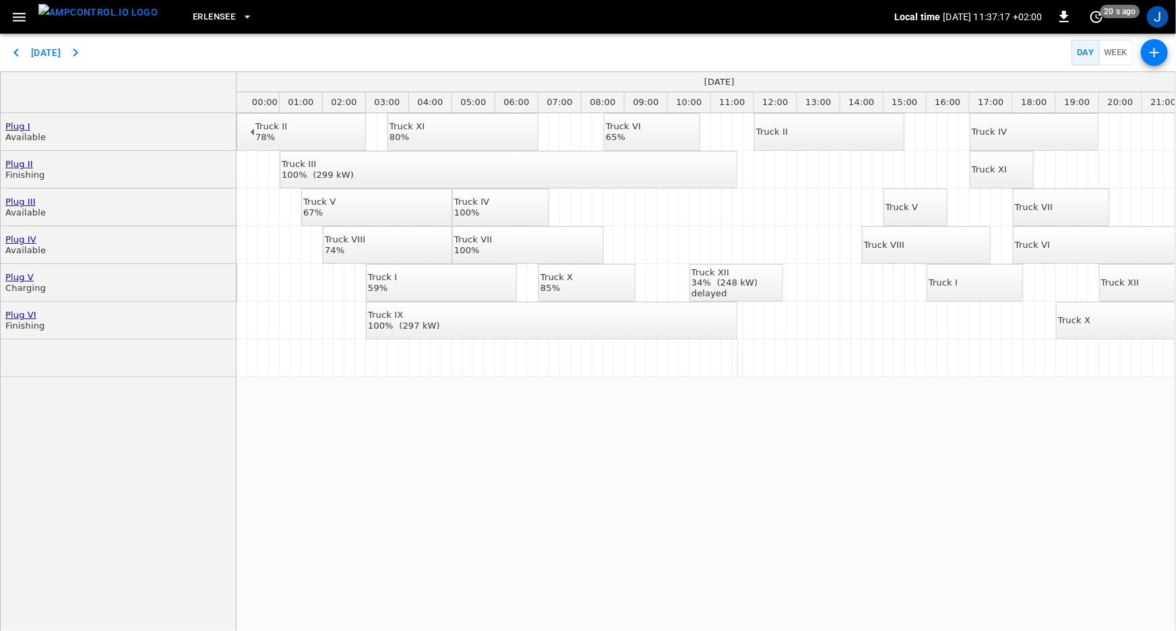
scroll to position [0, 52]
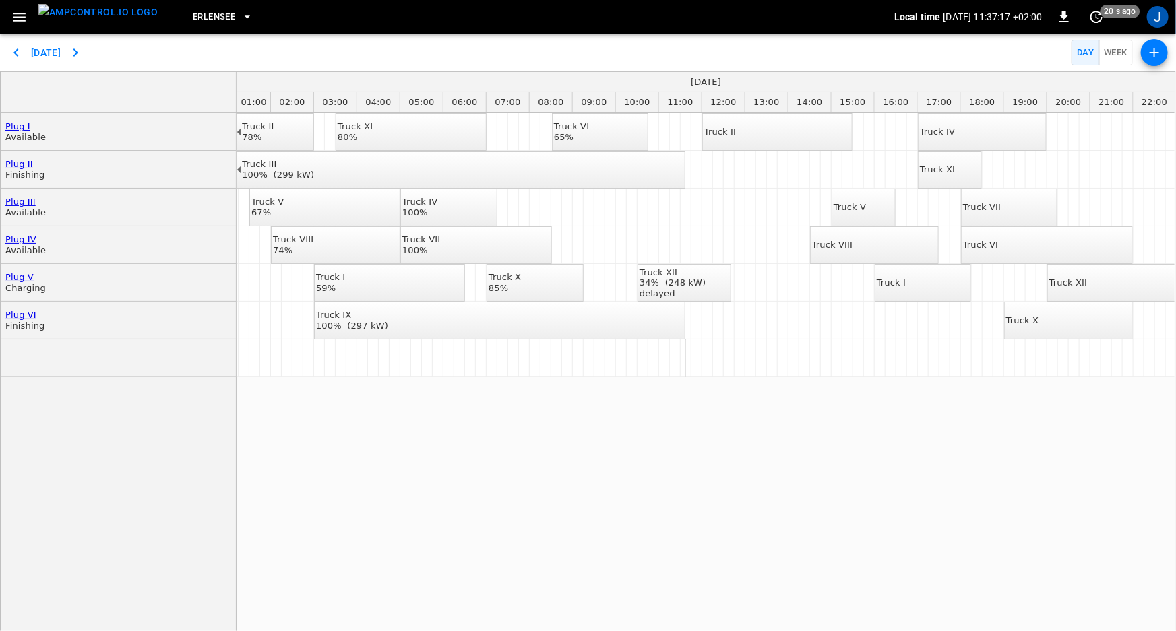
drag, startPoint x: 690, startPoint y: 430, endPoint x: 726, endPoint y: 422, distance: 37.4
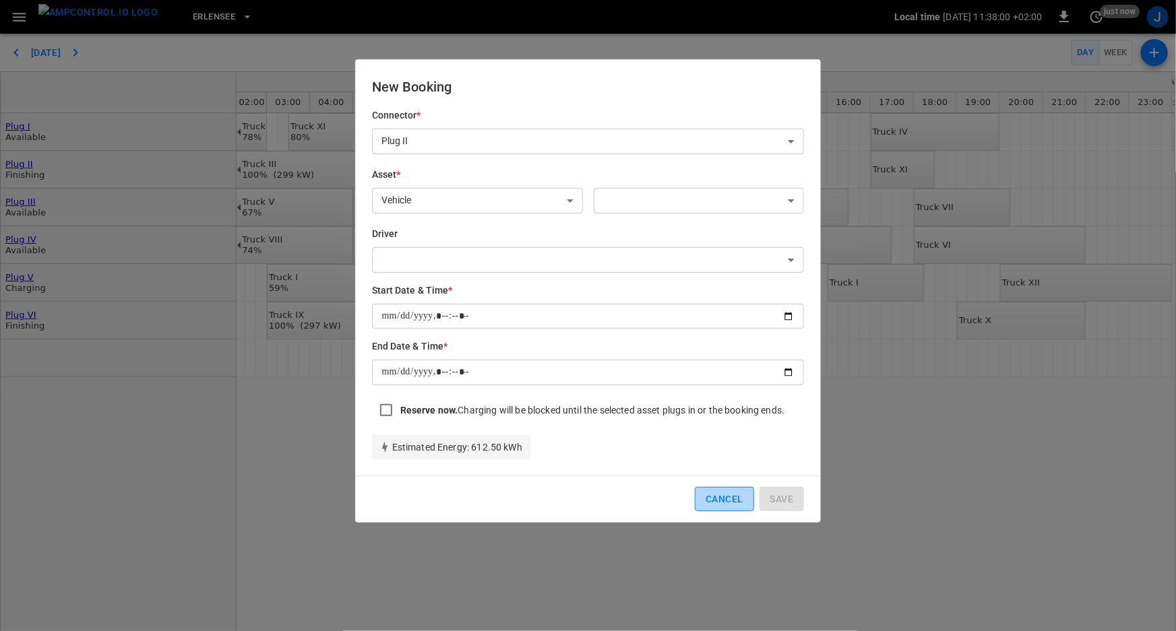
click at [712, 501] on button "Cancel" at bounding box center [724, 499] width 59 height 25
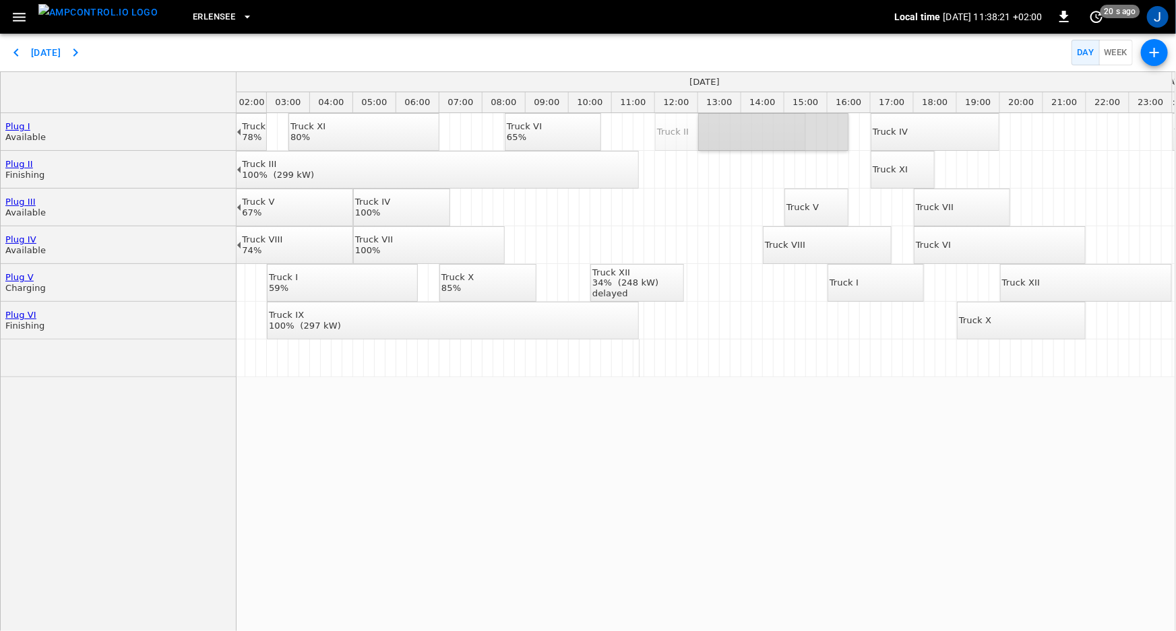
drag, startPoint x: 734, startPoint y: 121, endPoint x: 782, endPoint y: 127, distance: 48.2
click at [15, 24] on icon "button" at bounding box center [19, 17] width 17 height 17
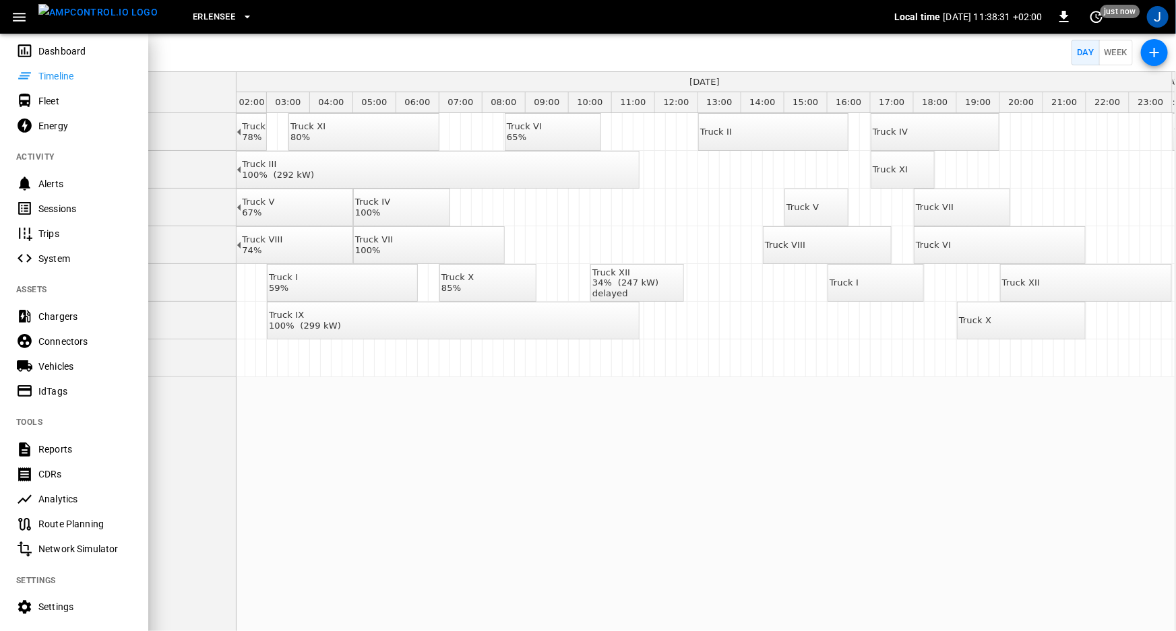
scroll to position [61, 0]
click at [56, 521] on div "Route Planning" at bounding box center [85, 523] width 94 height 13
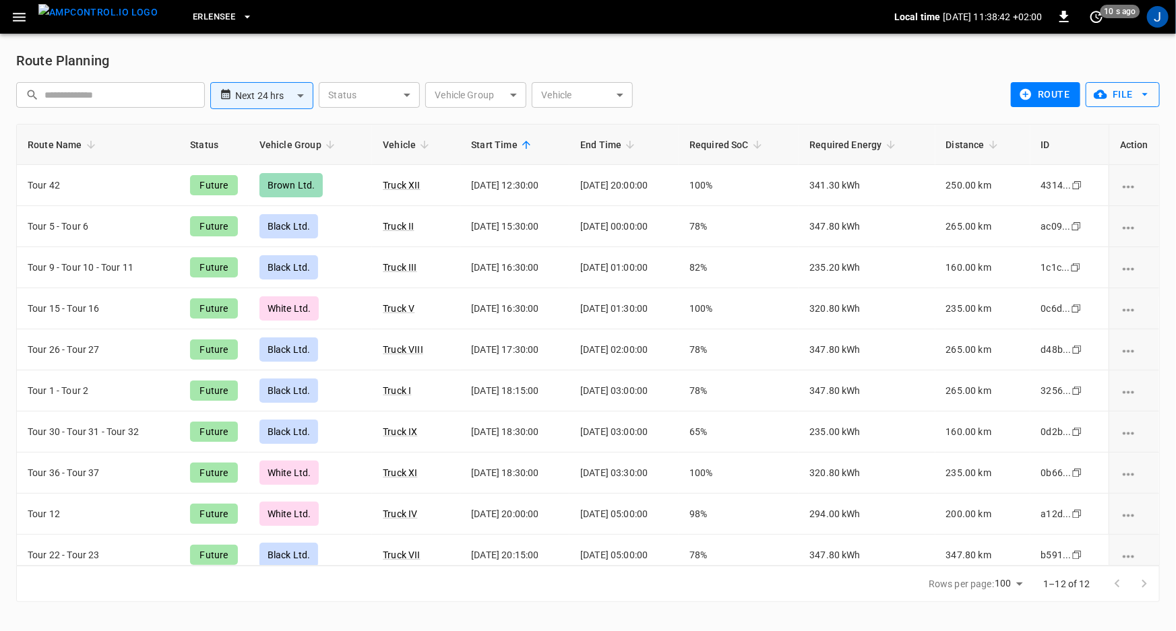
click at [1120, 94] on button "File" at bounding box center [1122, 94] width 74 height 25
click at [20, 20] on div at bounding box center [588, 315] width 1176 height 631
click at [24, 22] on icon "button" at bounding box center [19, 17] width 17 height 17
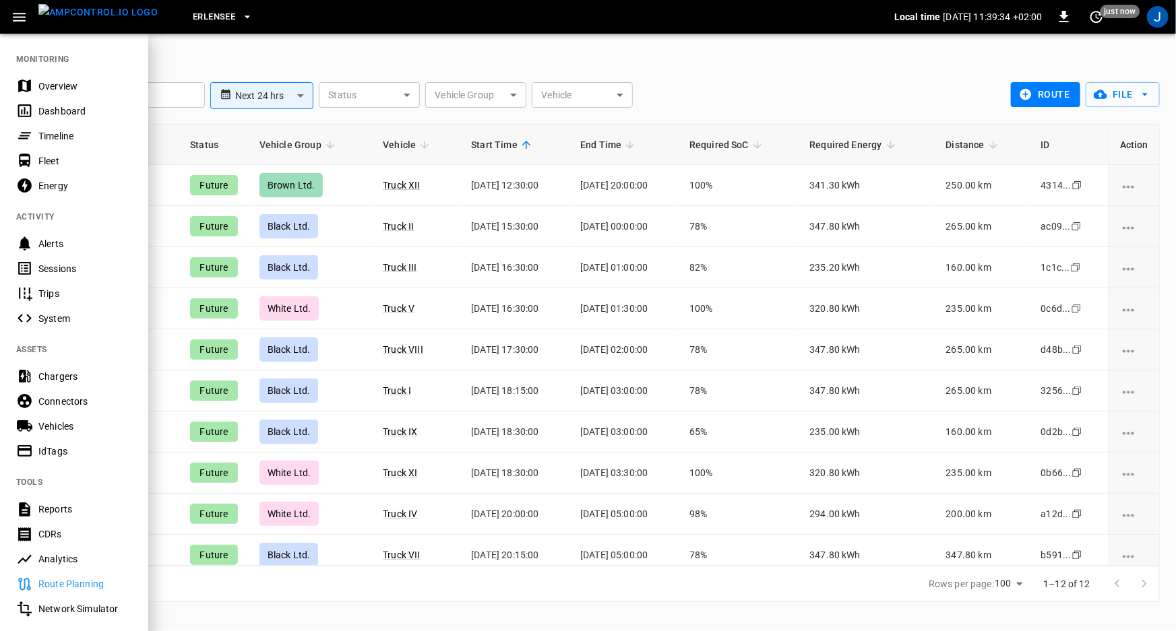
drag, startPoint x: 79, startPoint y: 139, endPoint x: 943, endPoint y: 189, distance: 865.2
click at [79, 139] on div "Timeline" at bounding box center [85, 135] width 94 height 13
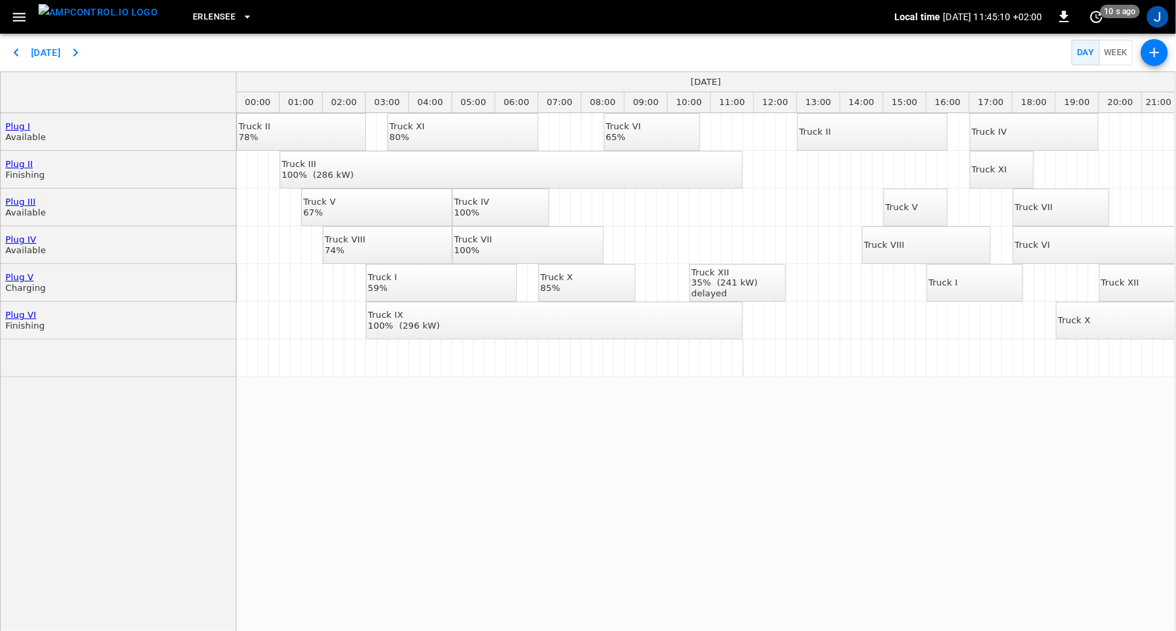
drag, startPoint x: 588, startPoint y: 544, endPoint x: 638, endPoint y: 540, distance: 50.0
